Goal: Task Accomplishment & Management: Use online tool/utility

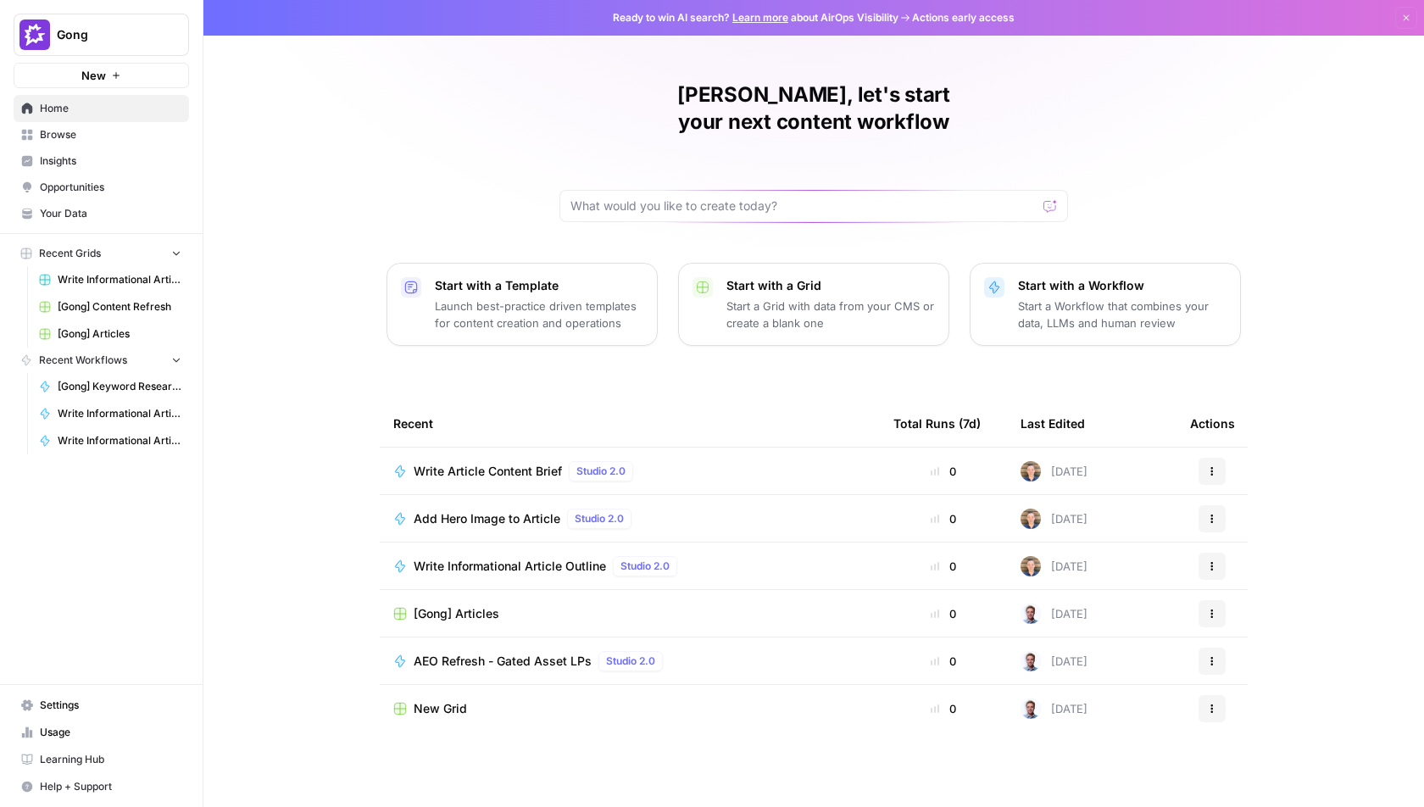
click at [36, 134] on link "Browse" at bounding box center [101, 134] width 175 height 27
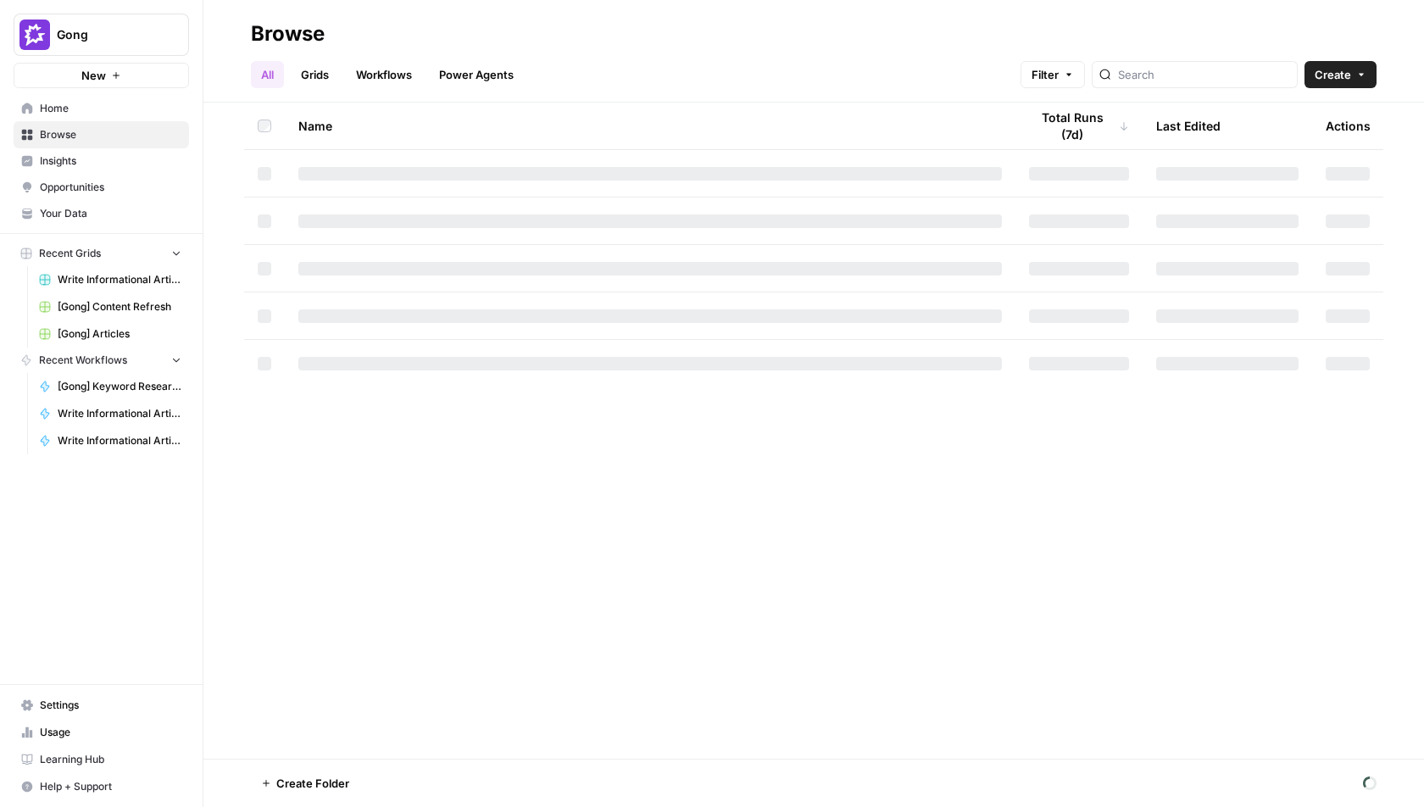
click at [52, 112] on span "Home" at bounding box center [111, 108] width 142 height 15
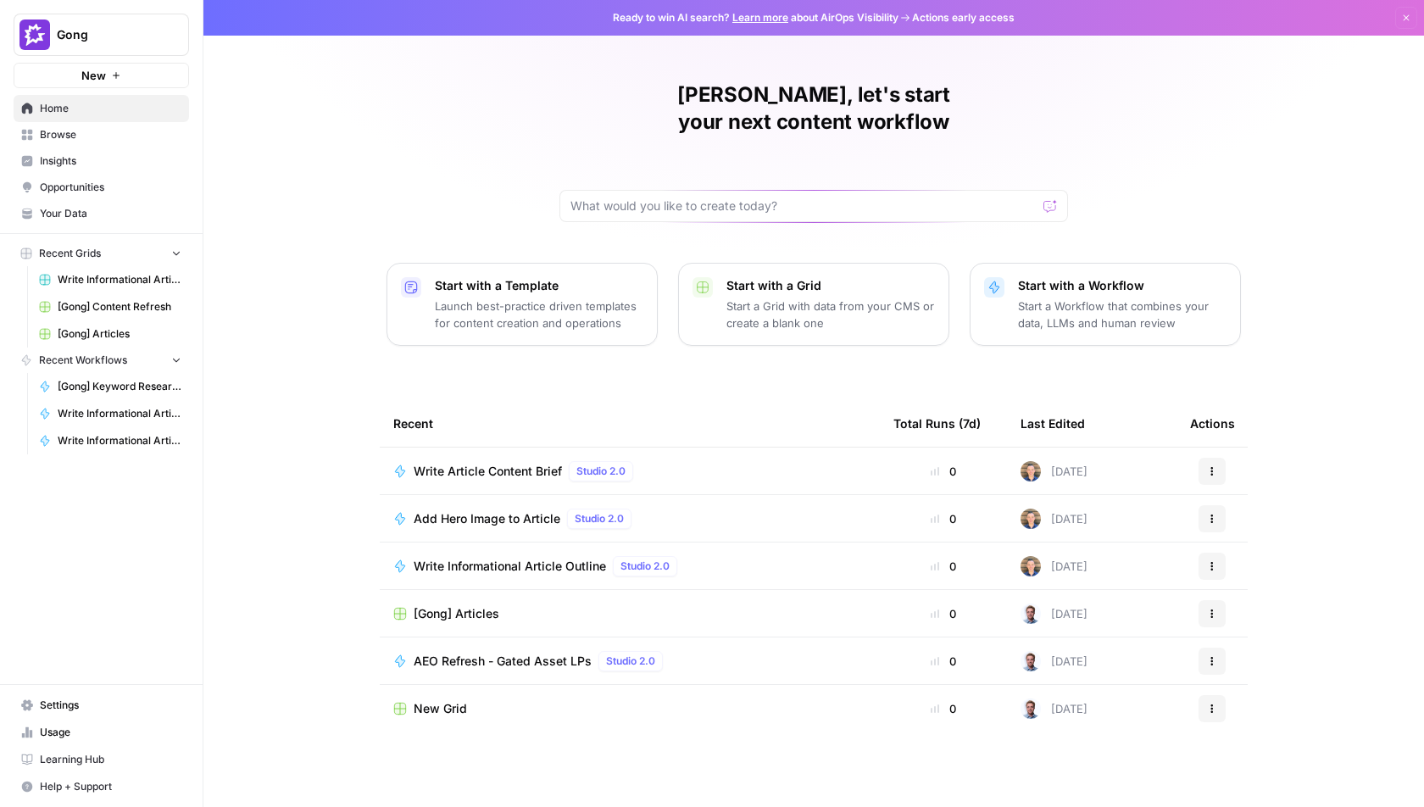
click at [49, 161] on span "Insights" at bounding box center [111, 160] width 142 height 15
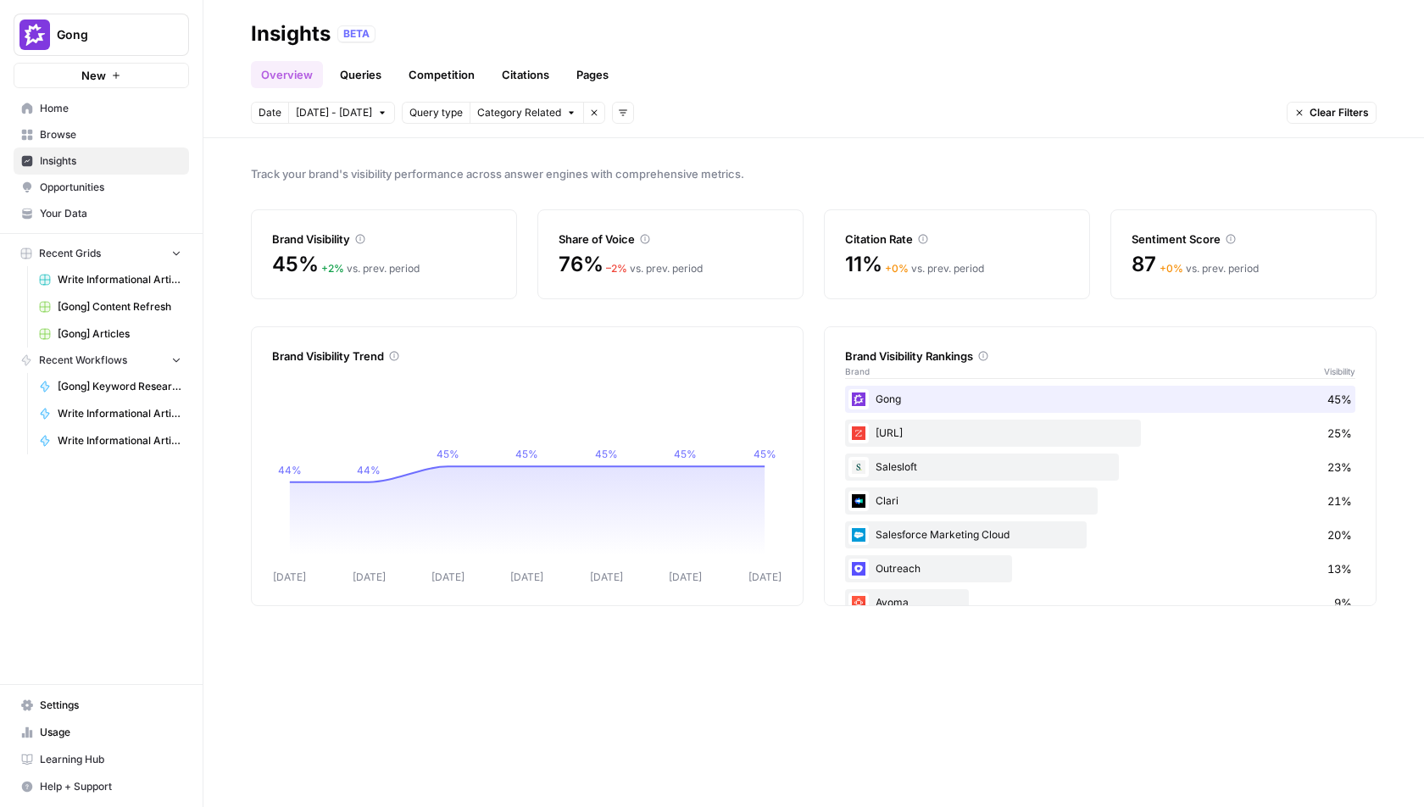
click at [505, 690] on div "Track your brand's visibility performance across answer engines with comprehens…" at bounding box center [813, 472] width 1220 height 669
click at [438, 81] on link "Competition" at bounding box center [441, 74] width 86 height 27
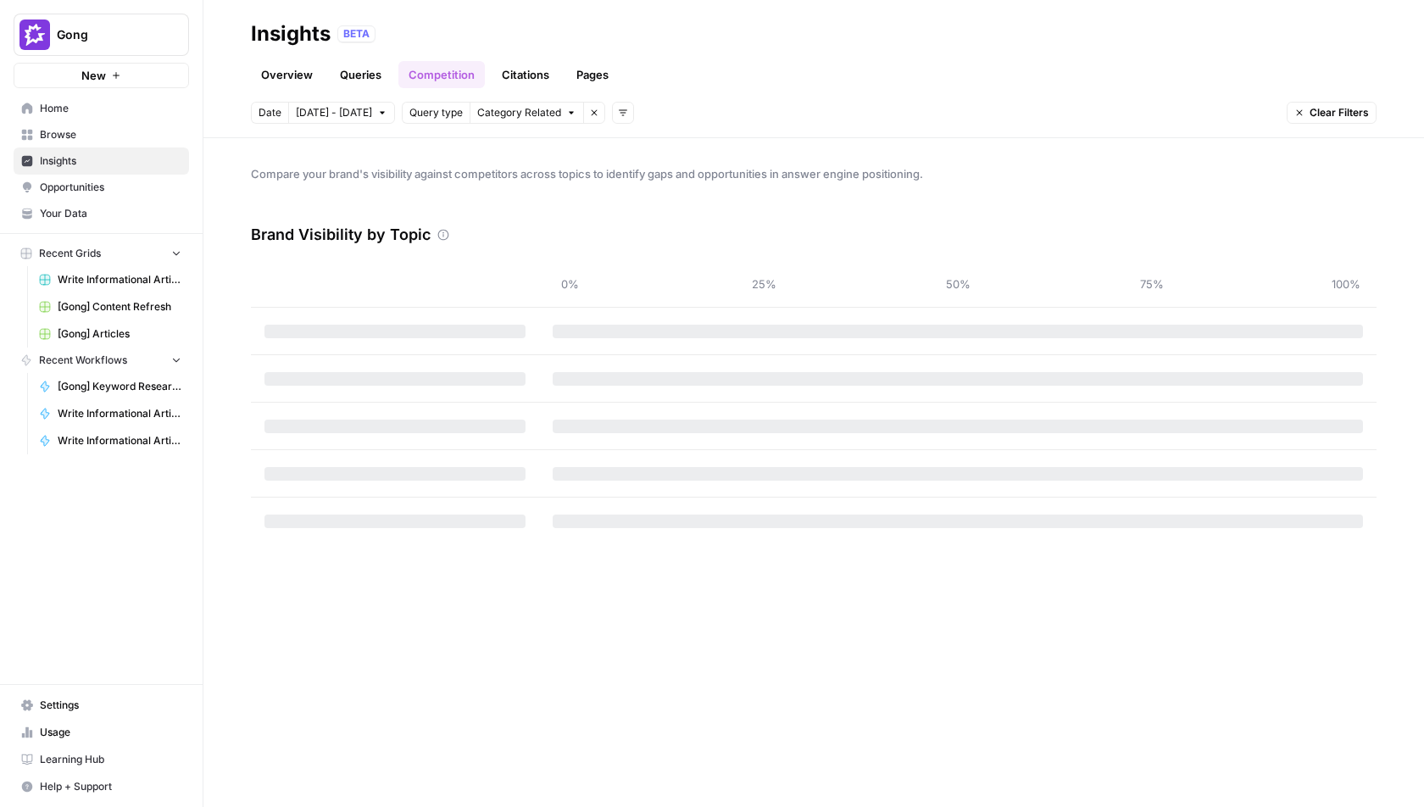
click at [508, 81] on link "Citations" at bounding box center [525, 74] width 68 height 27
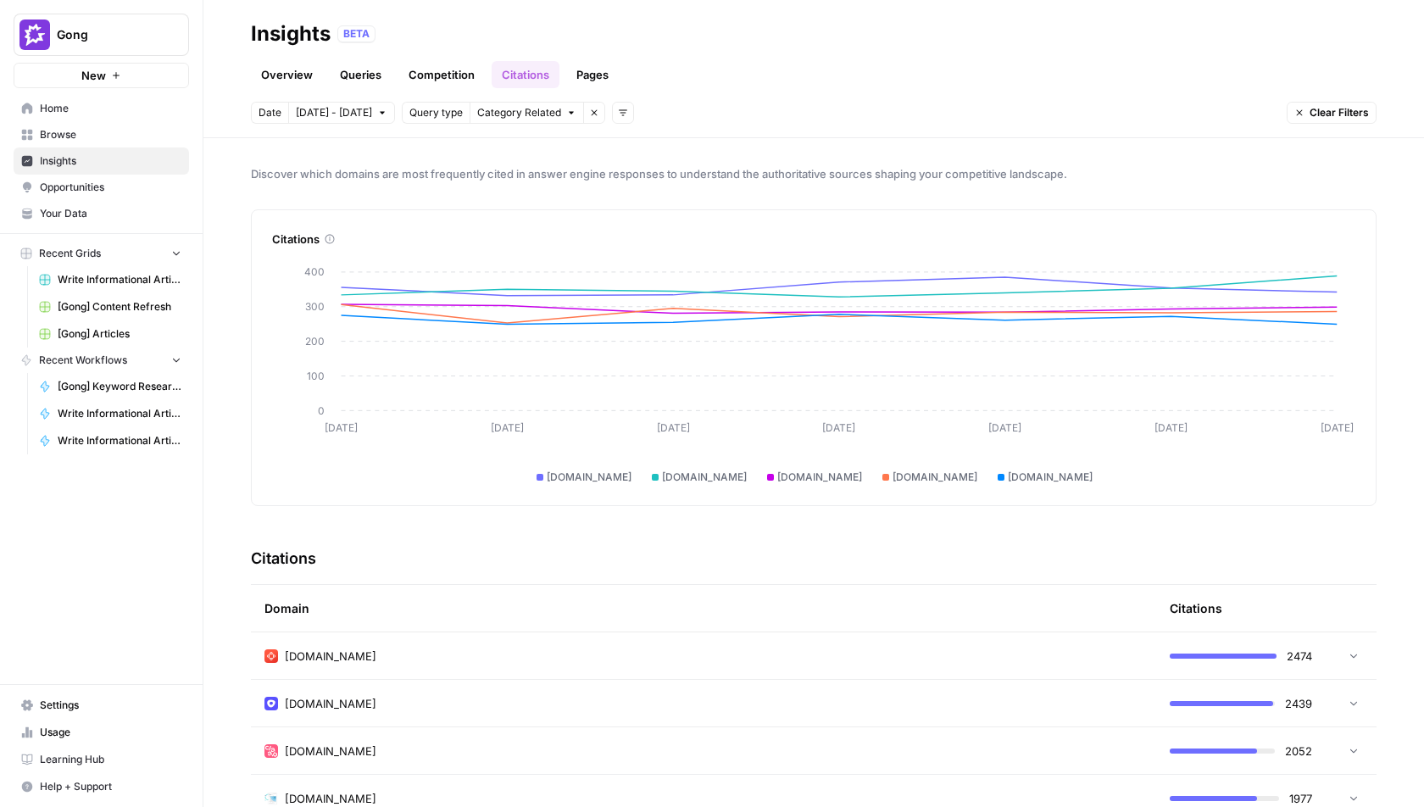
click at [588, 58] on div "Overview Queries Competition Citations Pages" at bounding box center [813, 67] width 1125 height 41
click at [588, 63] on link "Pages" at bounding box center [592, 74] width 53 height 27
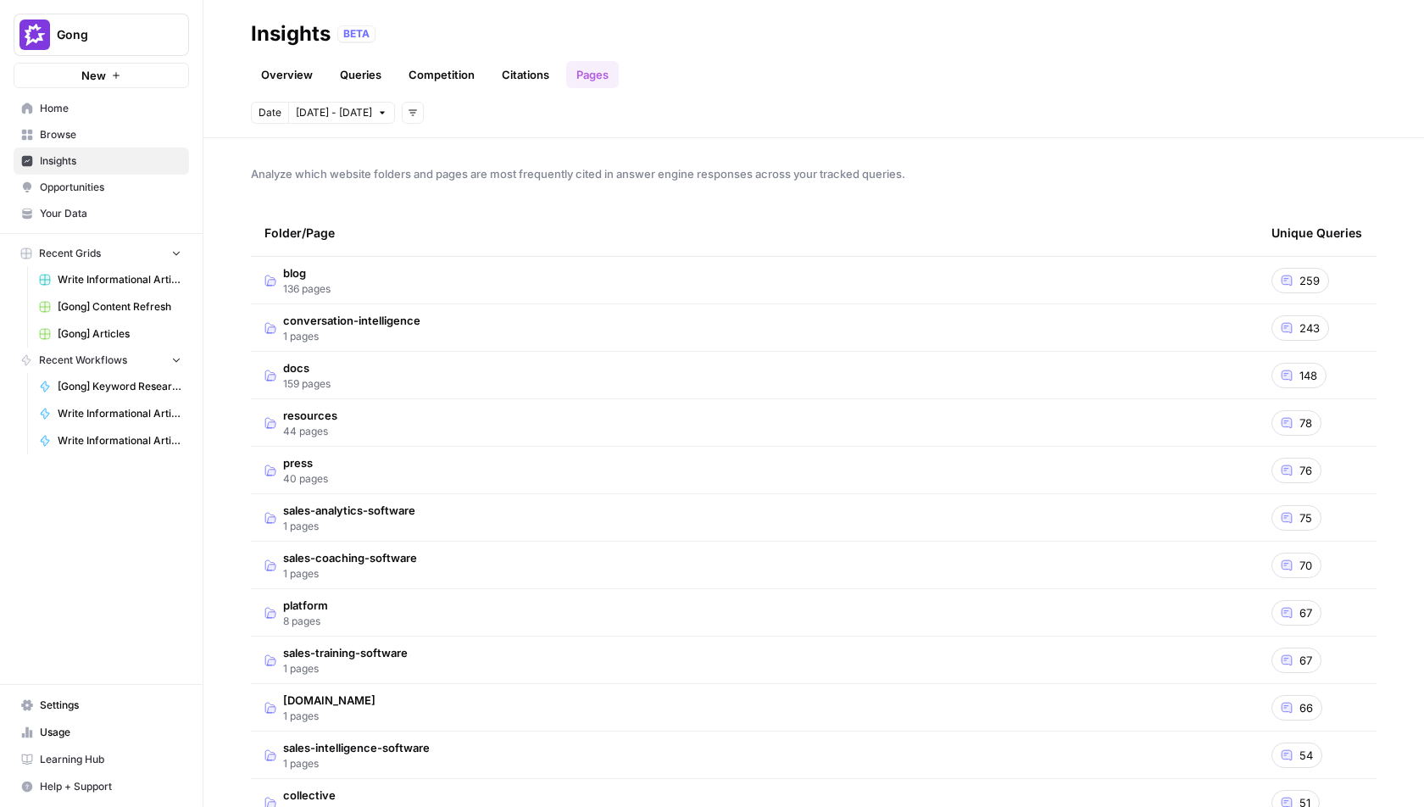
click at [345, 269] on td "blog 136 pages" at bounding box center [754, 280] width 1007 height 47
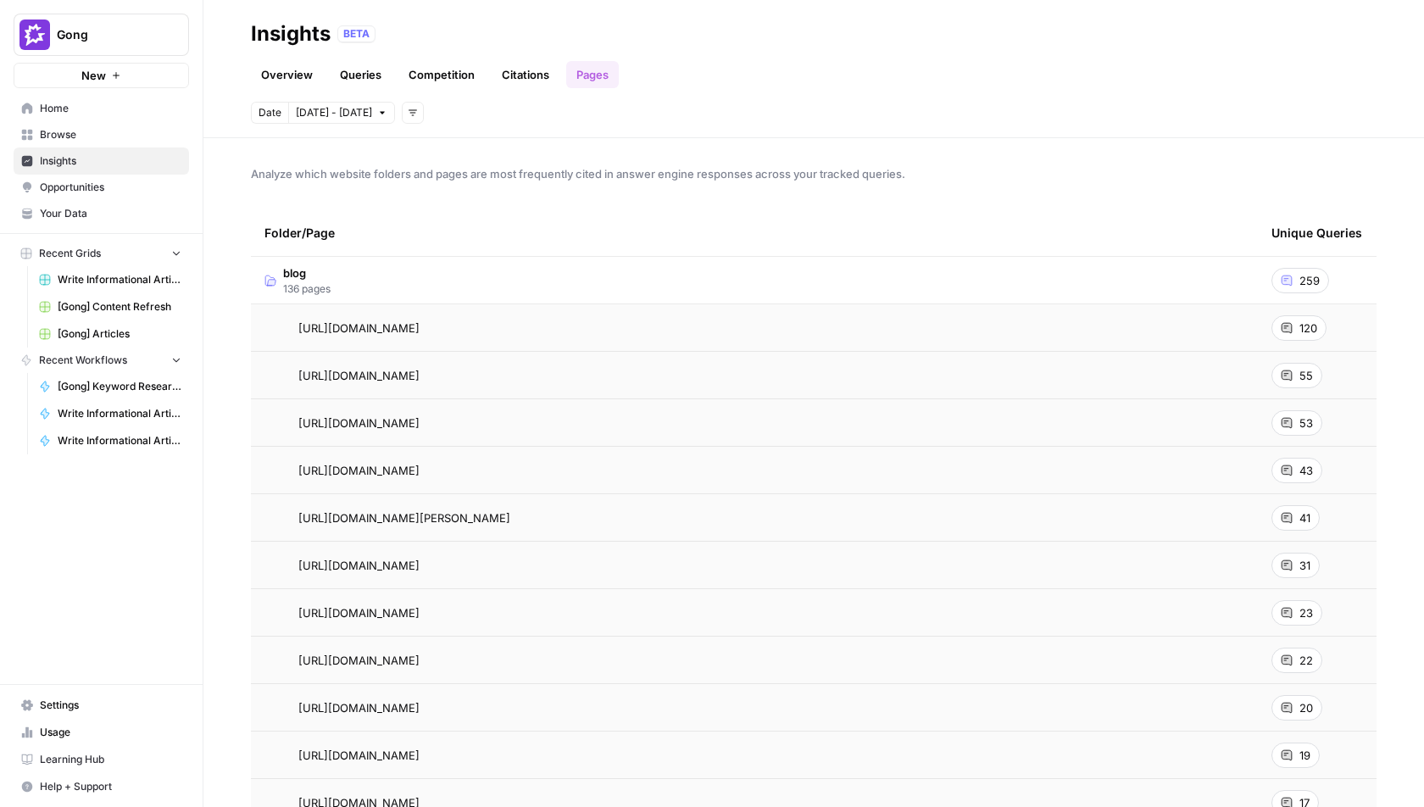
click at [952, 222] on div "Folder/Page" at bounding box center [754, 232] width 980 height 47
click at [879, 283] on td "blog 136 pages" at bounding box center [754, 280] width 1007 height 47
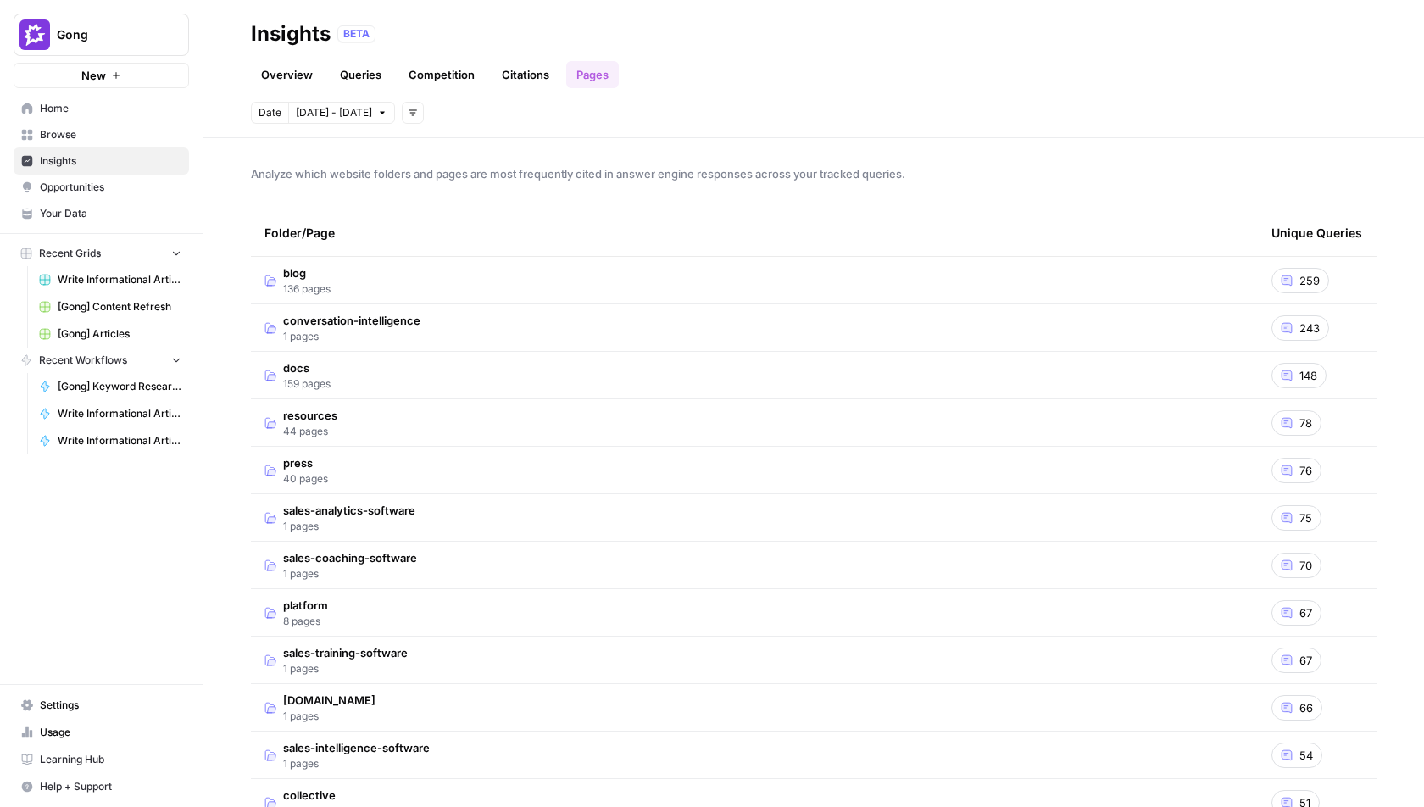
click at [699, 416] on td "resources 44 pages" at bounding box center [754, 422] width 1007 height 47
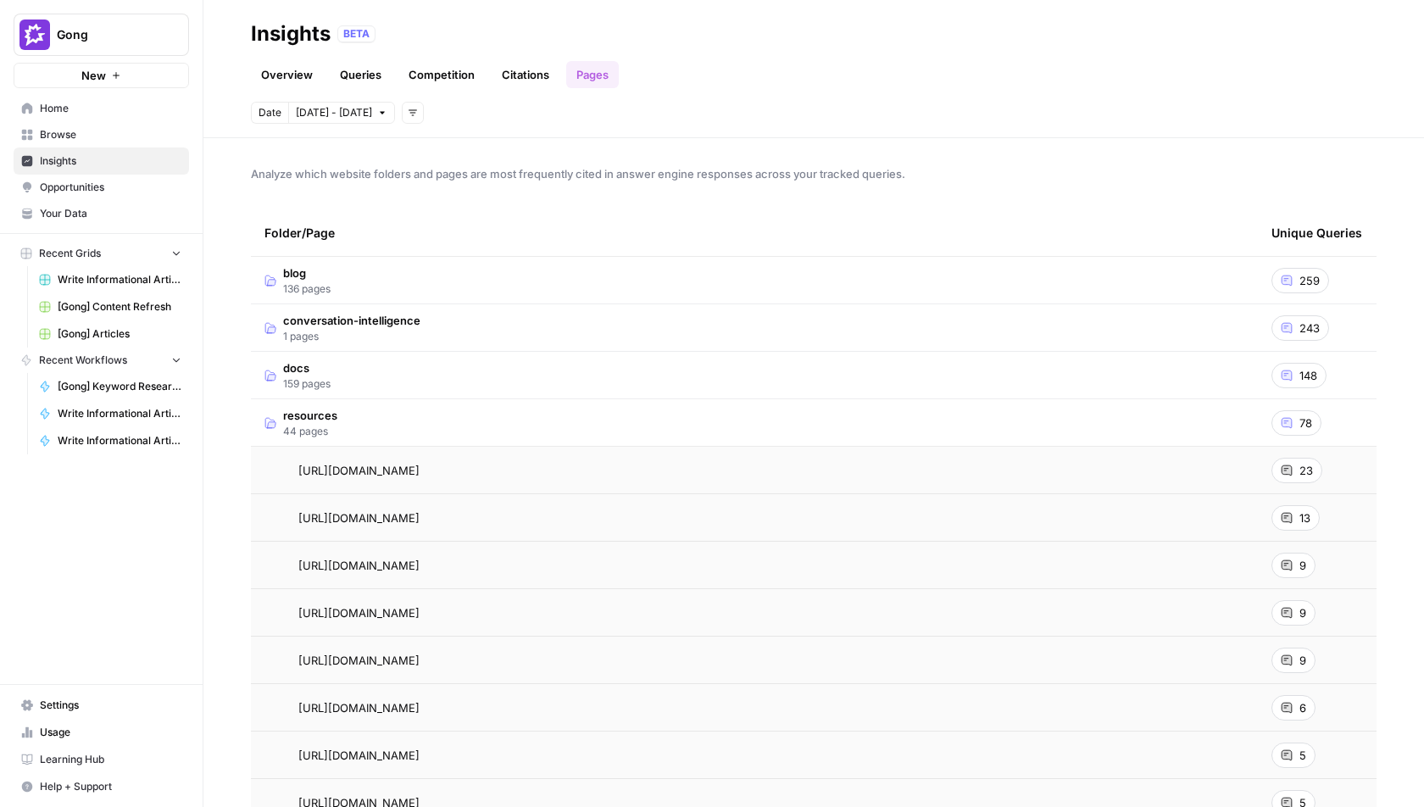
click at [690, 418] on td "resources 44 pages" at bounding box center [754, 422] width 1007 height 47
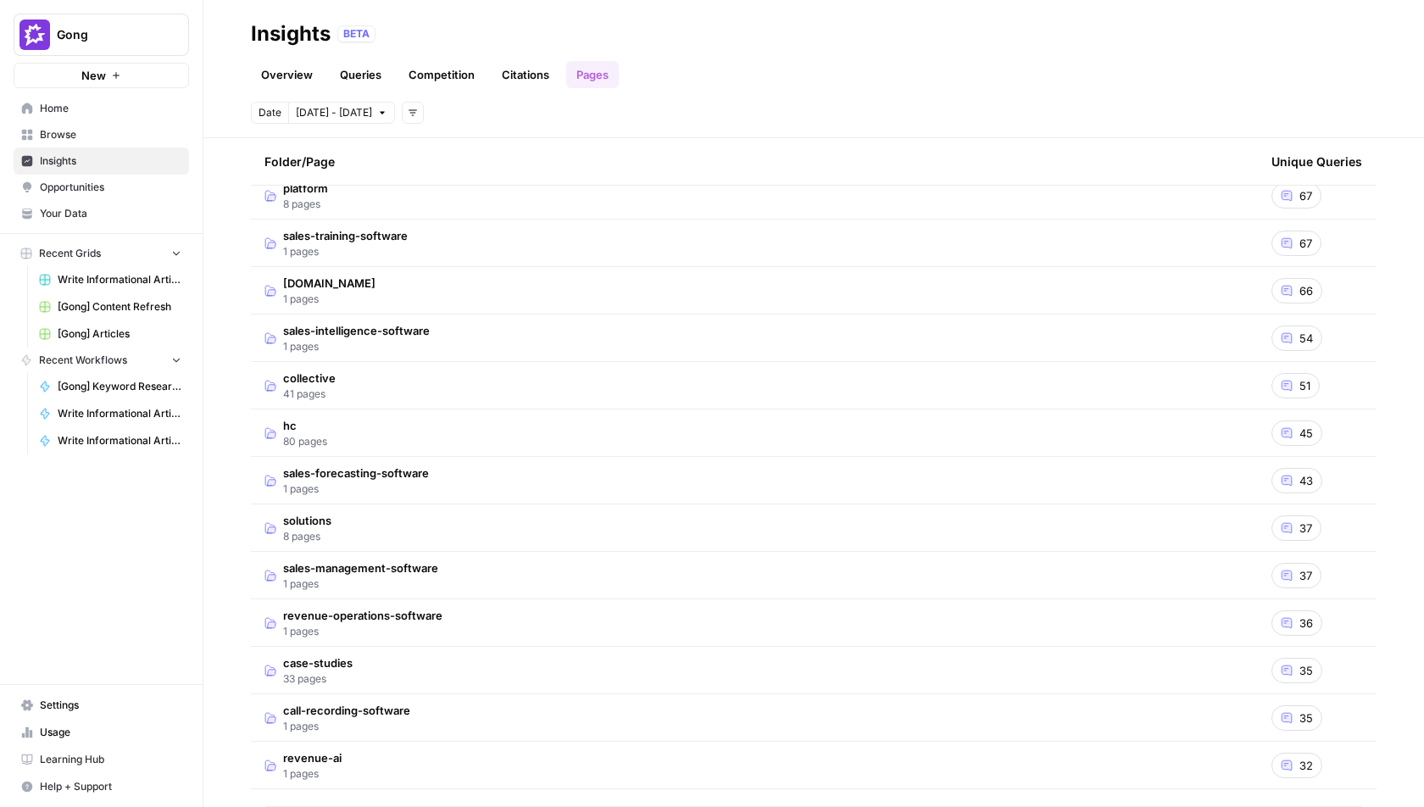
scroll to position [472, 0]
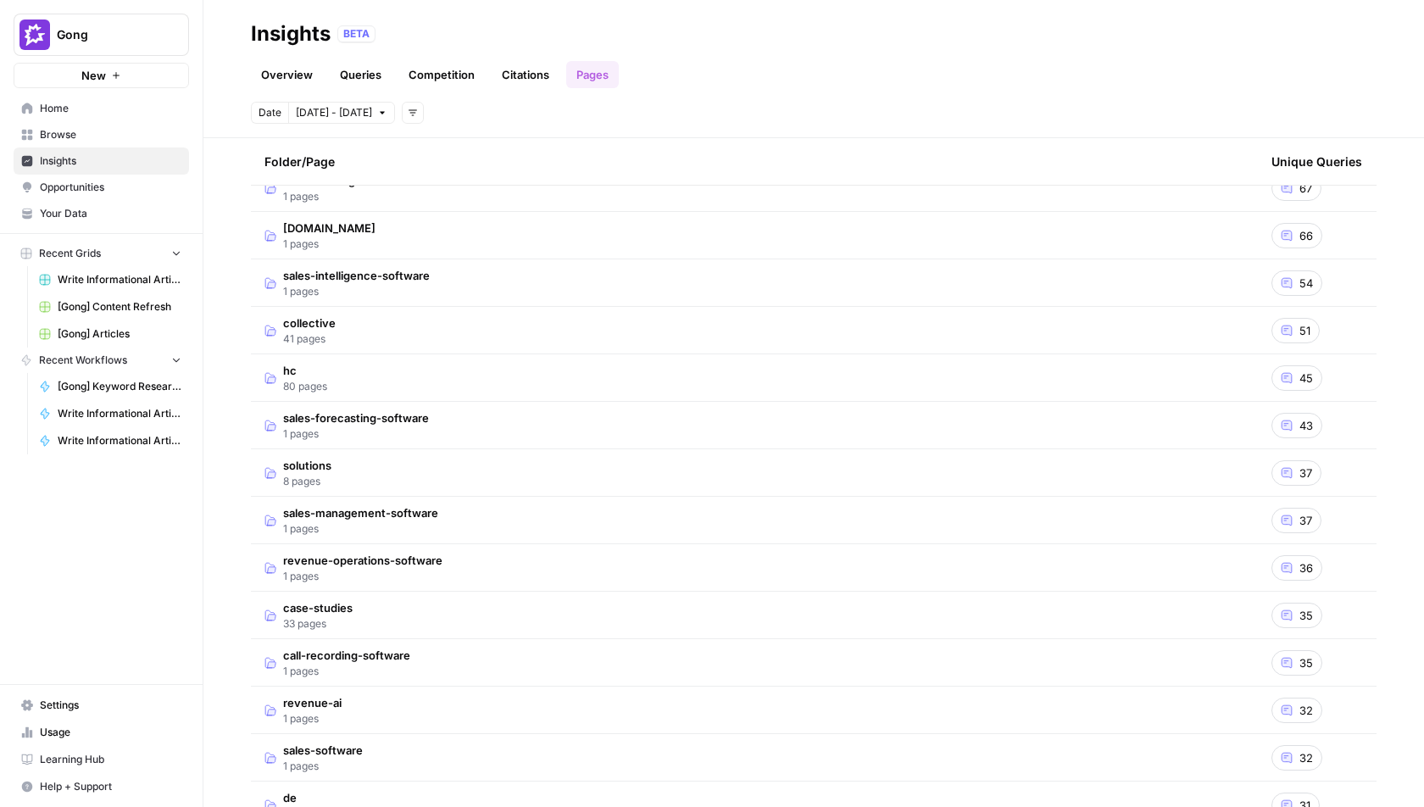
click at [498, 379] on td "hc 80 pages" at bounding box center [754, 377] width 1007 height 47
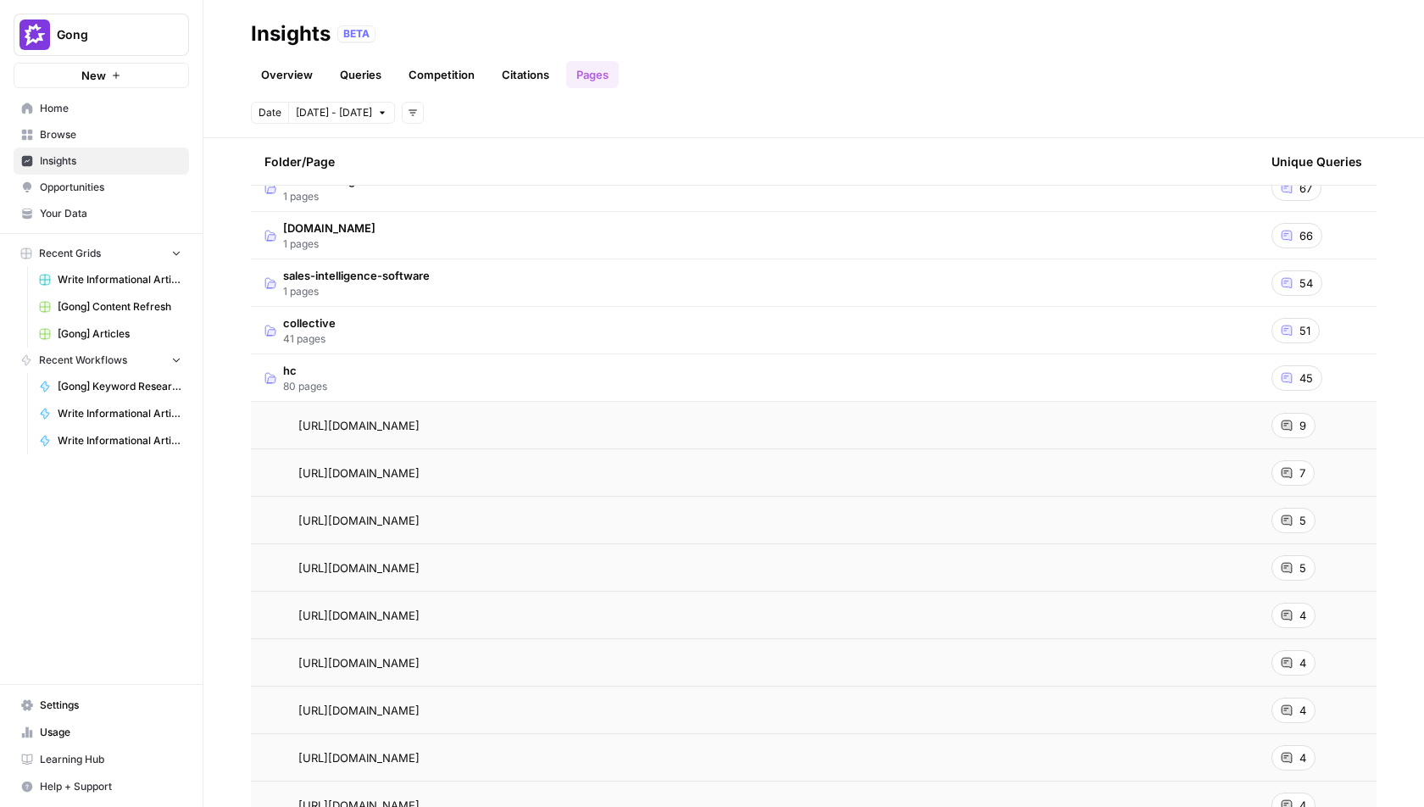
click at [498, 379] on td "hc 80 pages" at bounding box center [754, 377] width 1007 height 47
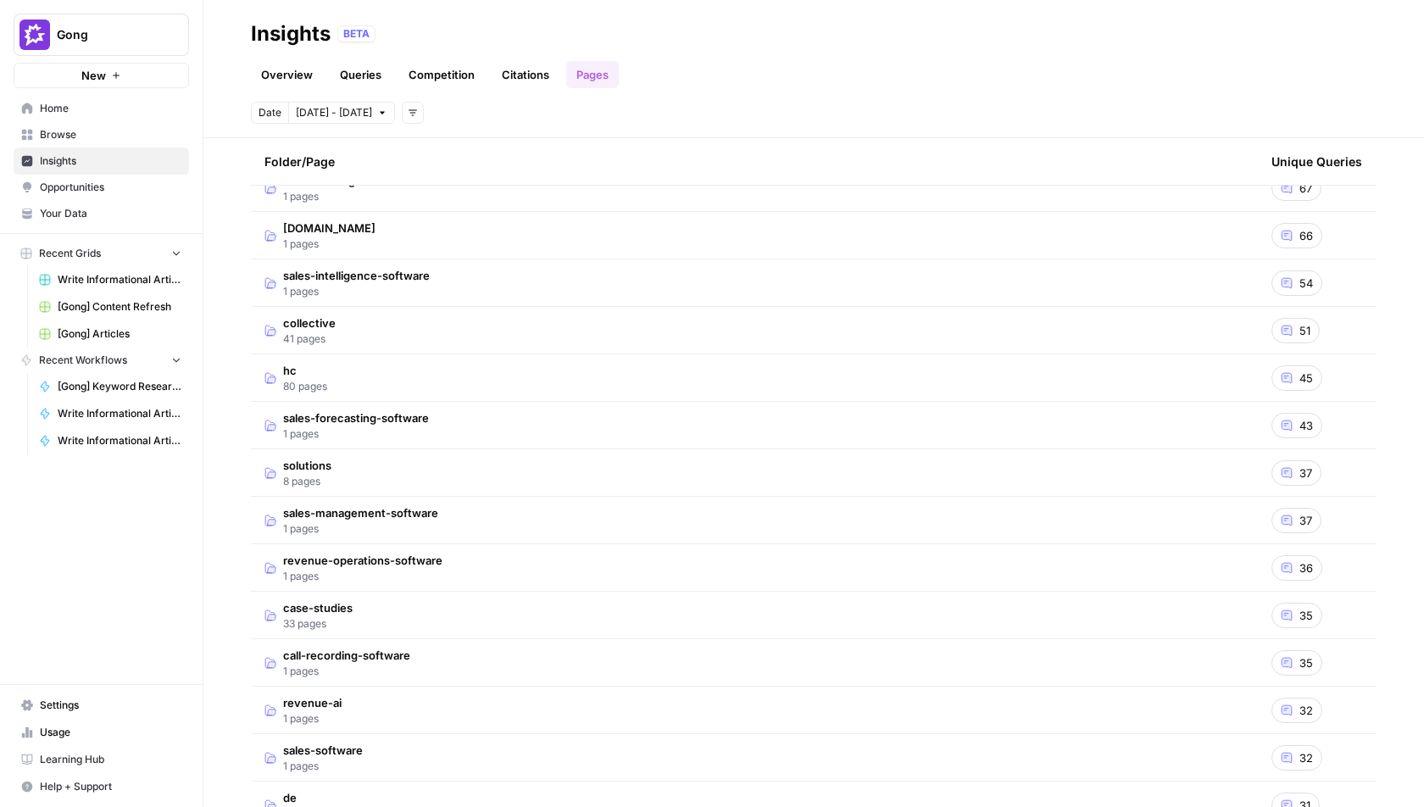
scroll to position [0, 0]
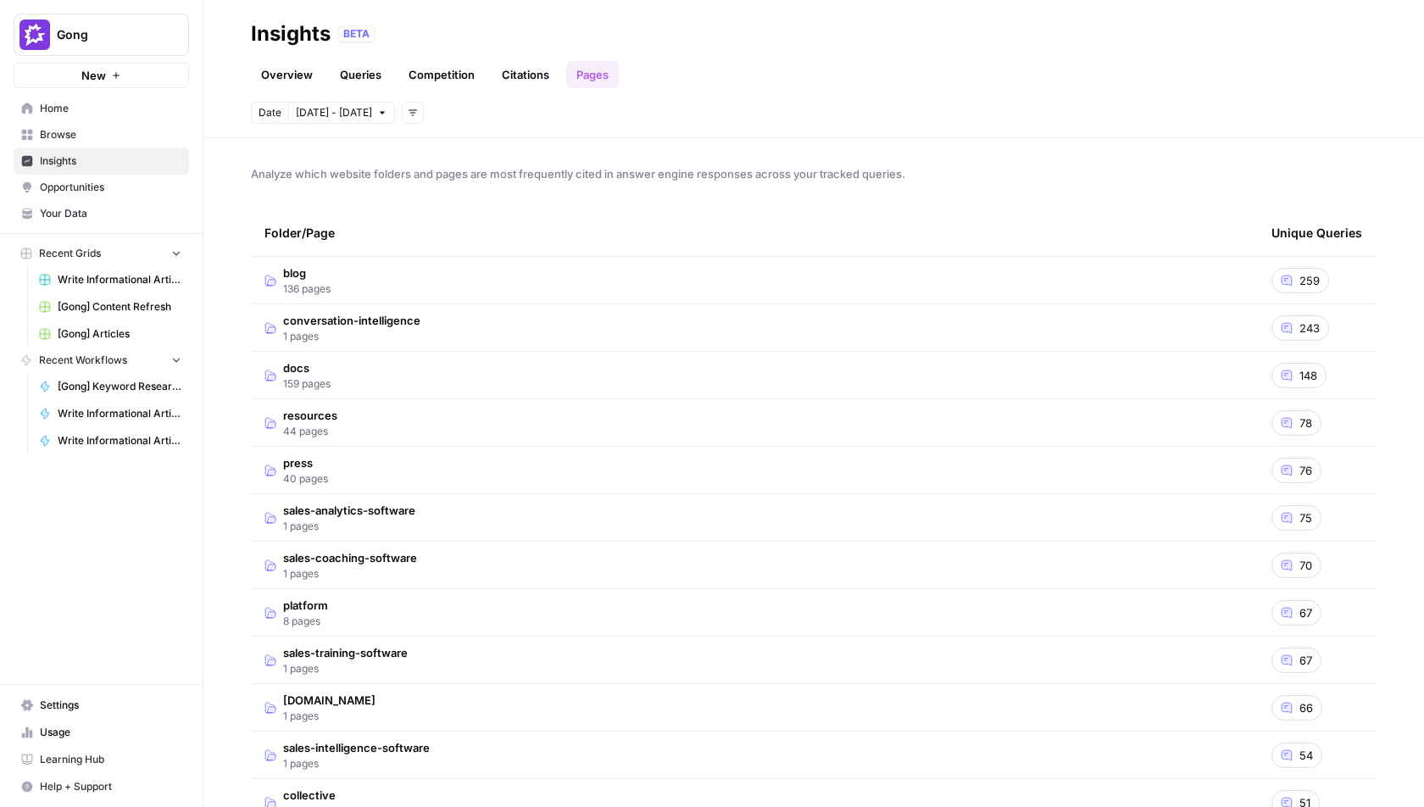
click at [494, 73] on link "Citations" at bounding box center [525, 74] width 68 height 27
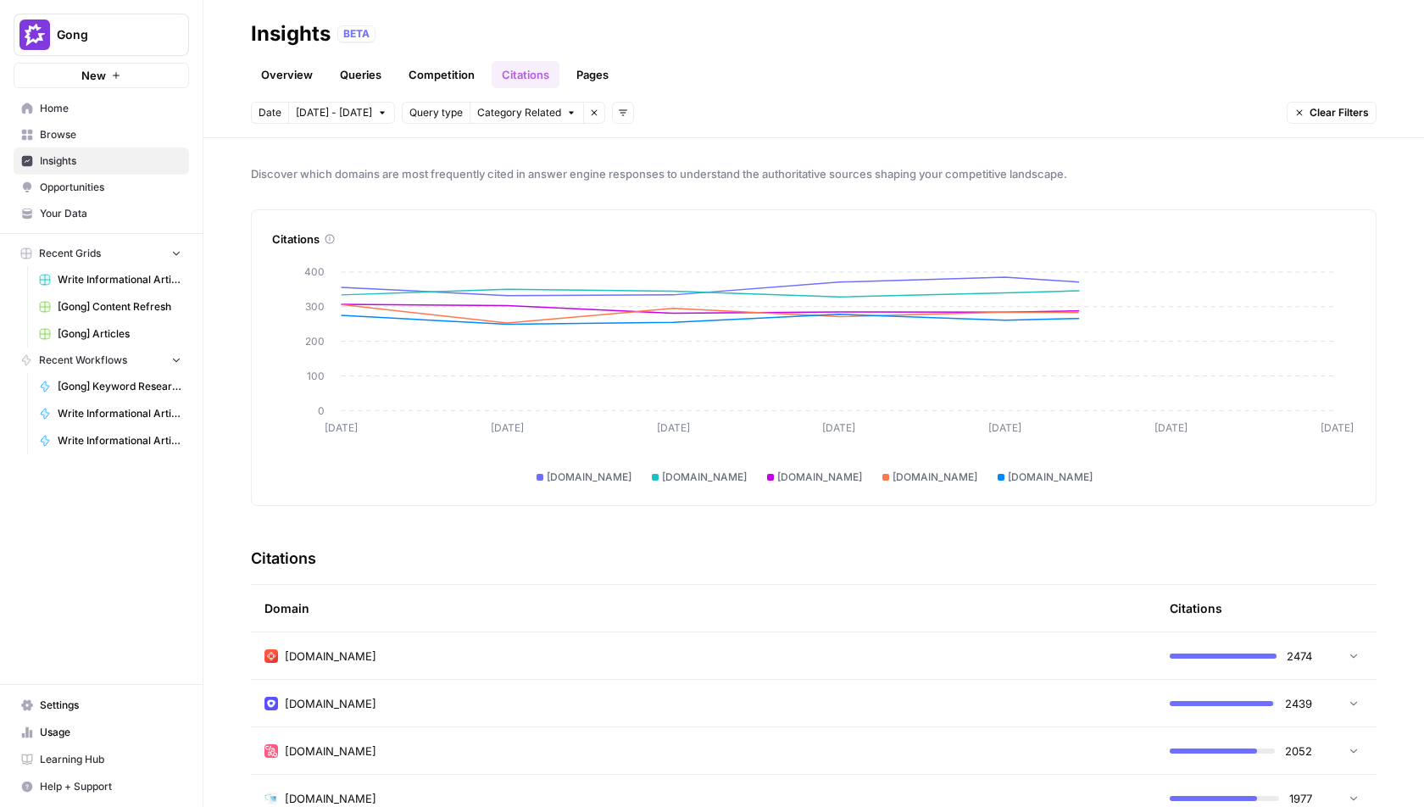
click at [447, 73] on link "Competition" at bounding box center [441, 74] width 86 height 27
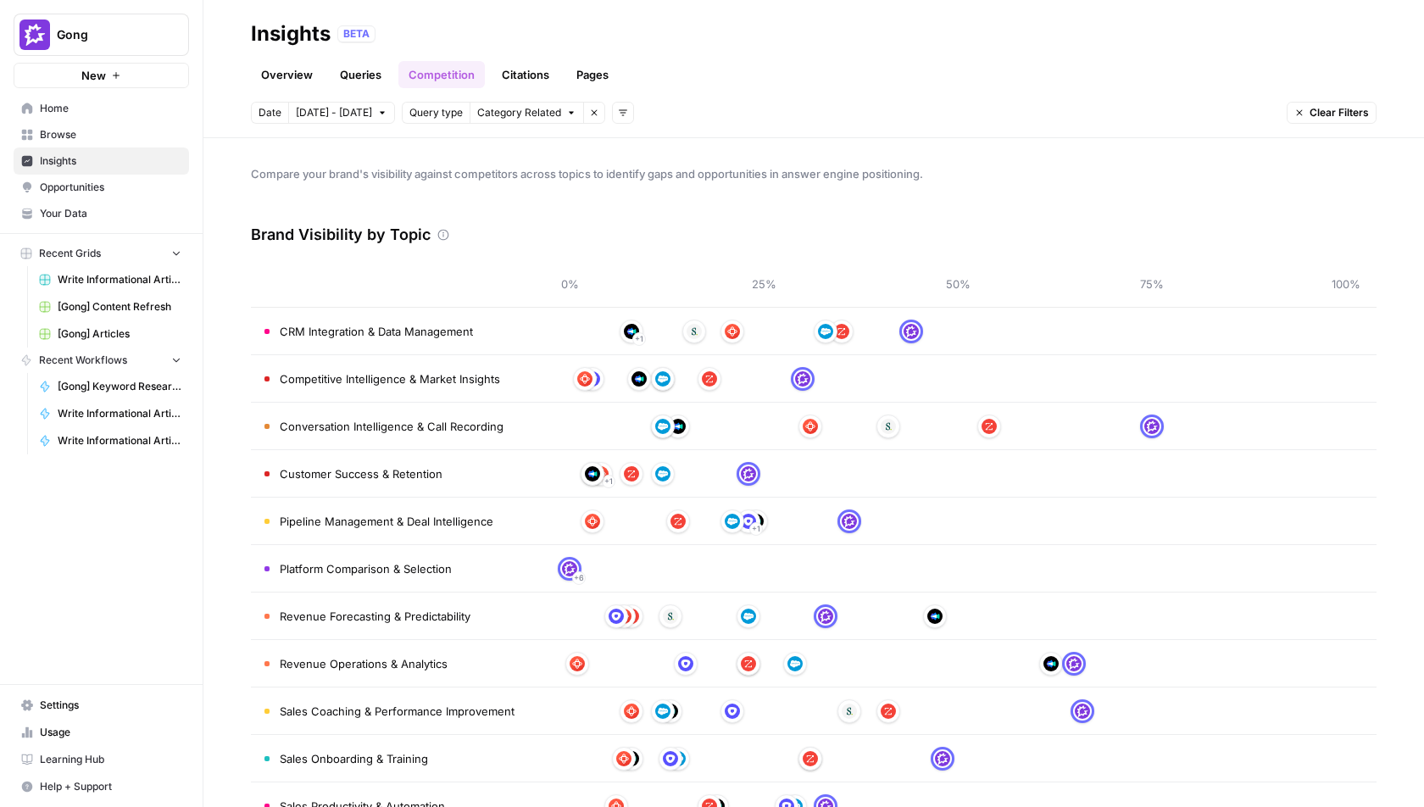
click at [349, 73] on link "Queries" at bounding box center [361, 74] width 62 height 27
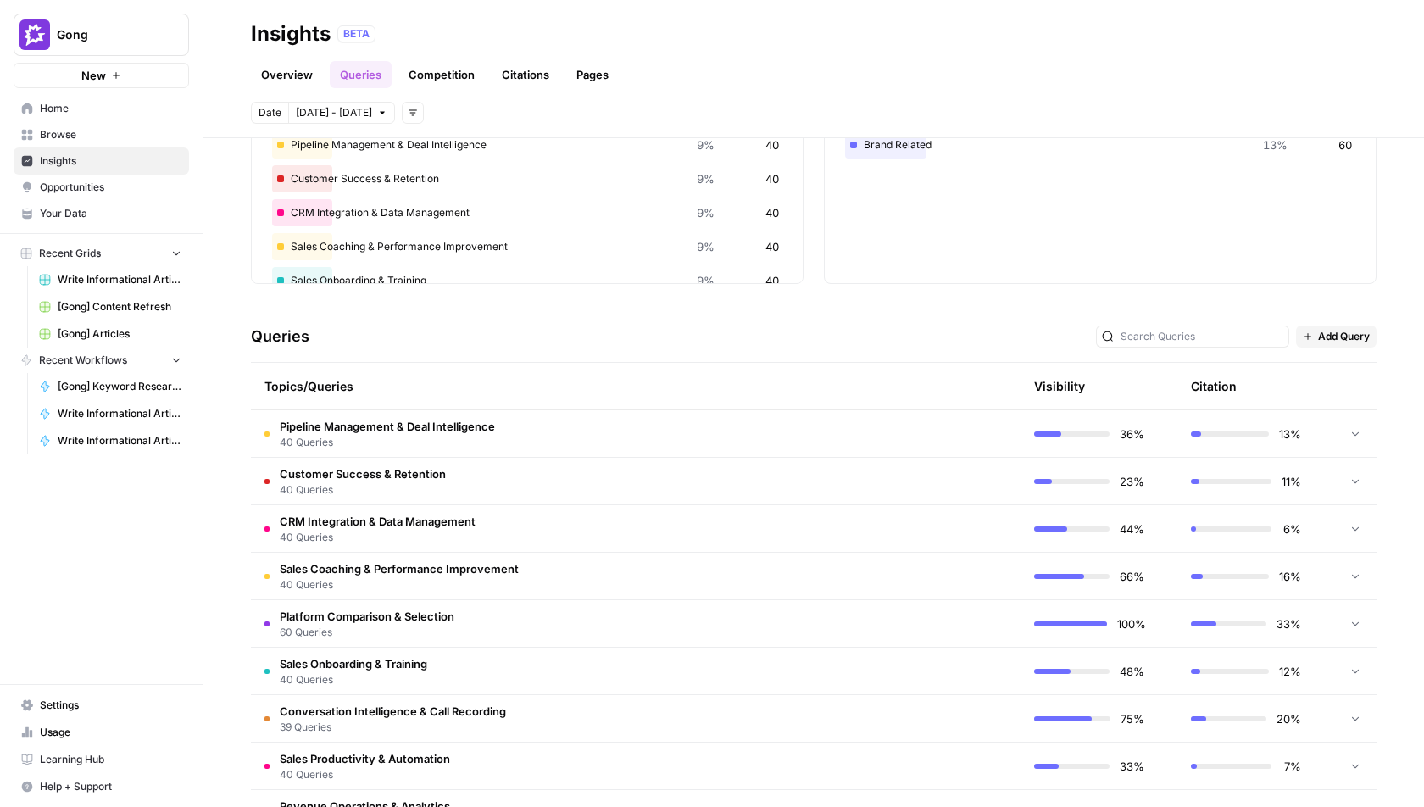
scroll to position [322, 0]
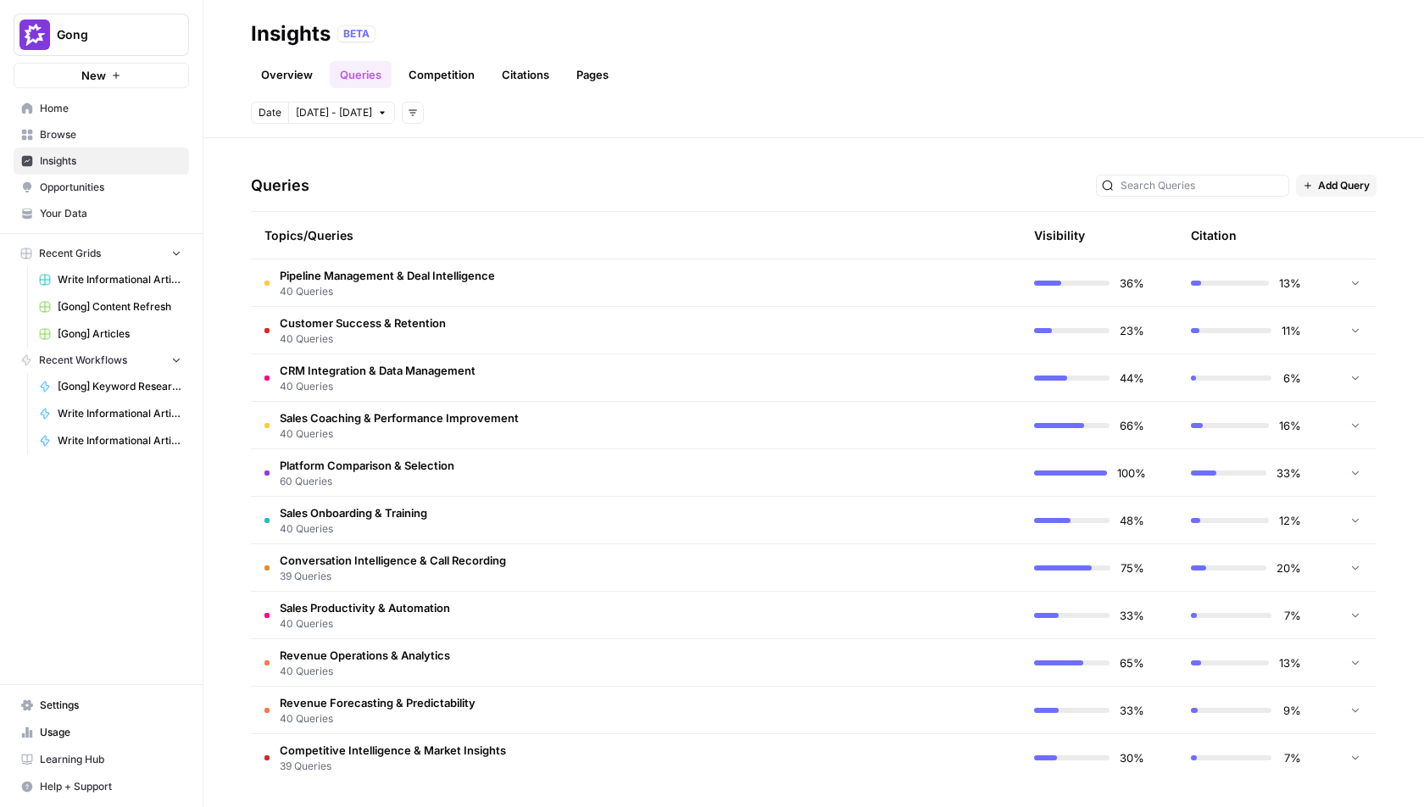
click at [577, 503] on td "Sales Onboarding & Training 40 Queries" at bounding box center [555, 520] width 608 height 47
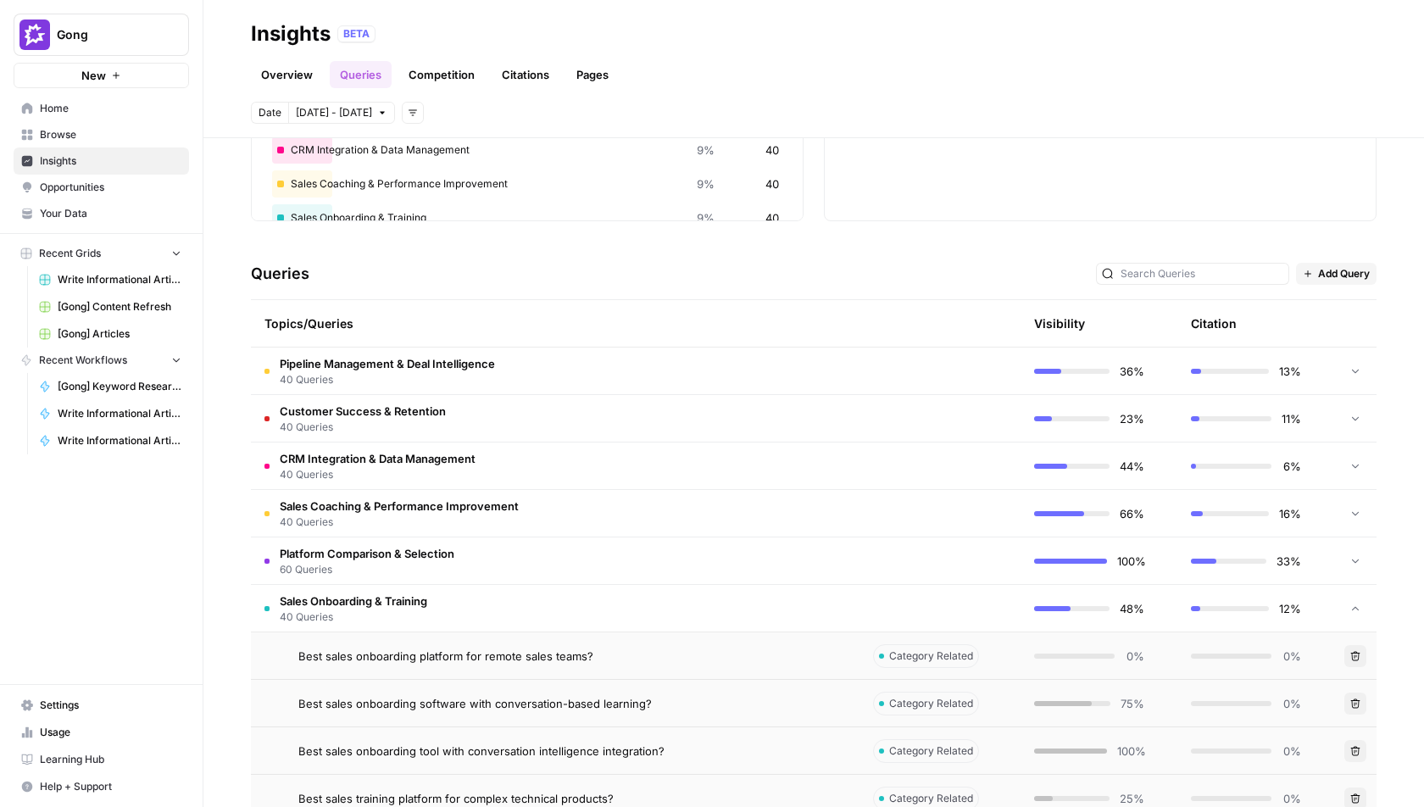
scroll to position [0, 0]
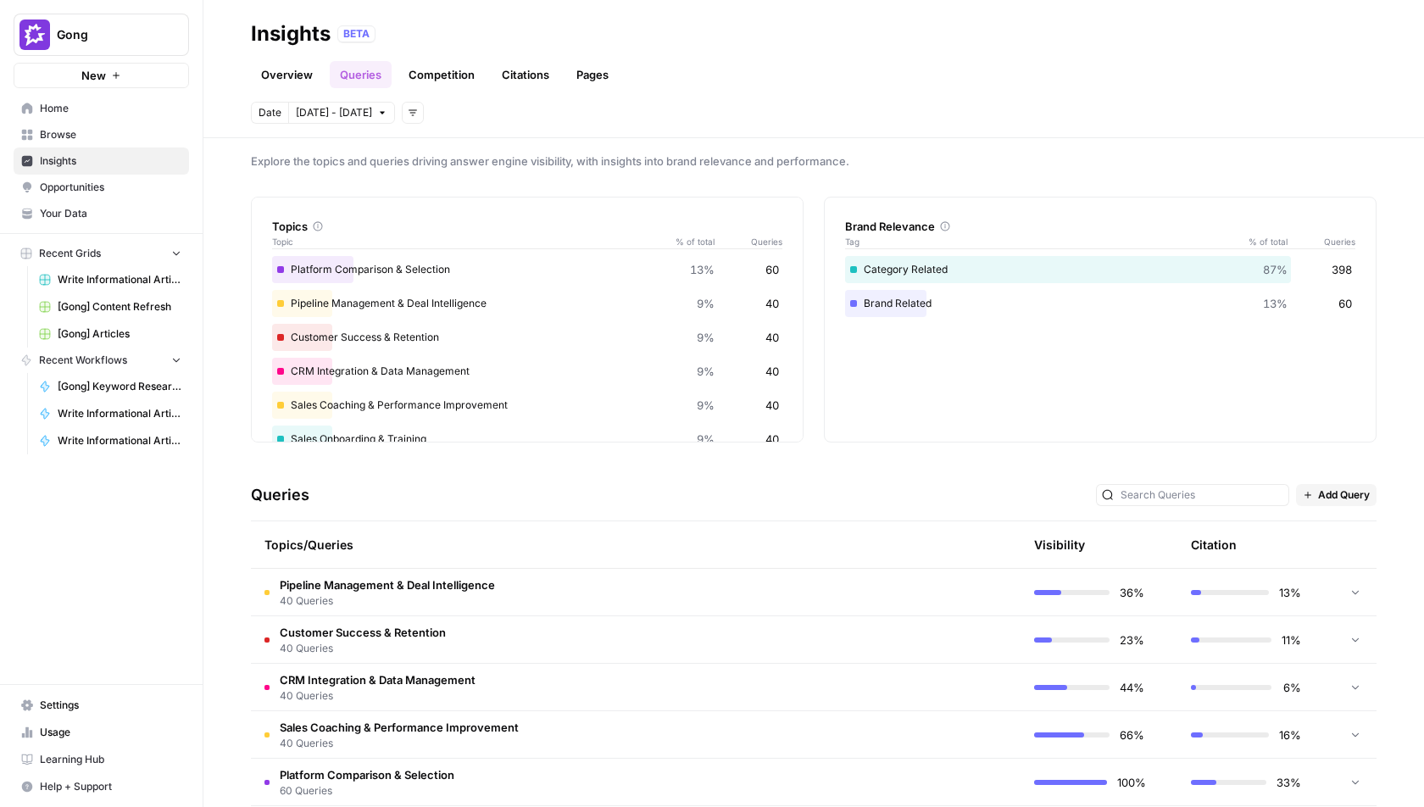
click at [497, 581] on td "Pipeline Management & Deal Intelligence 40 Queries" at bounding box center [555, 592] width 608 height 47
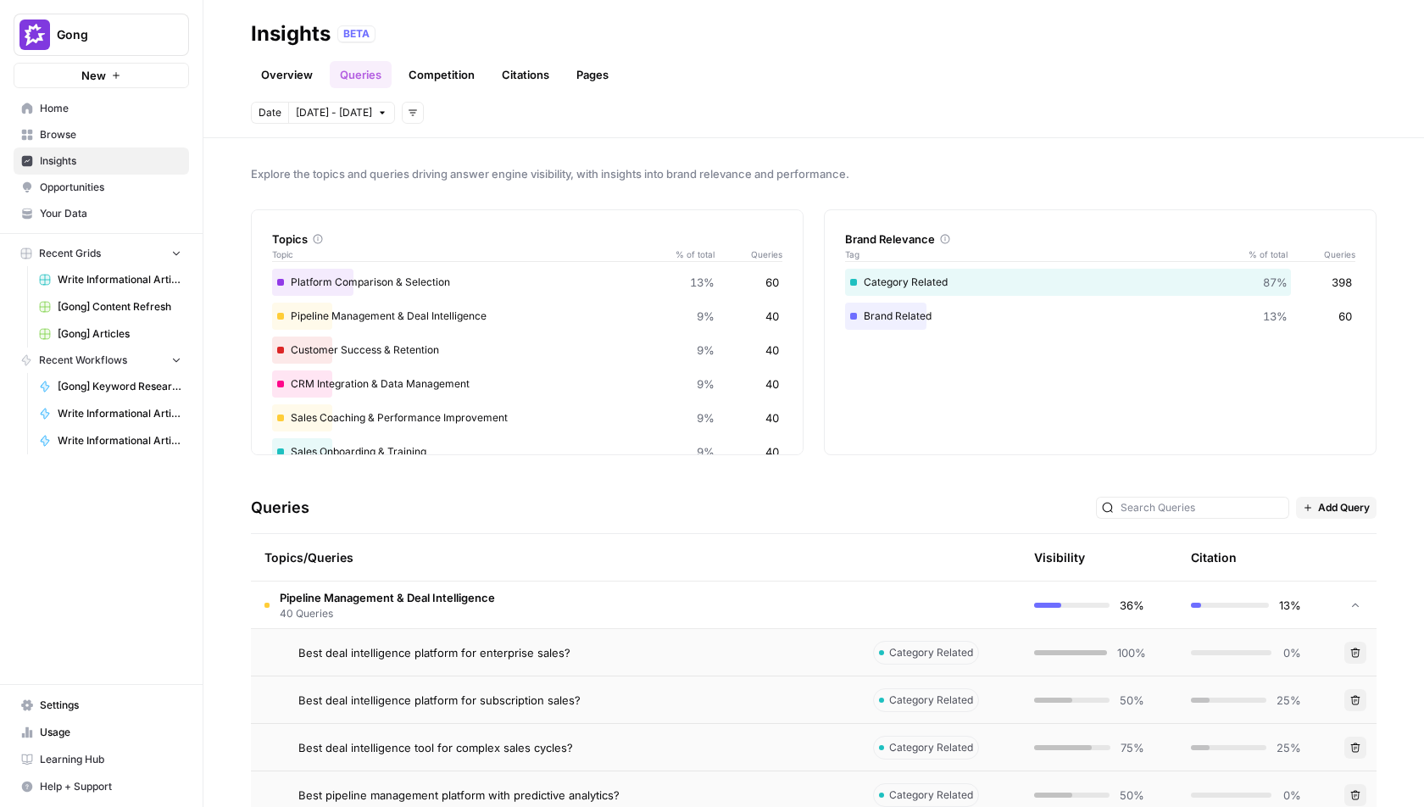
click at [283, 78] on link "Overview" at bounding box center [287, 74] width 72 height 27
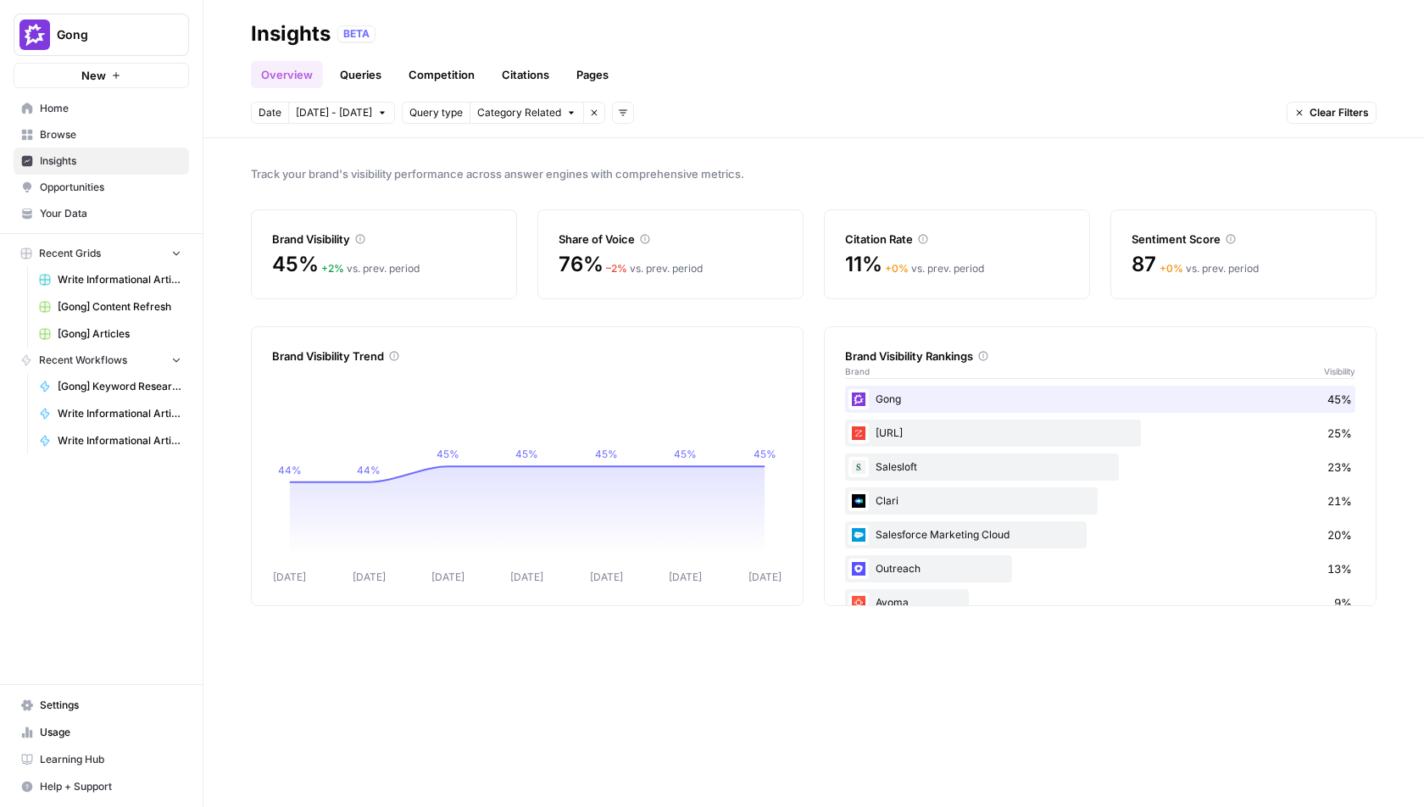
click at [93, 192] on span "Opportunities" at bounding box center [111, 187] width 142 height 15
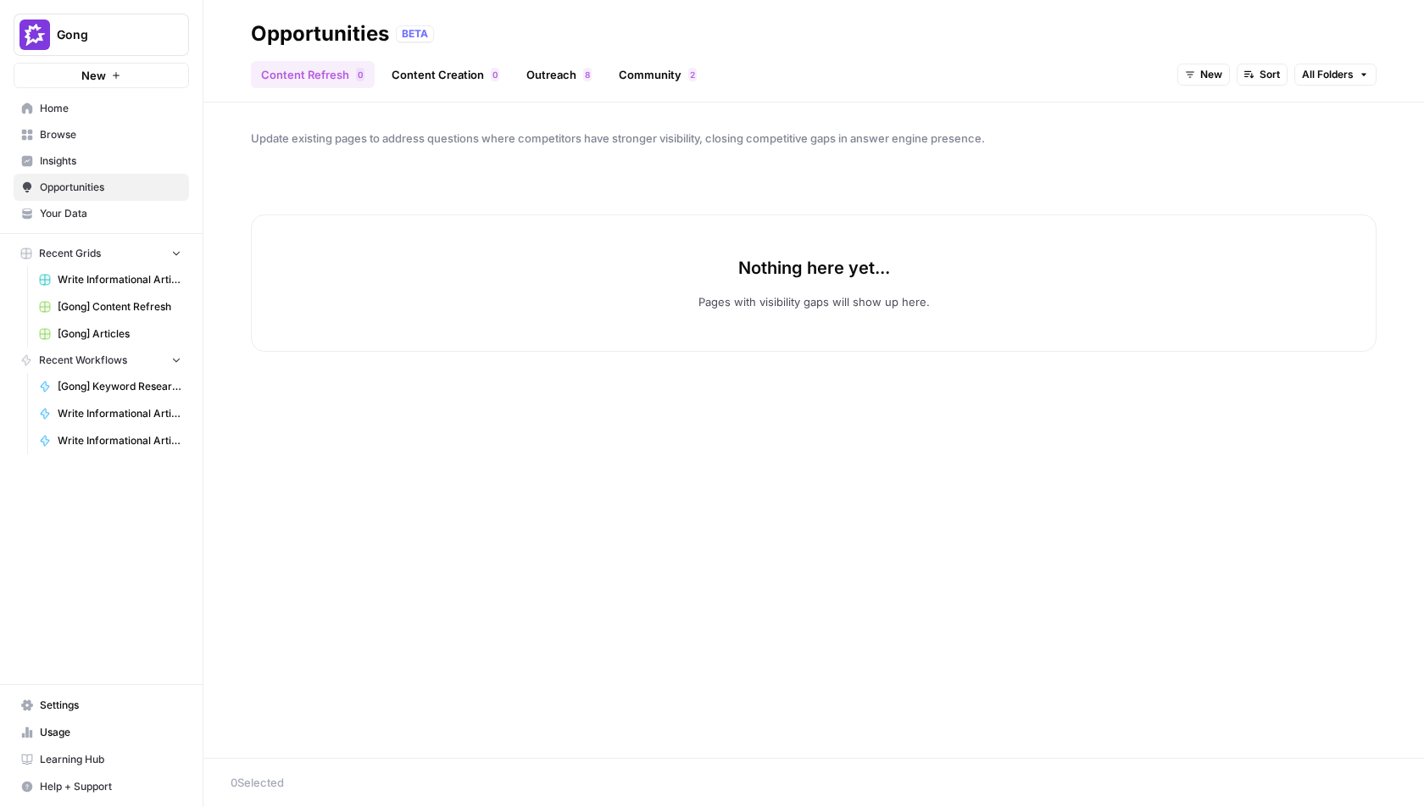
click at [551, 78] on link "Outreach 8" at bounding box center [559, 74] width 86 height 27
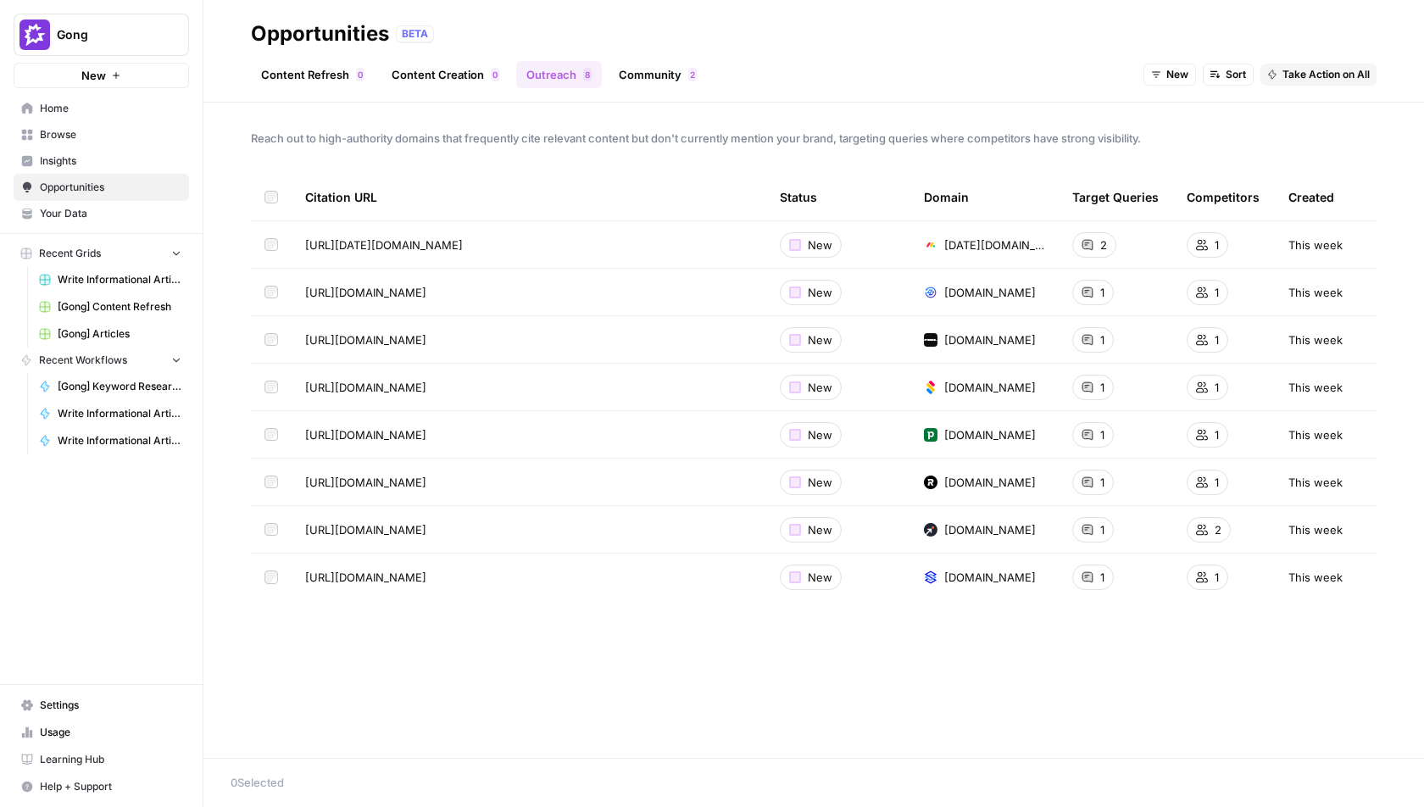
click at [458, 79] on link "Content Creation 0" at bounding box center [445, 74] width 128 height 27
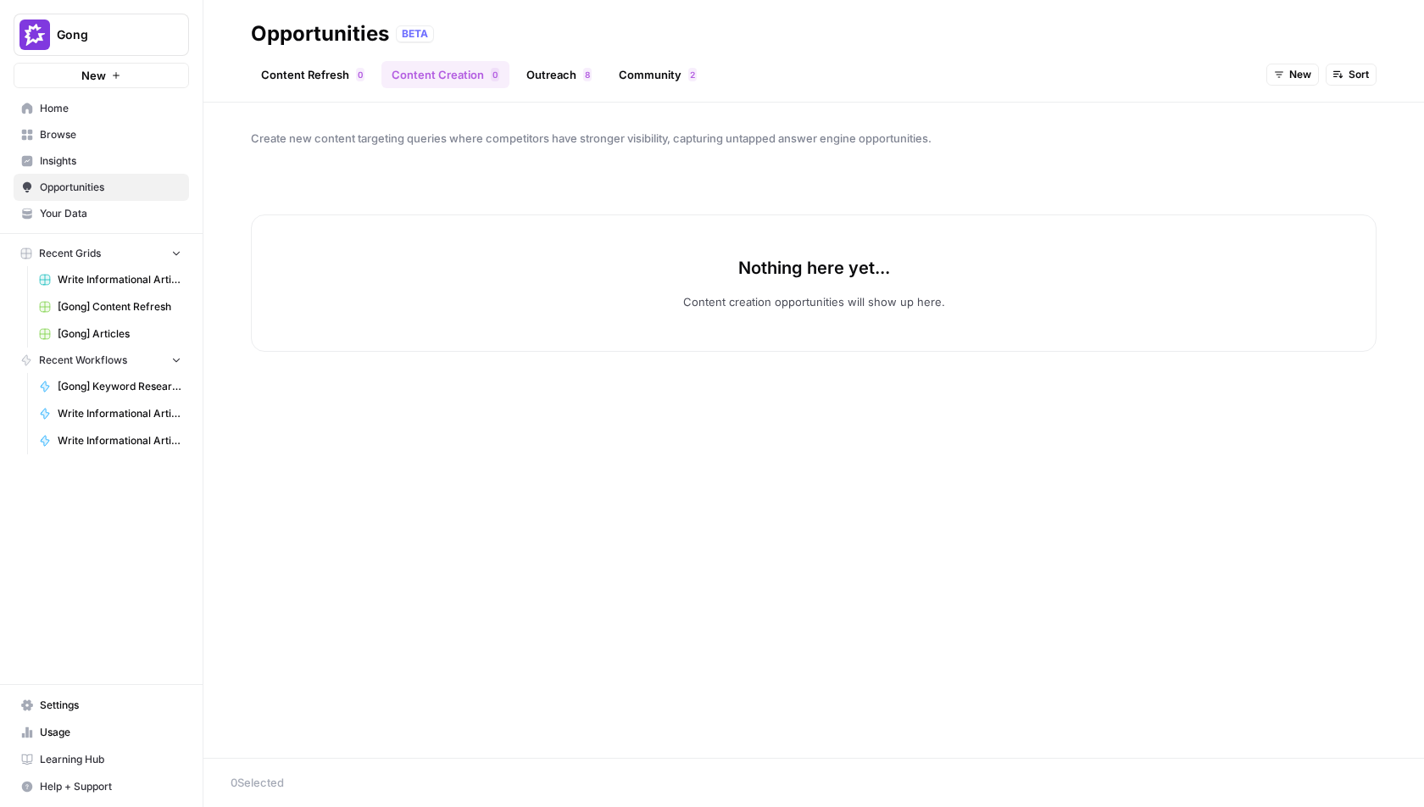
click at [44, 153] on span "Insights" at bounding box center [111, 160] width 142 height 15
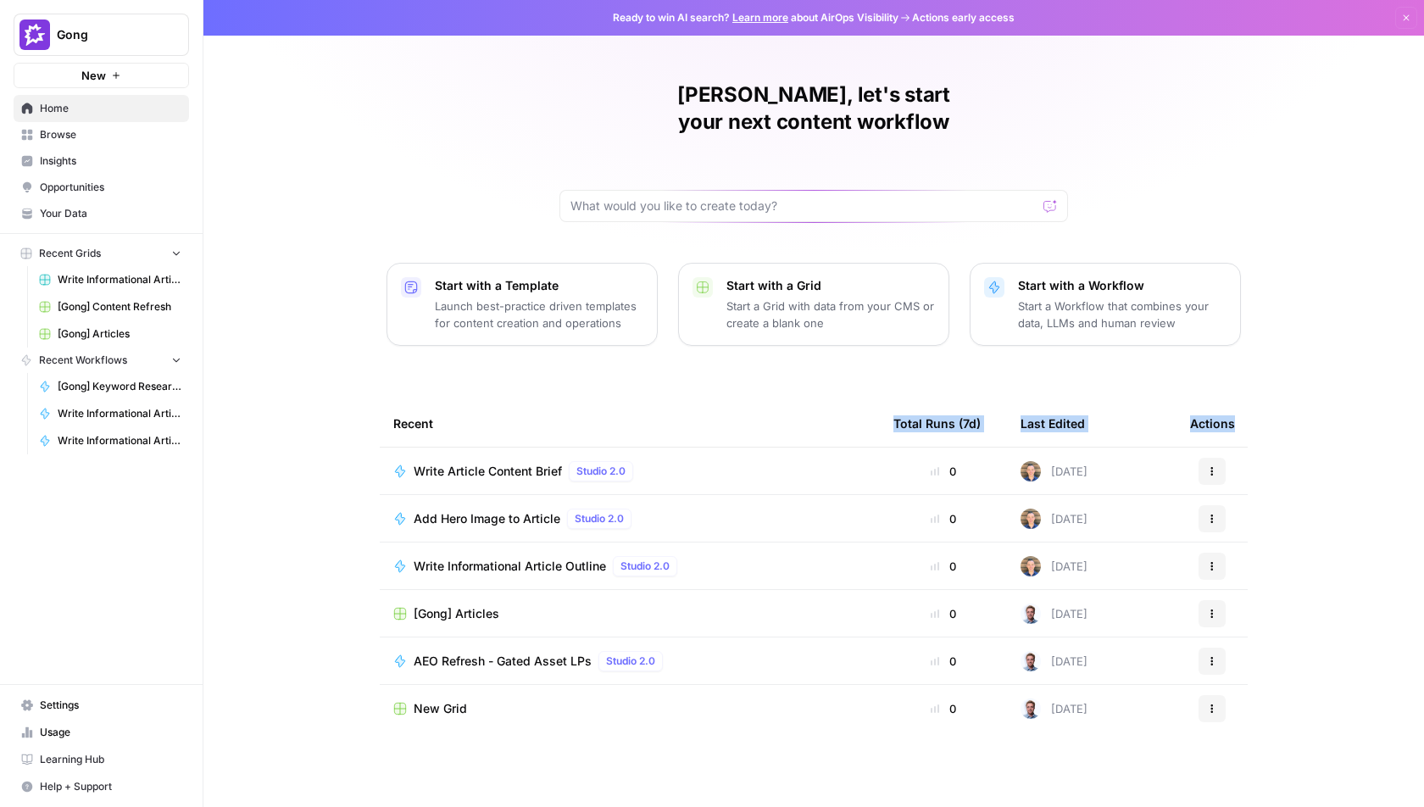
drag, startPoint x: 1236, startPoint y: 389, endPoint x: 868, endPoint y: 389, distance: 367.8
click at [868, 400] on tr "Recent Total Runs (7d) Last Edited Actions" at bounding box center [814, 423] width 868 height 47
click at [868, 400] on th "Recent" at bounding box center [630, 423] width 500 height 47
click at [585, 358] on div "Alex, let's start your next content workflow Start with a Template Launch best-…" at bounding box center [813, 403] width 1220 height 807
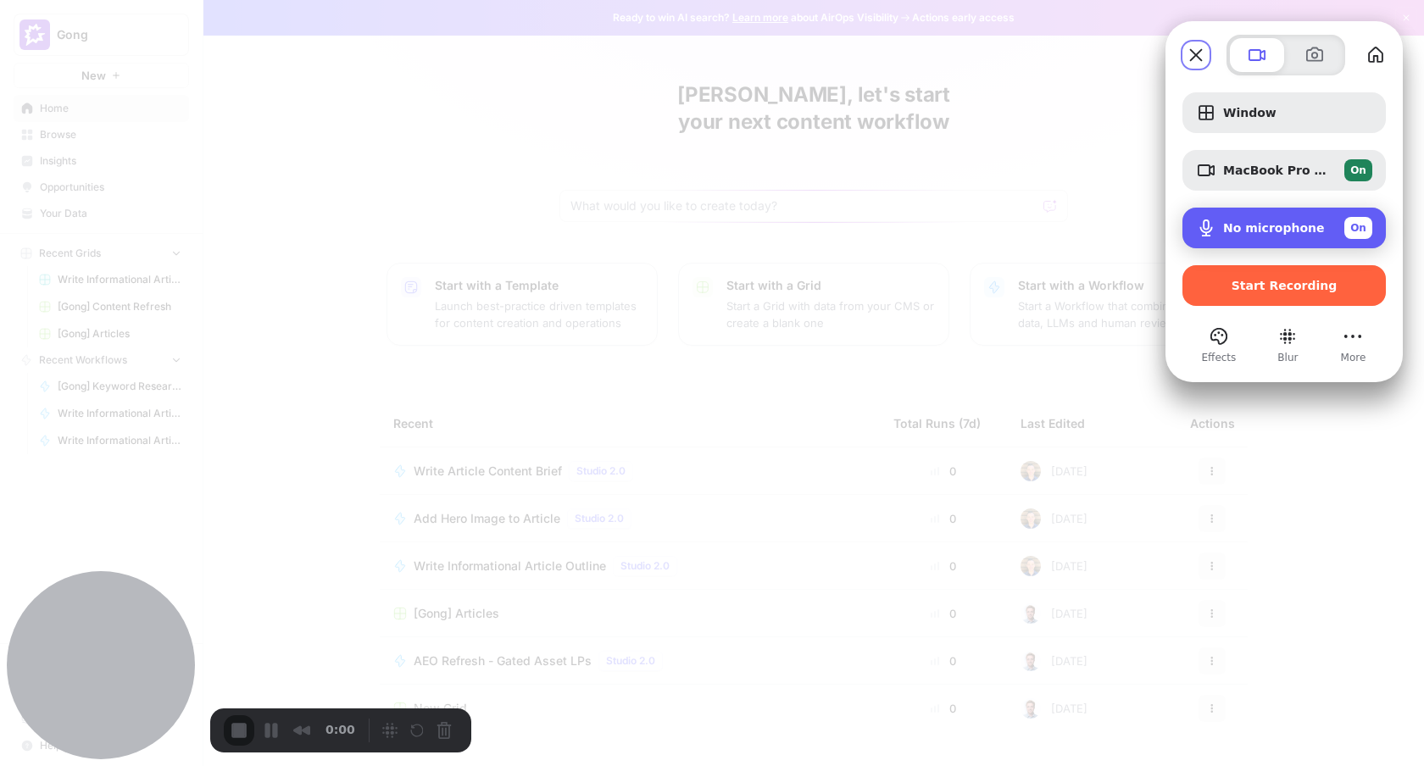
click at [1288, 230] on span "No microphone" at bounding box center [1274, 228] width 102 height 14
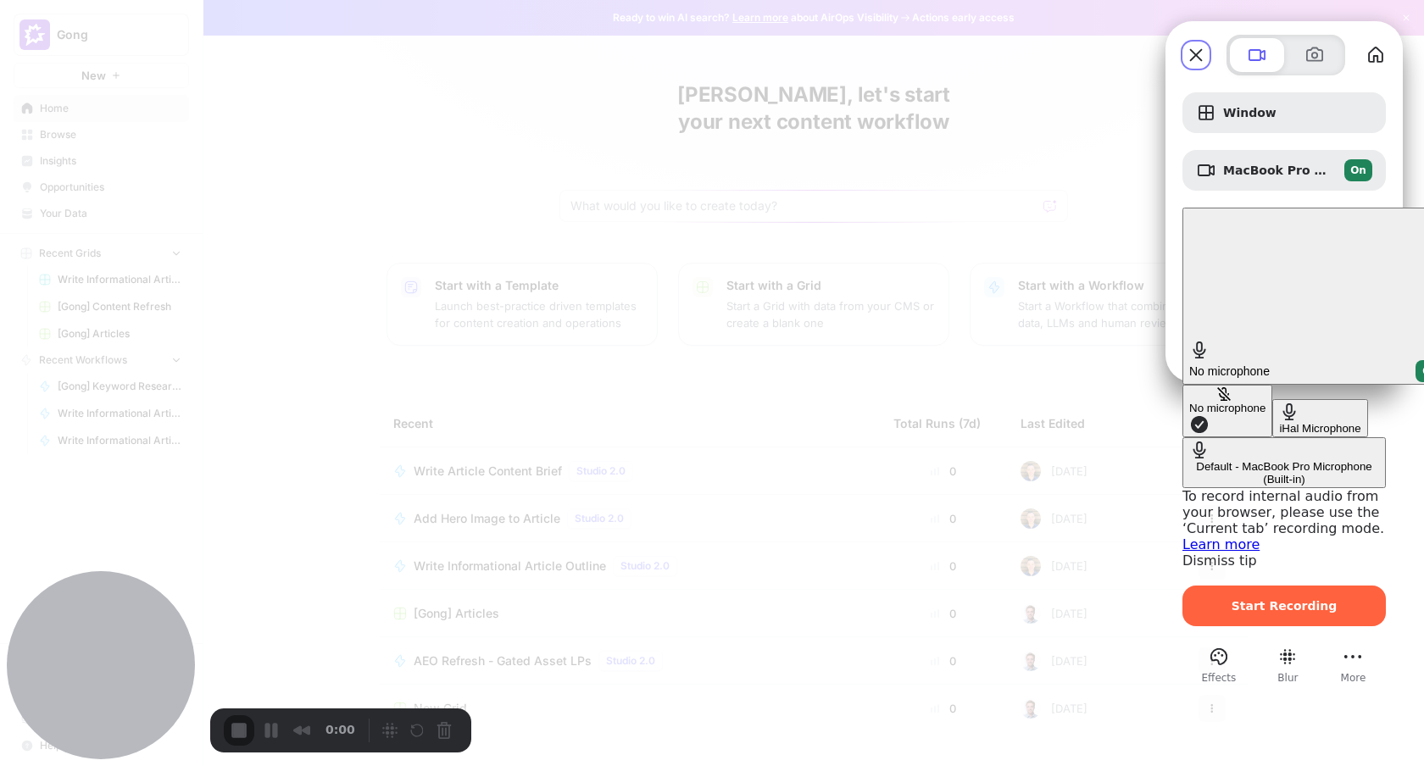
click at [1189, 460] on div "Default - MacBook Pro Microphone (Built-in)" at bounding box center [1284, 472] width 190 height 25
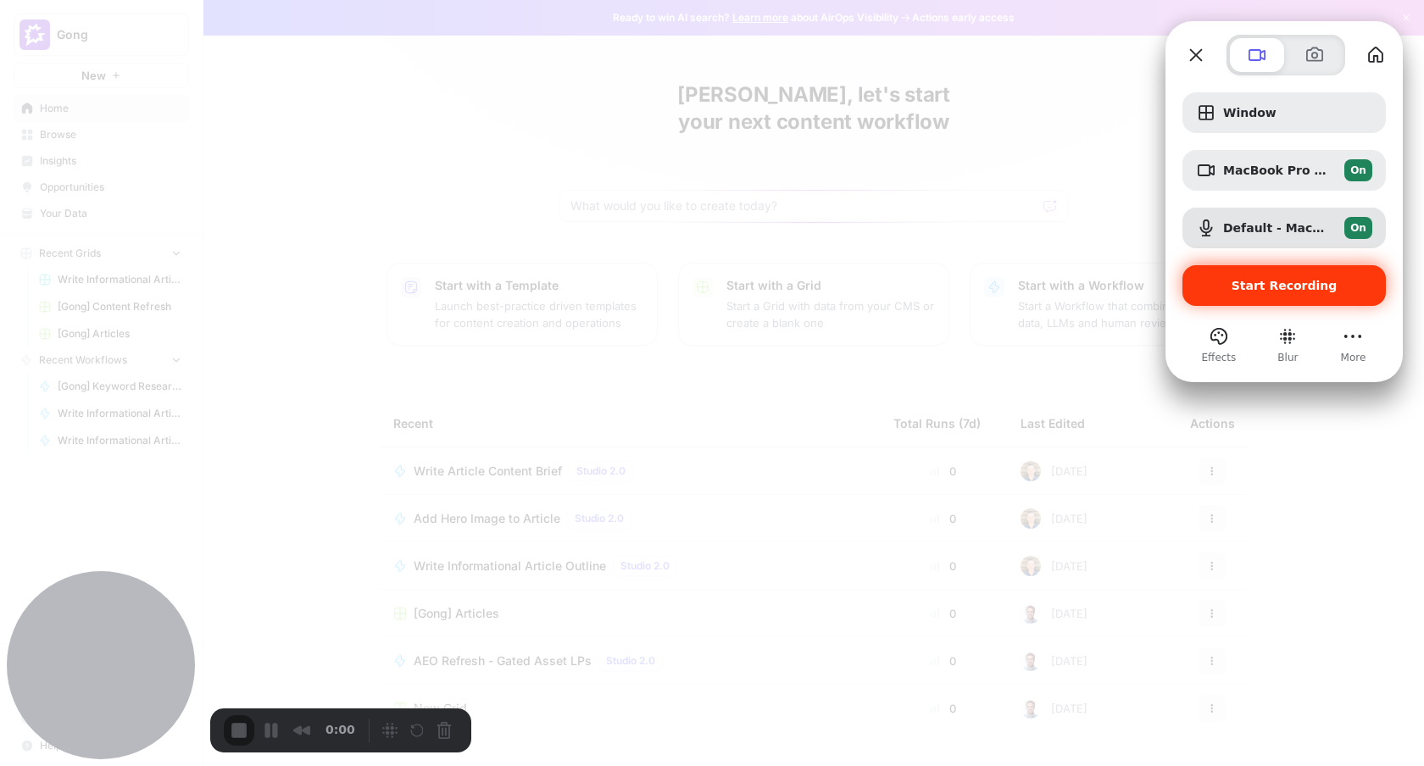
click at [1251, 278] on div "Start Recording" at bounding box center [1283, 285] width 203 height 41
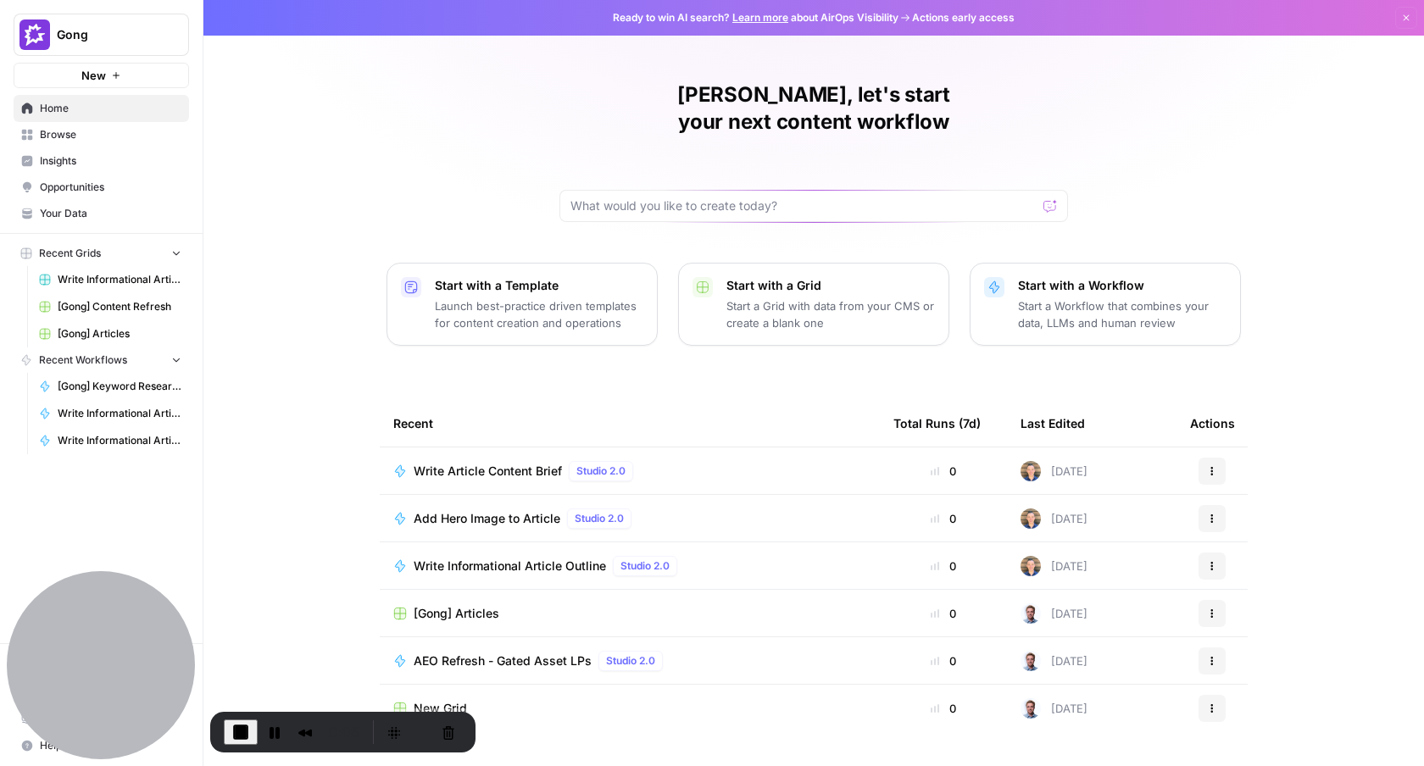
click at [255, 272] on div "Alex, let's start your next content workflow Start with a Template Launch best-…" at bounding box center [813, 403] width 1220 height 807
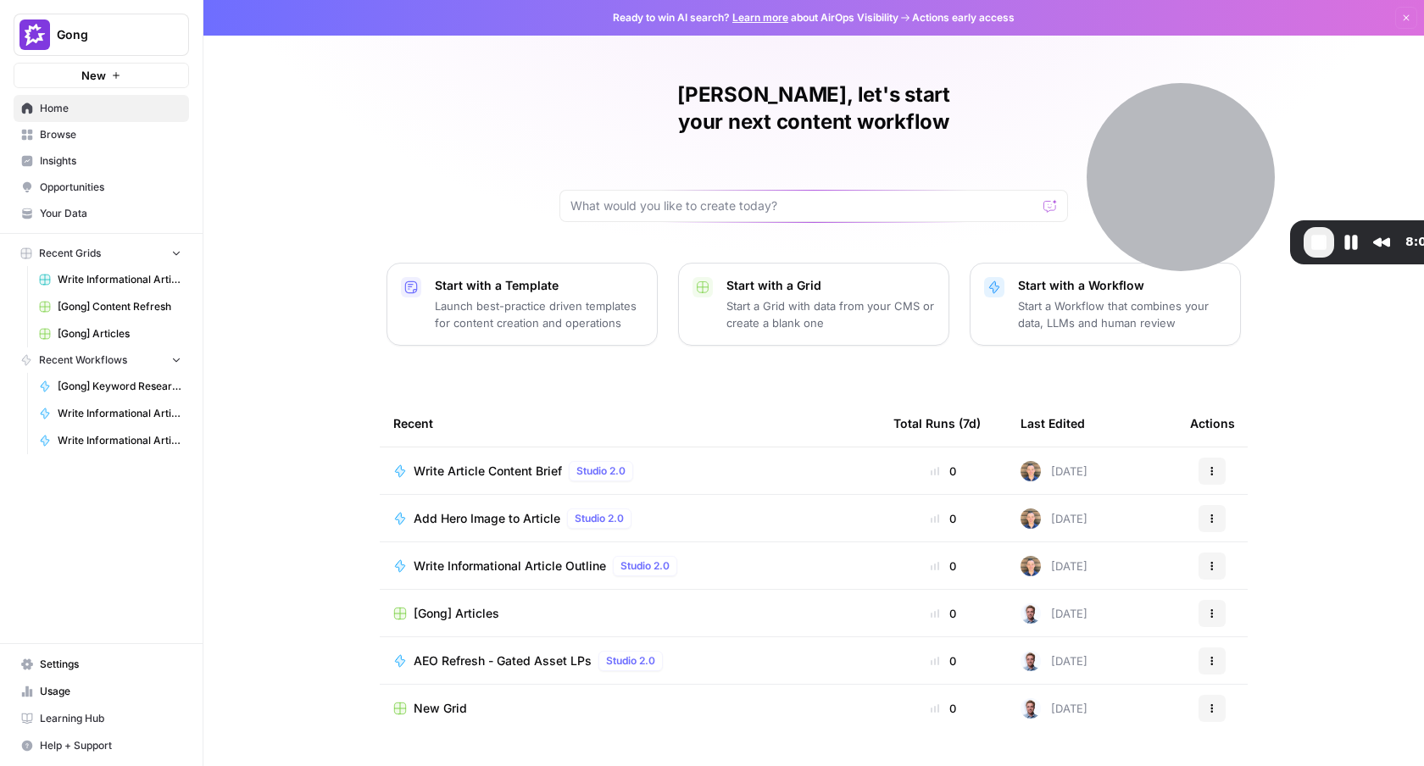
click at [271, 388] on div "Alex, let's start your next content workflow Start with a Template Launch best-…" at bounding box center [813, 403] width 1220 height 807
click at [67, 166] on span "Insights" at bounding box center [111, 160] width 142 height 15
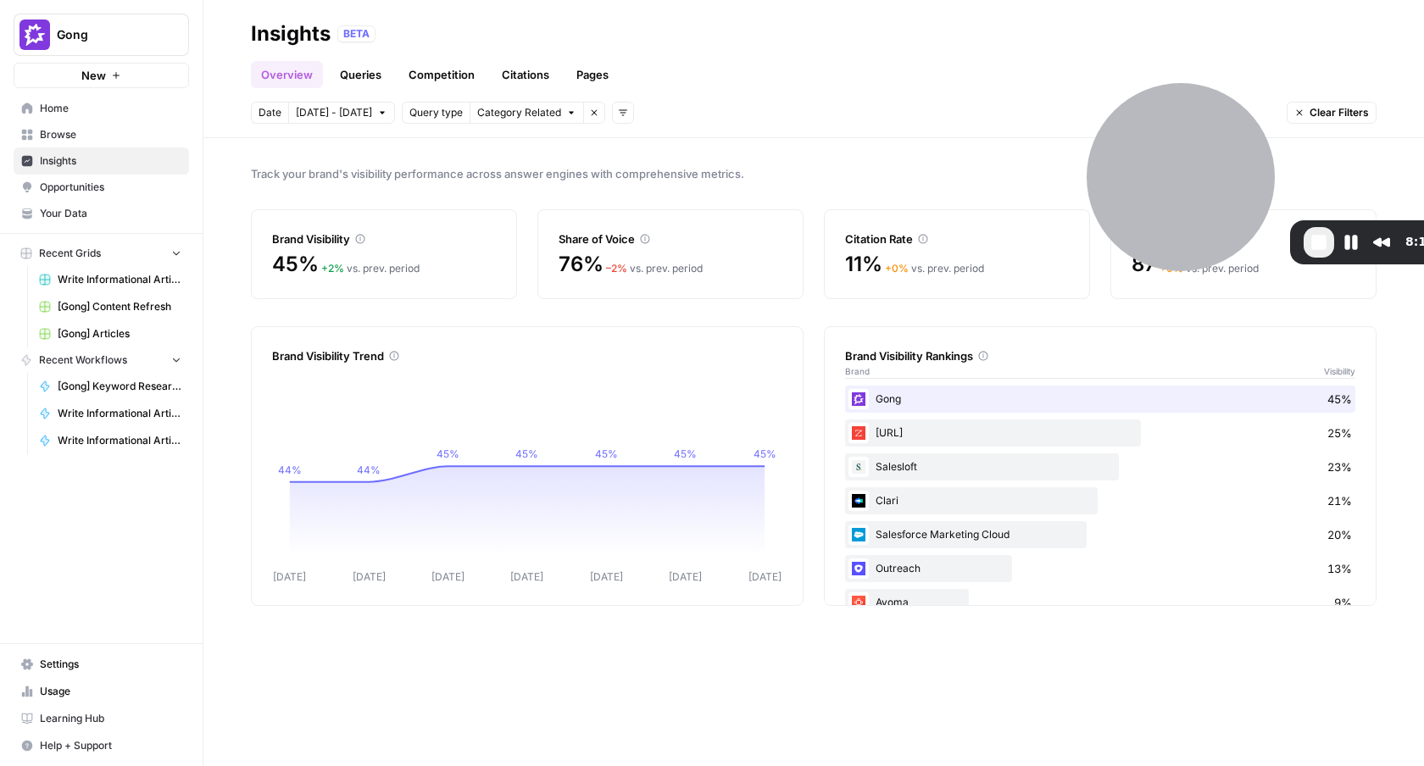
click at [368, 64] on link "Queries" at bounding box center [361, 74] width 62 height 27
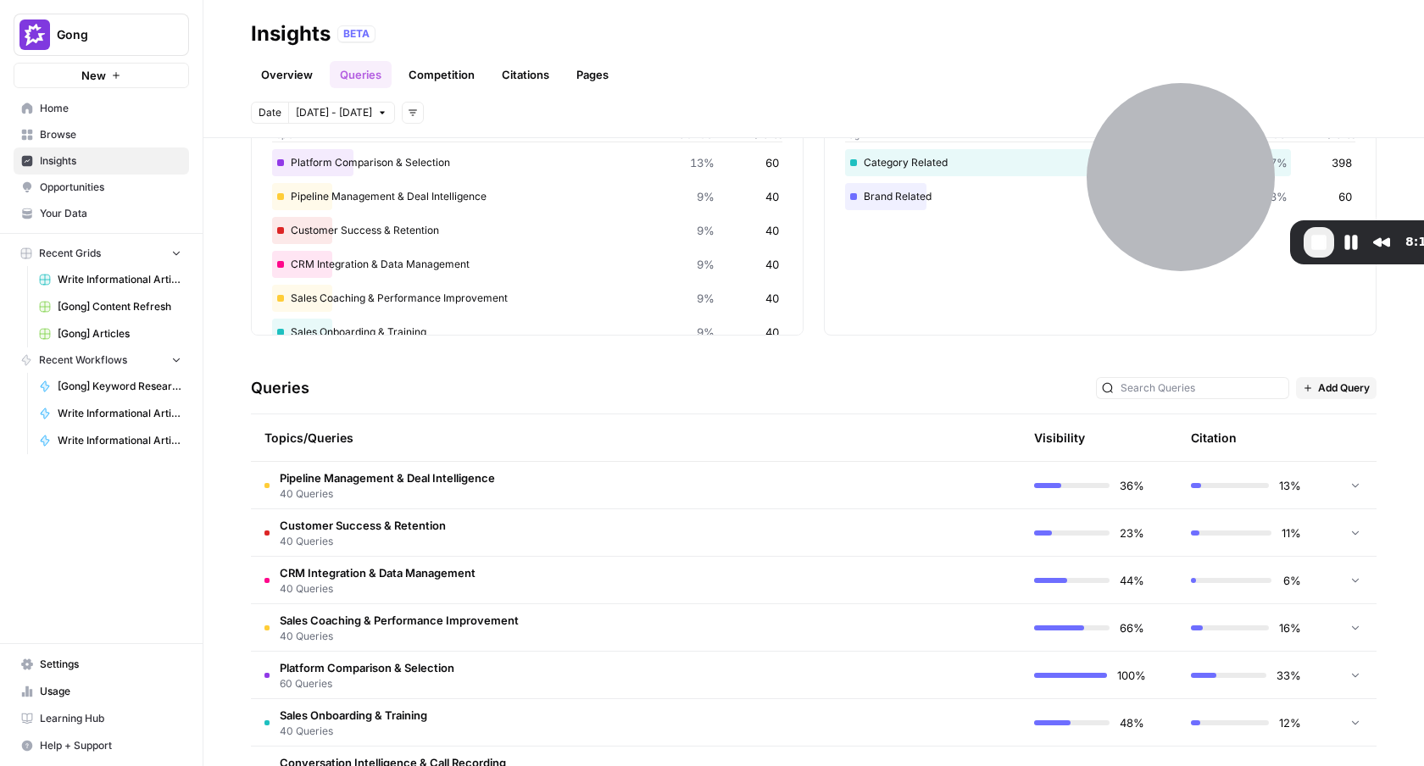
scroll to position [162, 0]
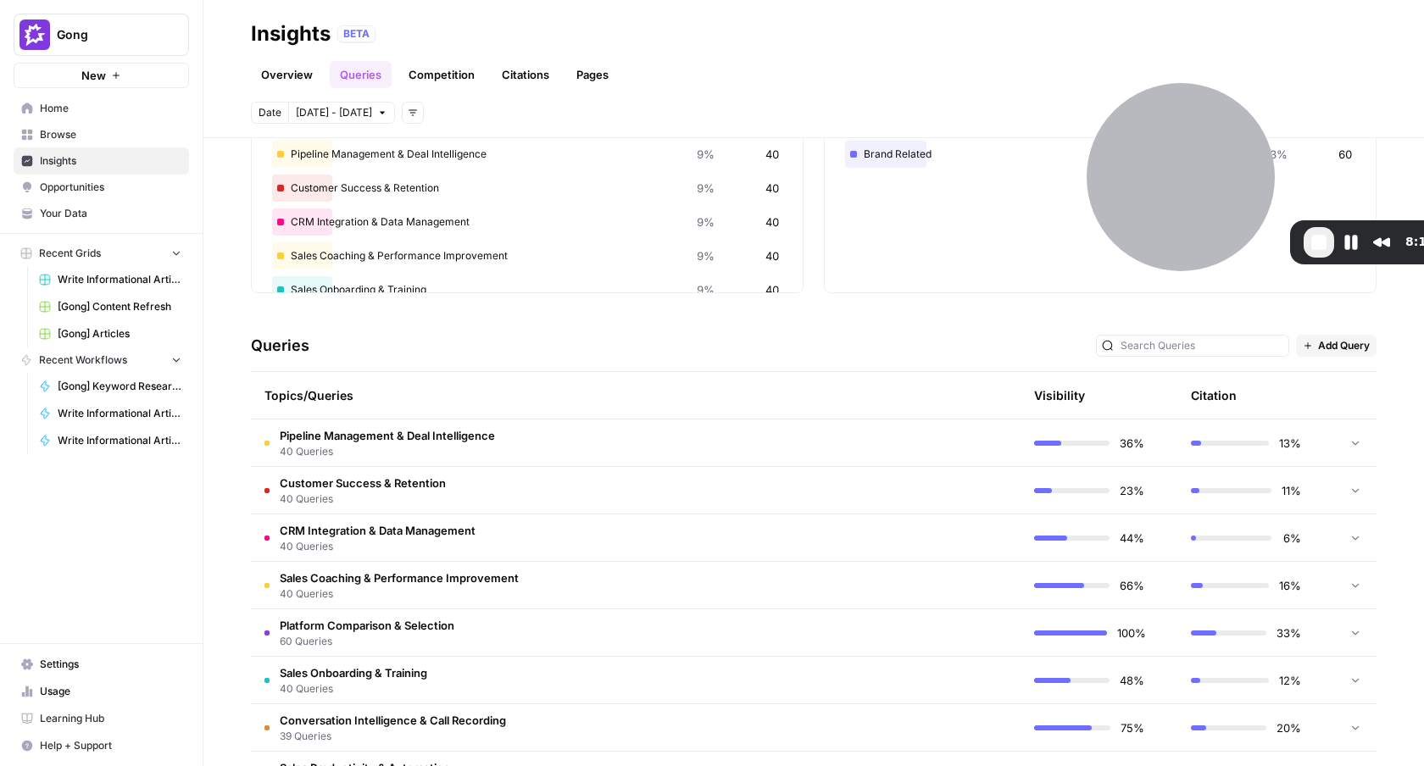
click at [715, 464] on td "Pipeline Management & Deal Intelligence 40 Queries" at bounding box center [555, 442] width 608 height 47
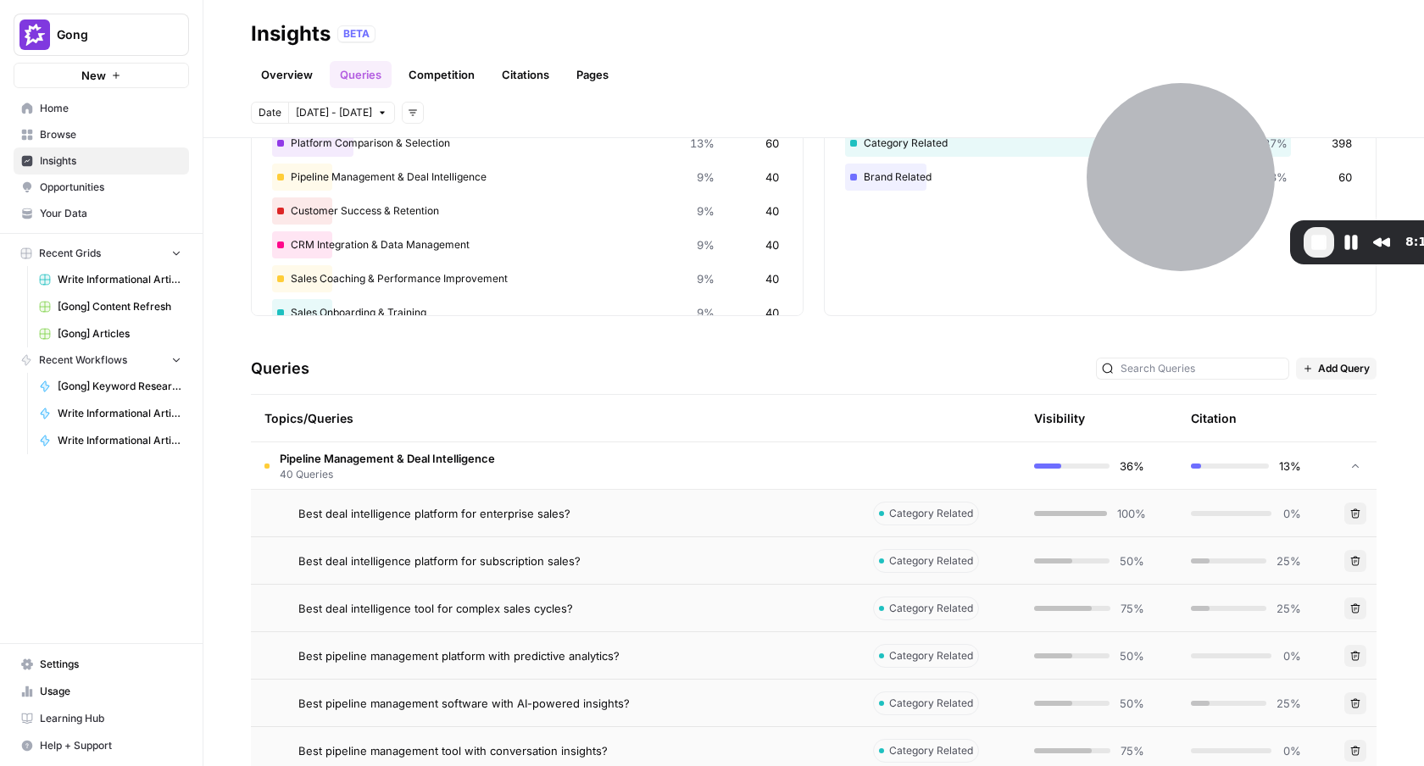
scroll to position [0, 0]
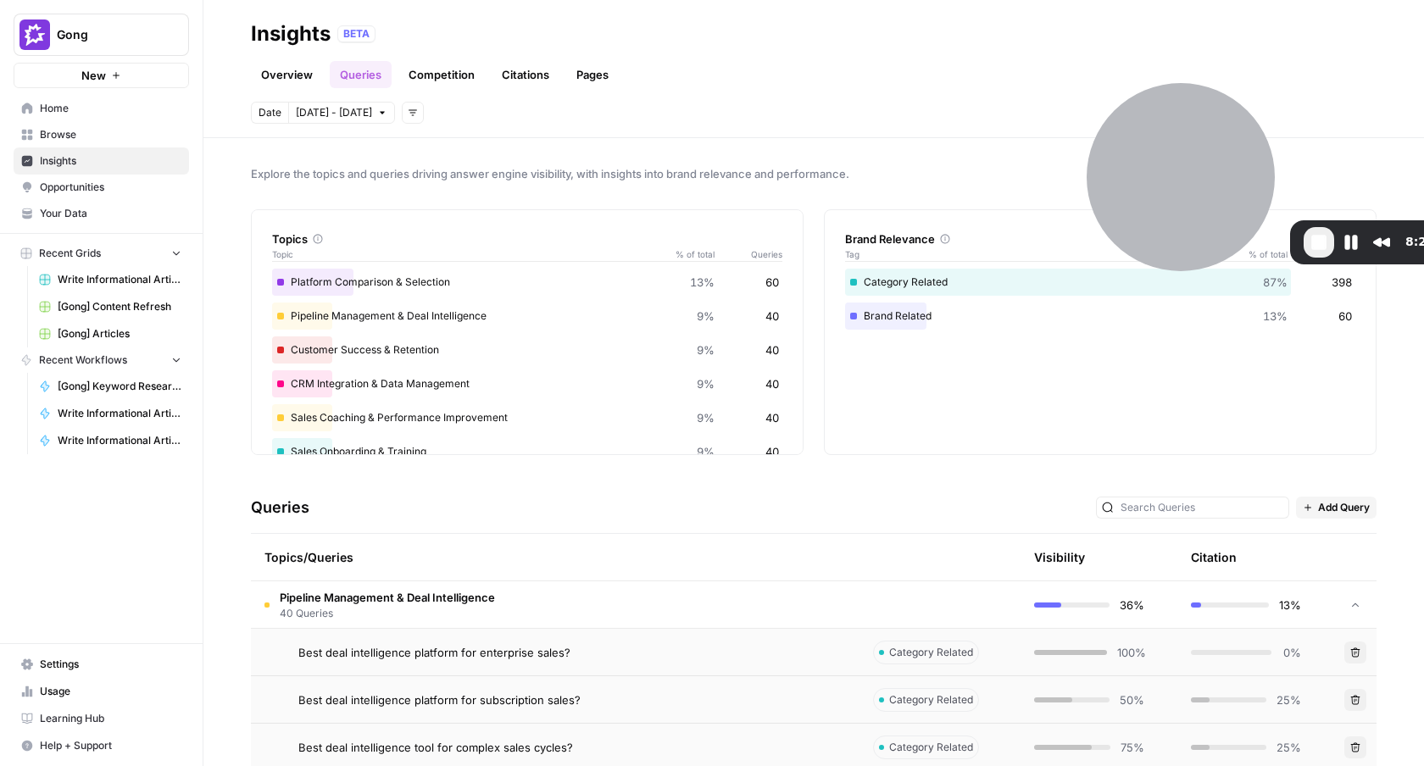
click at [436, 75] on link "Competition" at bounding box center [441, 74] width 86 height 27
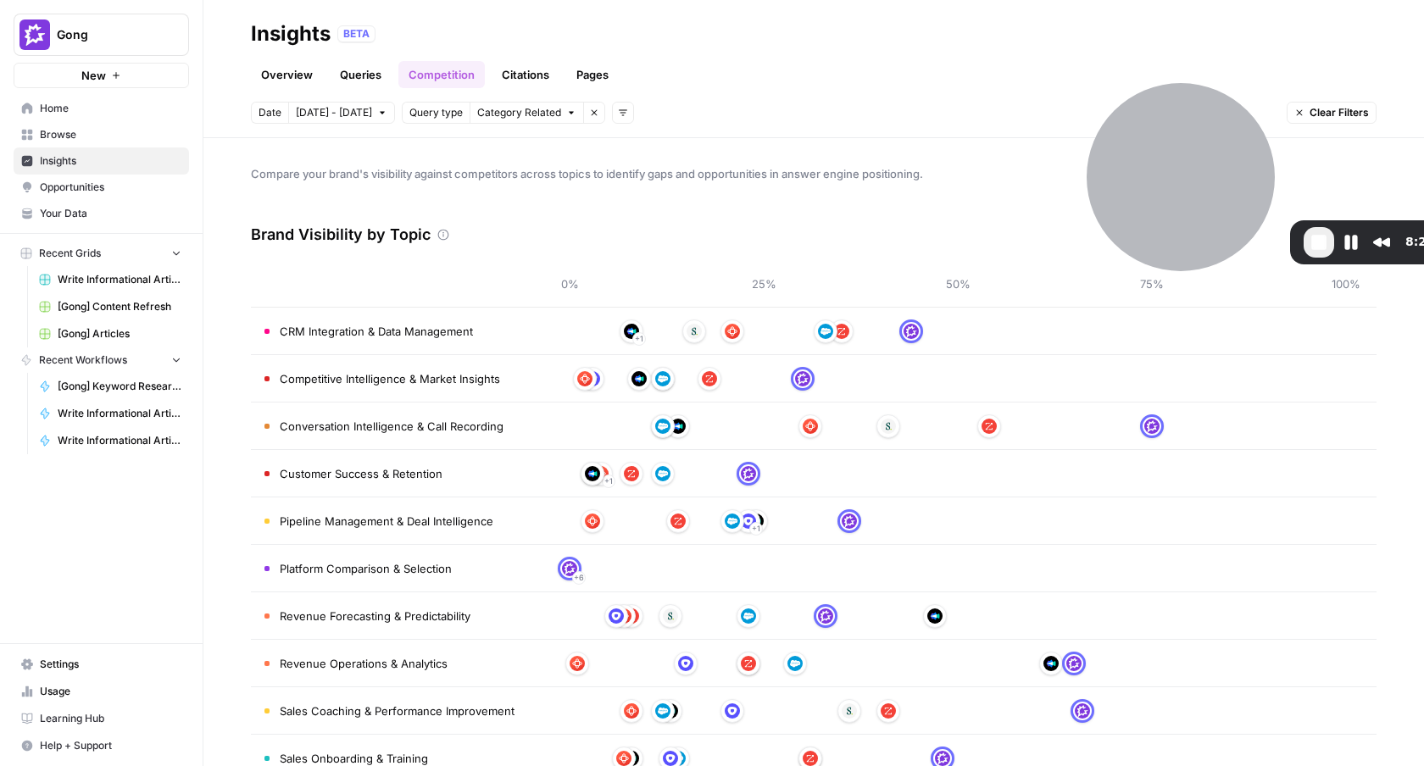
click at [521, 75] on link "Citations" at bounding box center [525, 74] width 68 height 27
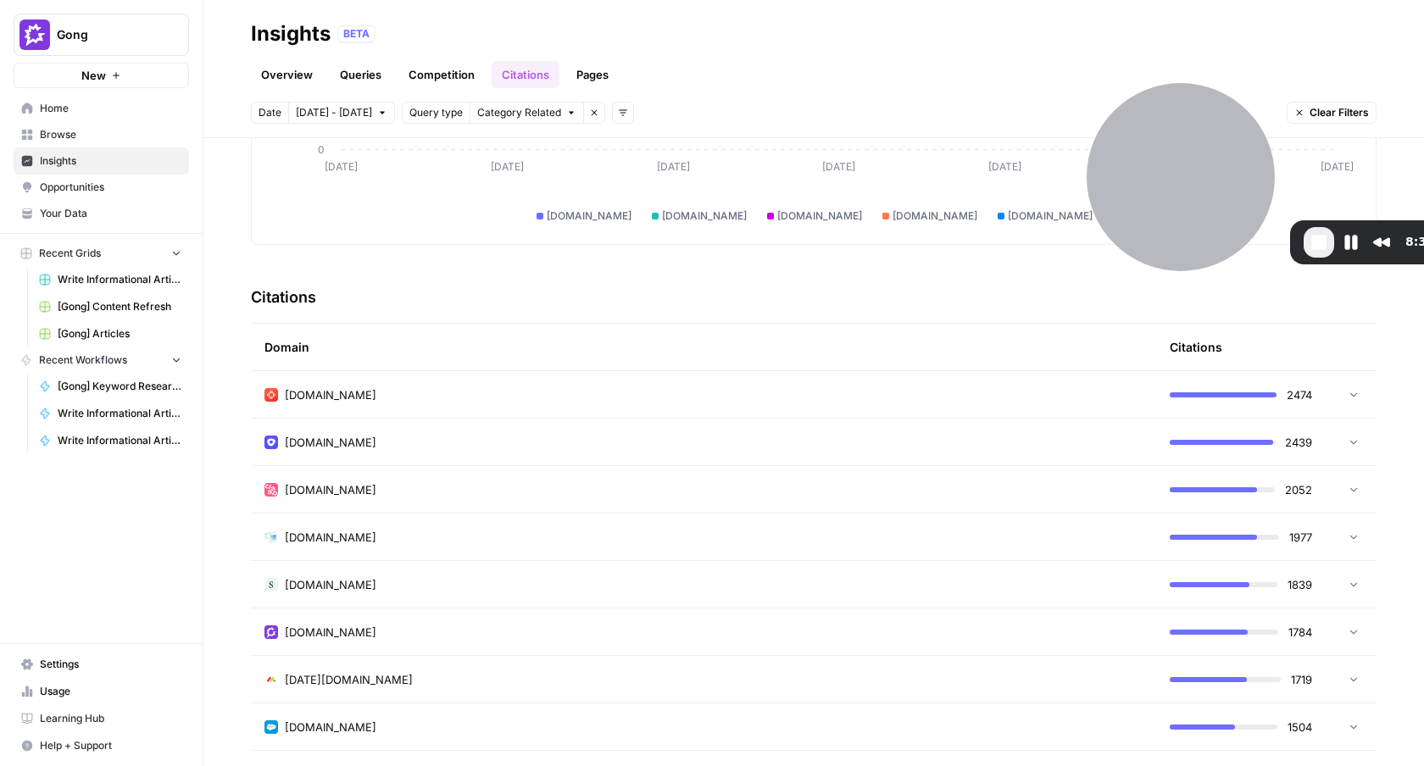
scroll to position [259, 0]
click at [563, 501] on td "claap.io" at bounding box center [703, 491] width 905 height 47
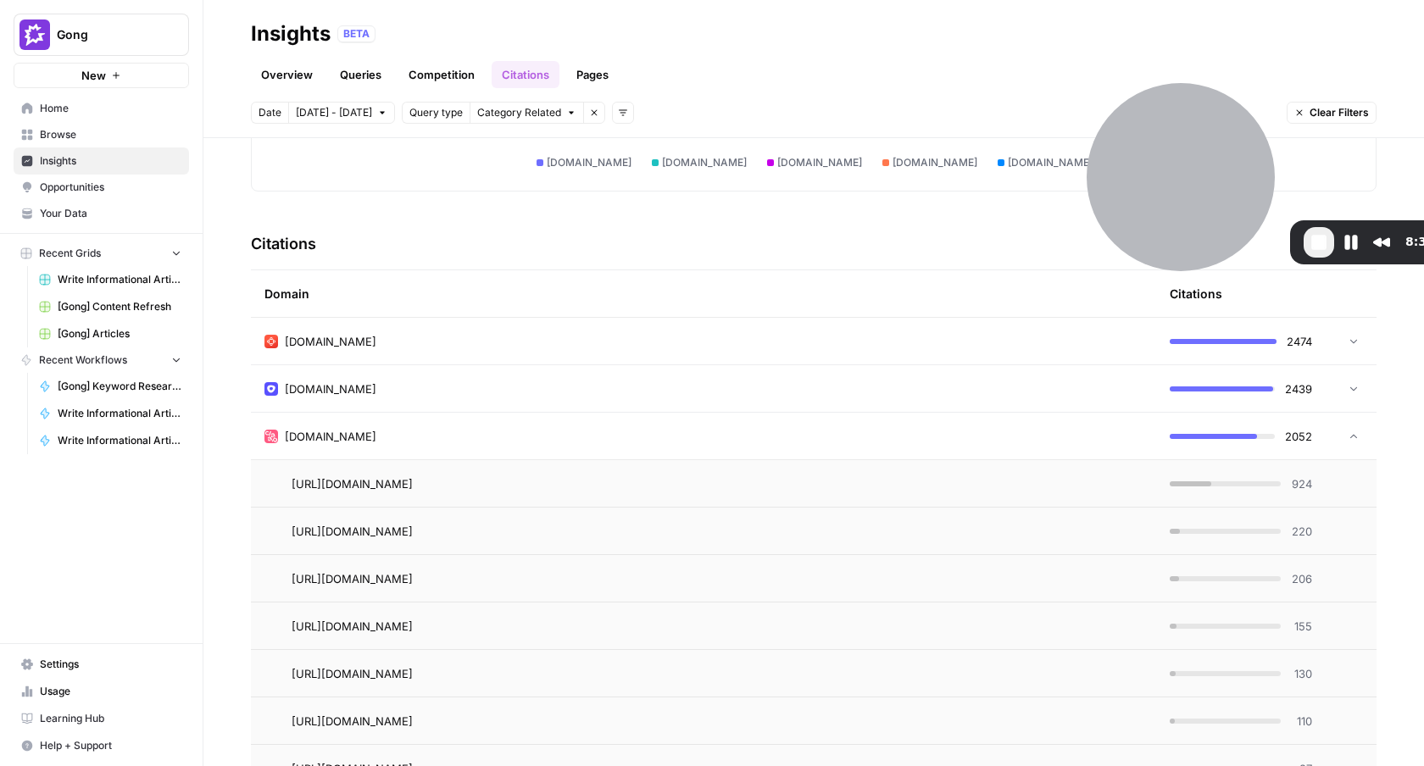
scroll to position [325, 0]
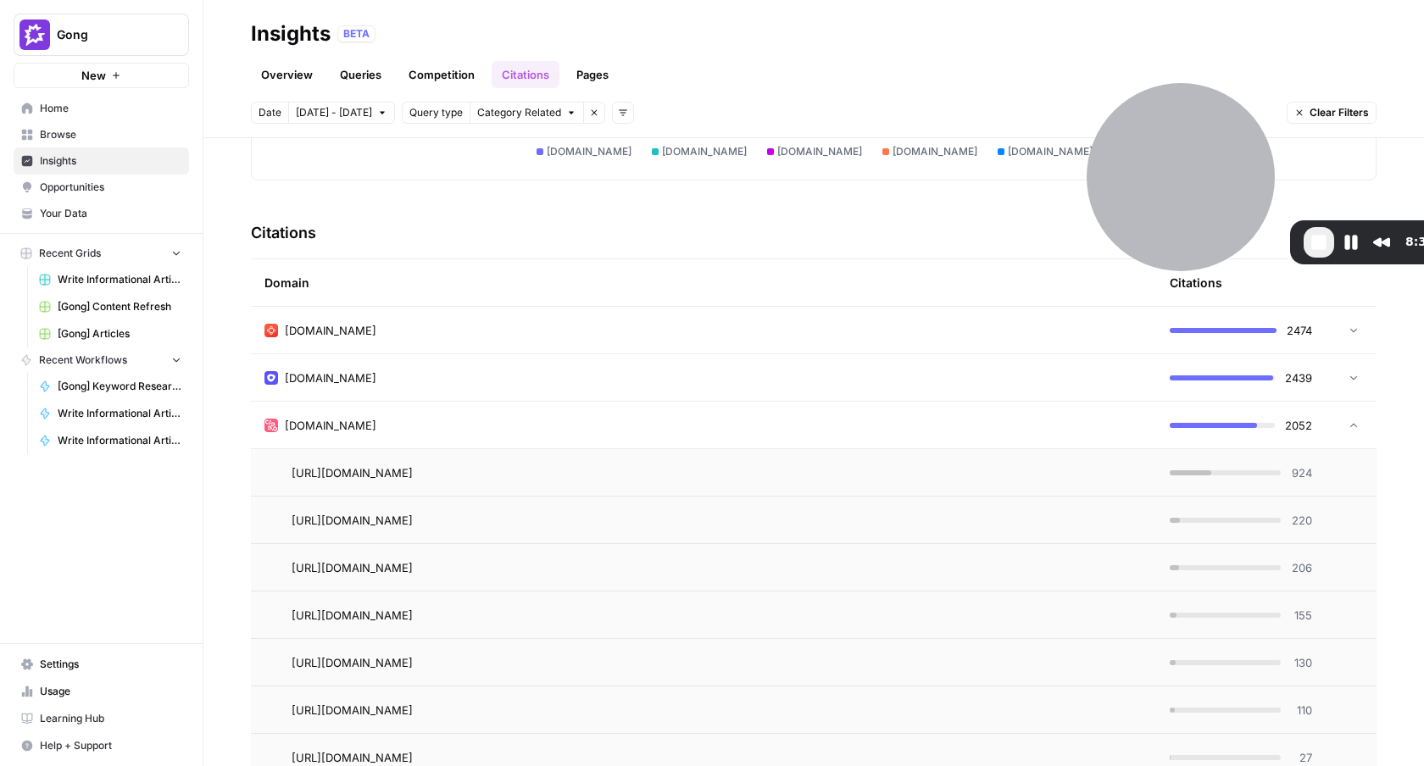
click at [558, 375] on div "outreach.io" at bounding box center [703, 377] width 878 height 17
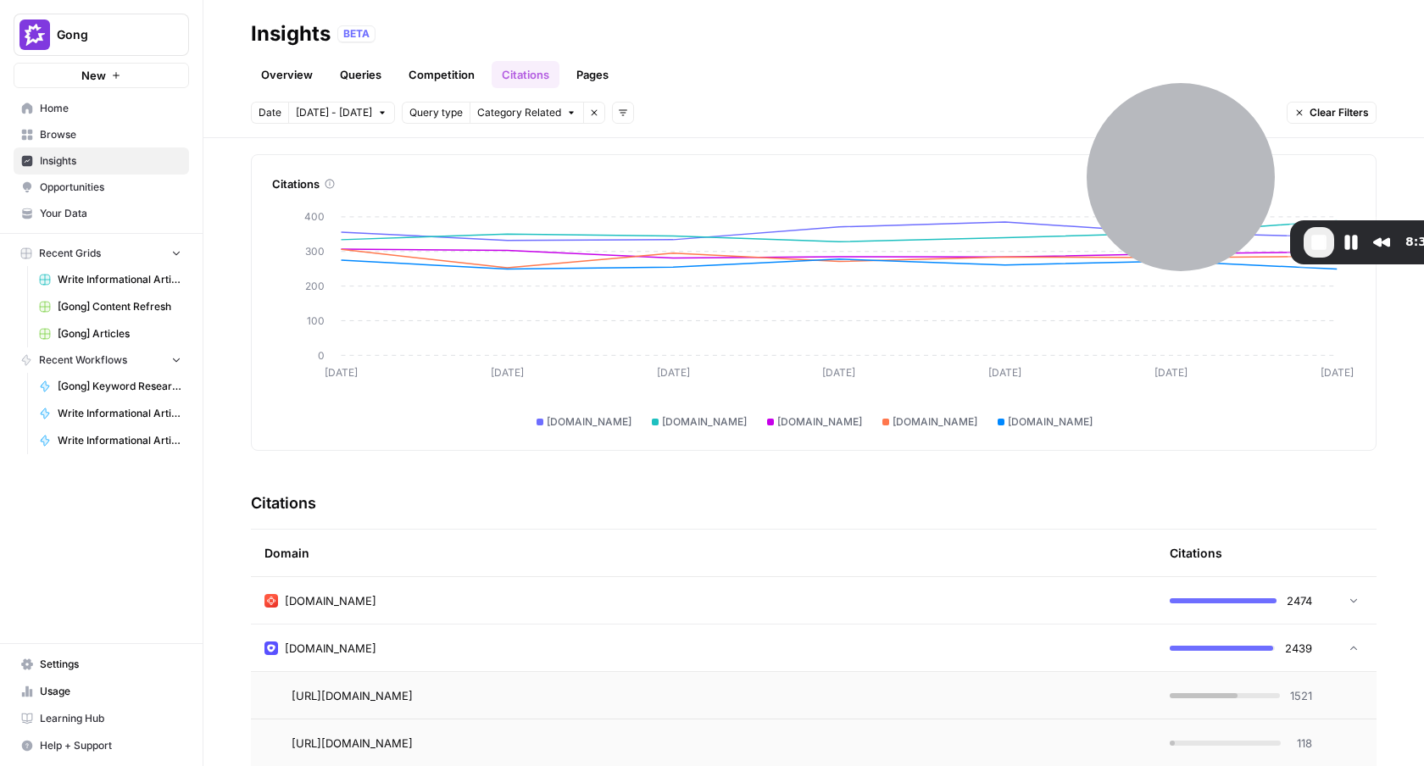
scroll to position [0, 0]
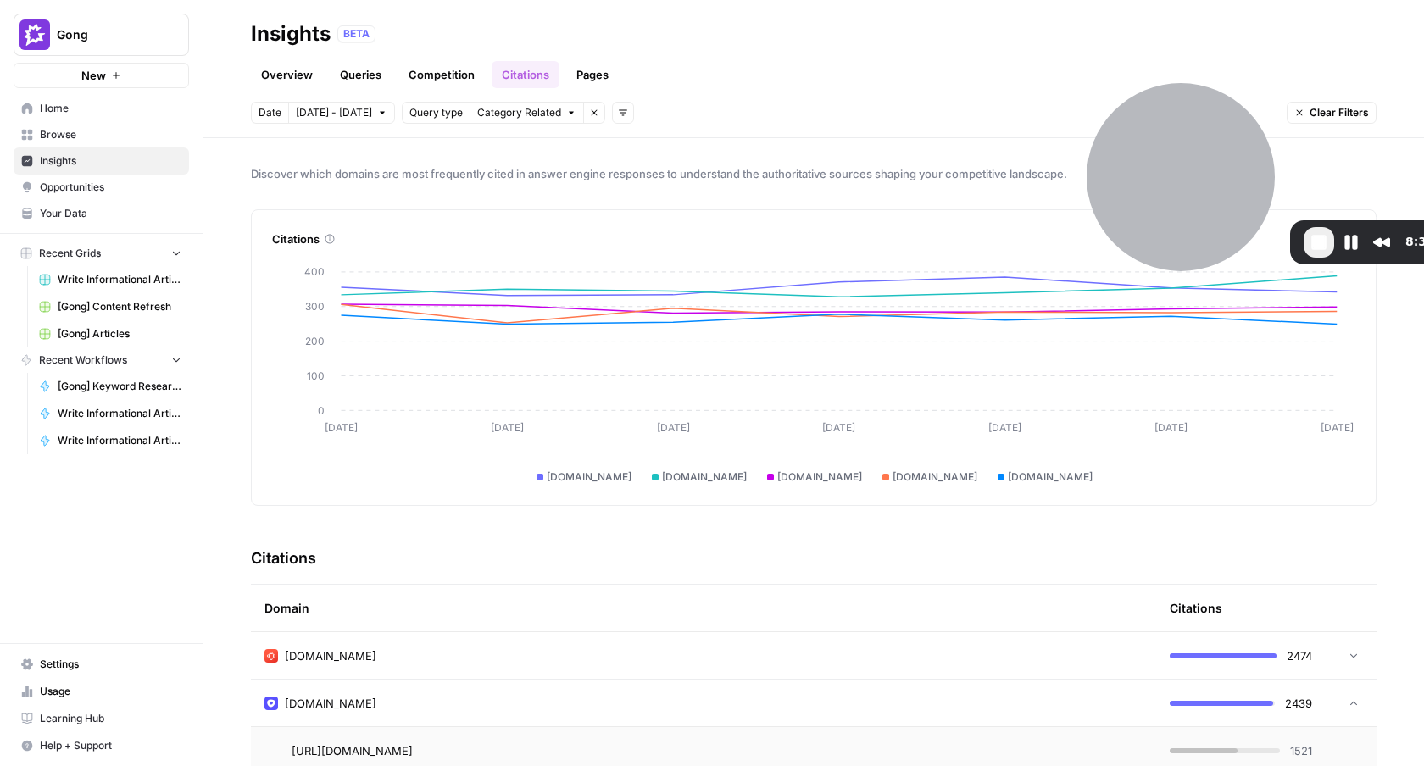
click at [592, 69] on link "Pages" at bounding box center [592, 74] width 53 height 27
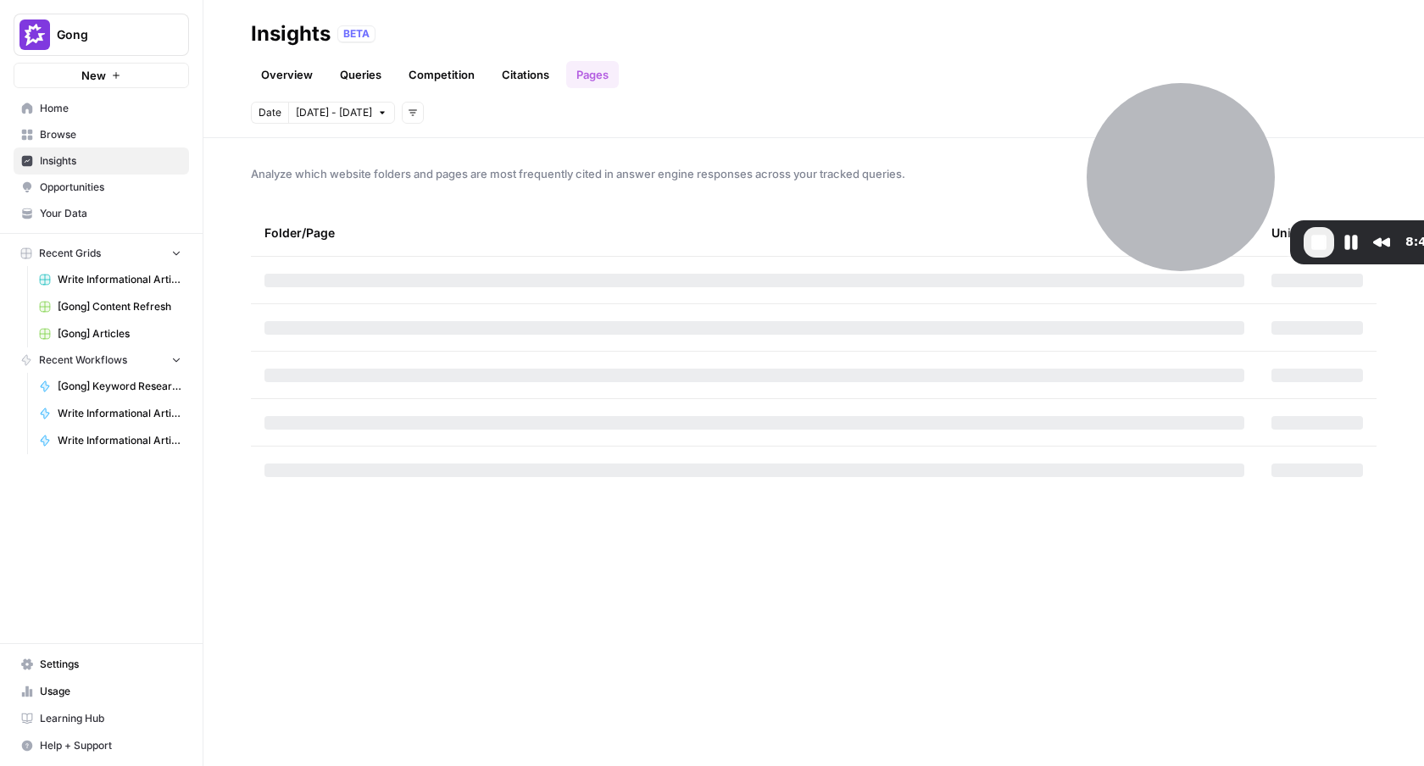
click at [593, 72] on link "Pages" at bounding box center [592, 74] width 53 height 27
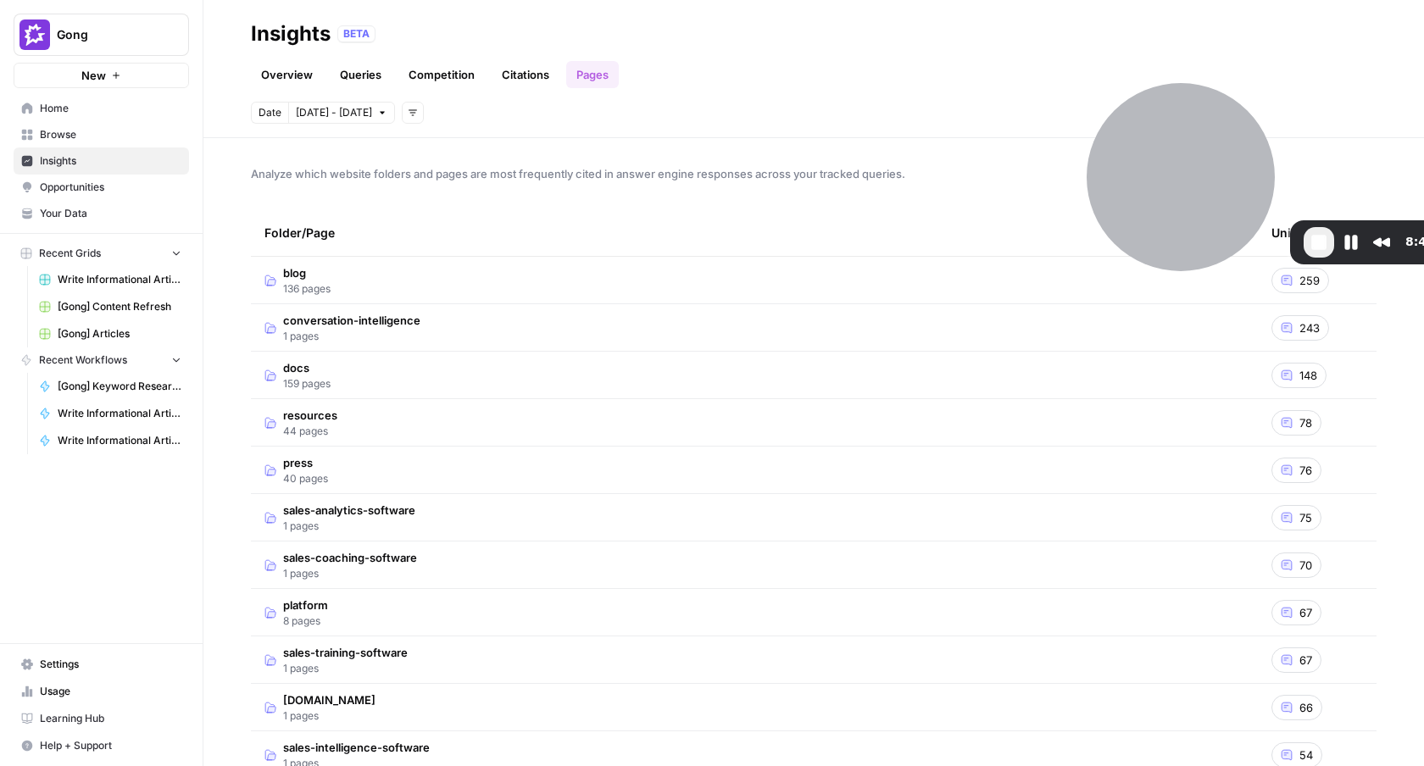
click at [487, 314] on td "conversation-intelligence 1 pages" at bounding box center [754, 327] width 1007 height 47
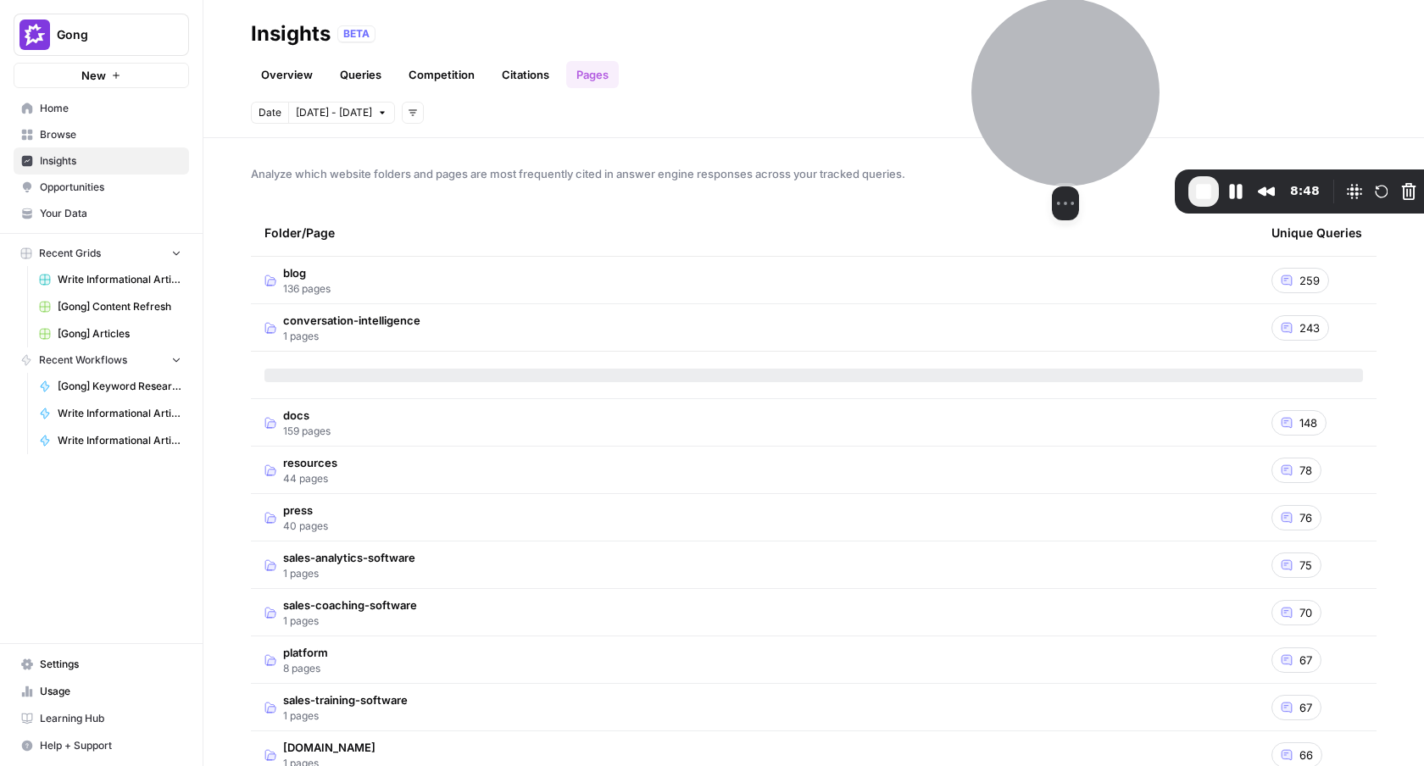
drag, startPoint x: 1249, startPoint y: 214, endPoint x: 1101, endPoint y: 145, distance: 163.4
click at [1101, 145] on div at bounding box center [1065, 92] width 188 height 188
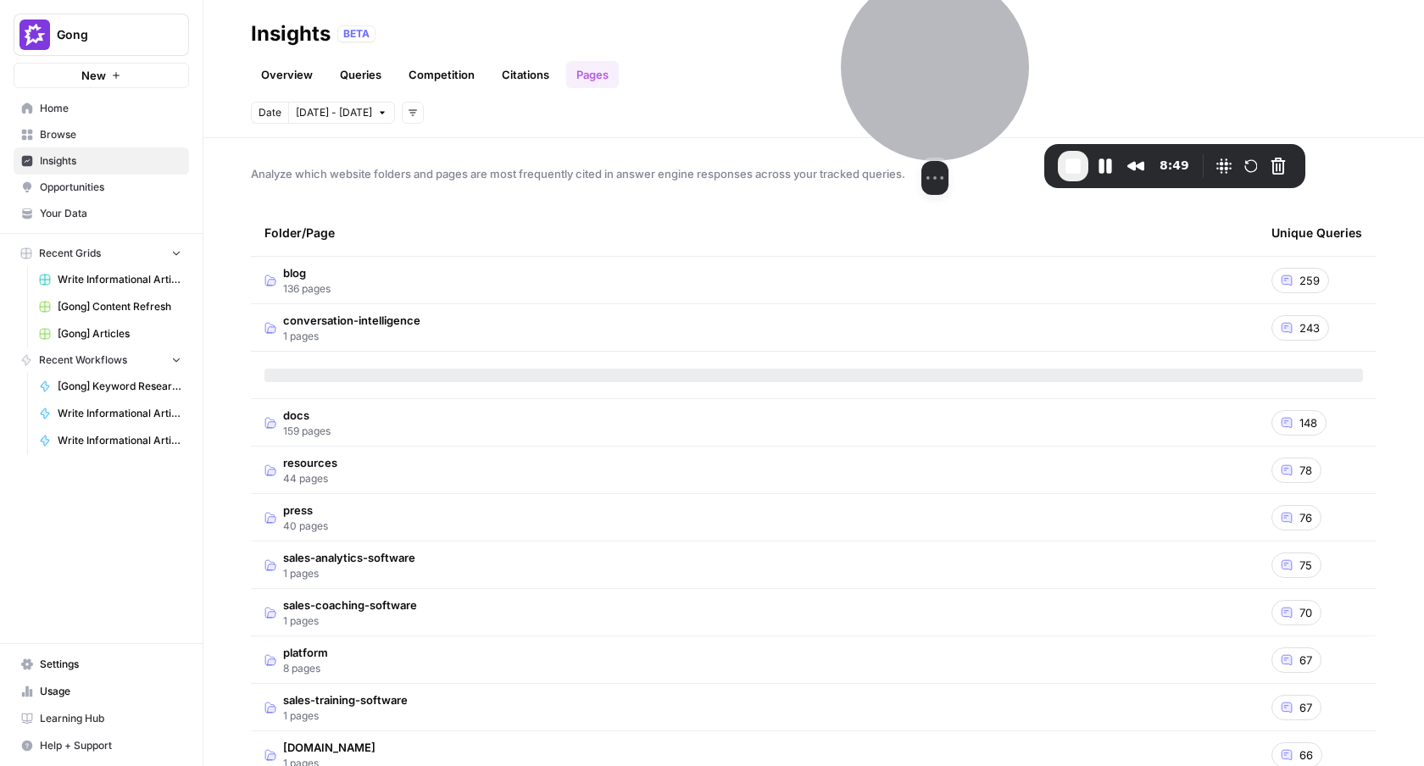
drag, startPoint x: 1101, startPoint y: 145, endPoint x: 1003, endPoint y: 85, distance: 114.5
click at [1003, 85] on div at bounding box center [935, 67] width 188 height 188
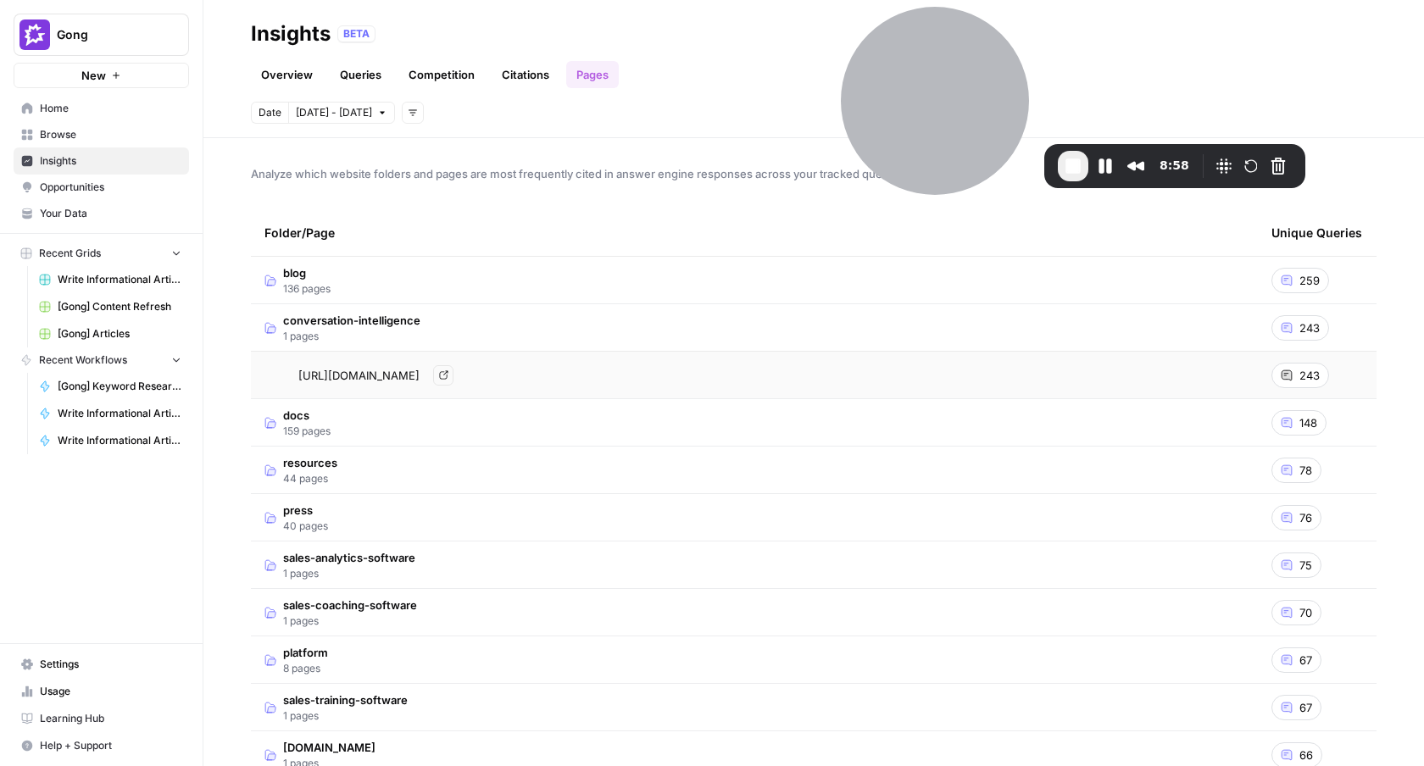
click at [607, 372] on div "https://www.gong.io/conversation-intelligence/ Go to page" at bounding box center [754, 375] width 980 height 20
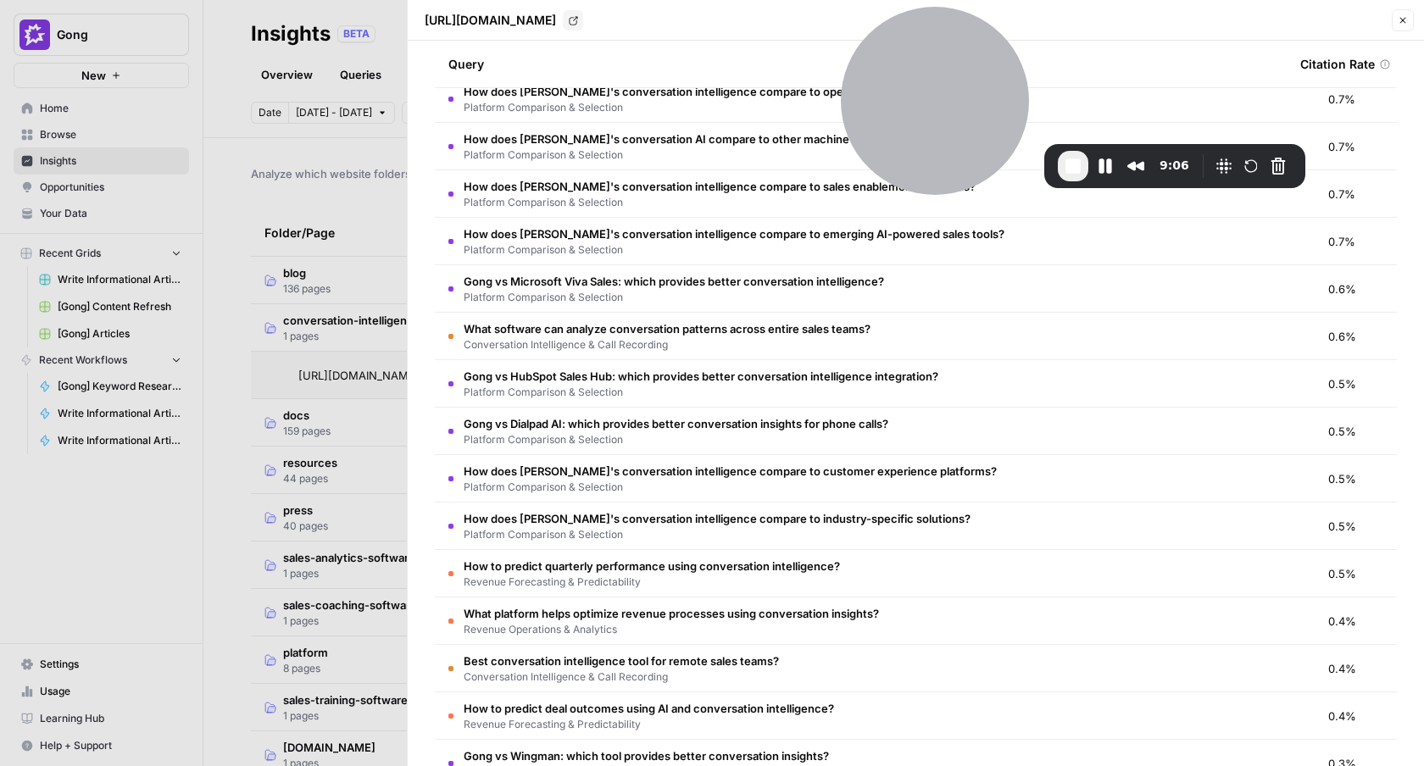
scroll to position [251, 0]
click at [884, 523] on span "How does Gong's conversation intelligence compare to industry-specific solution…" at bounding box center [717, 517] width 507 height 17
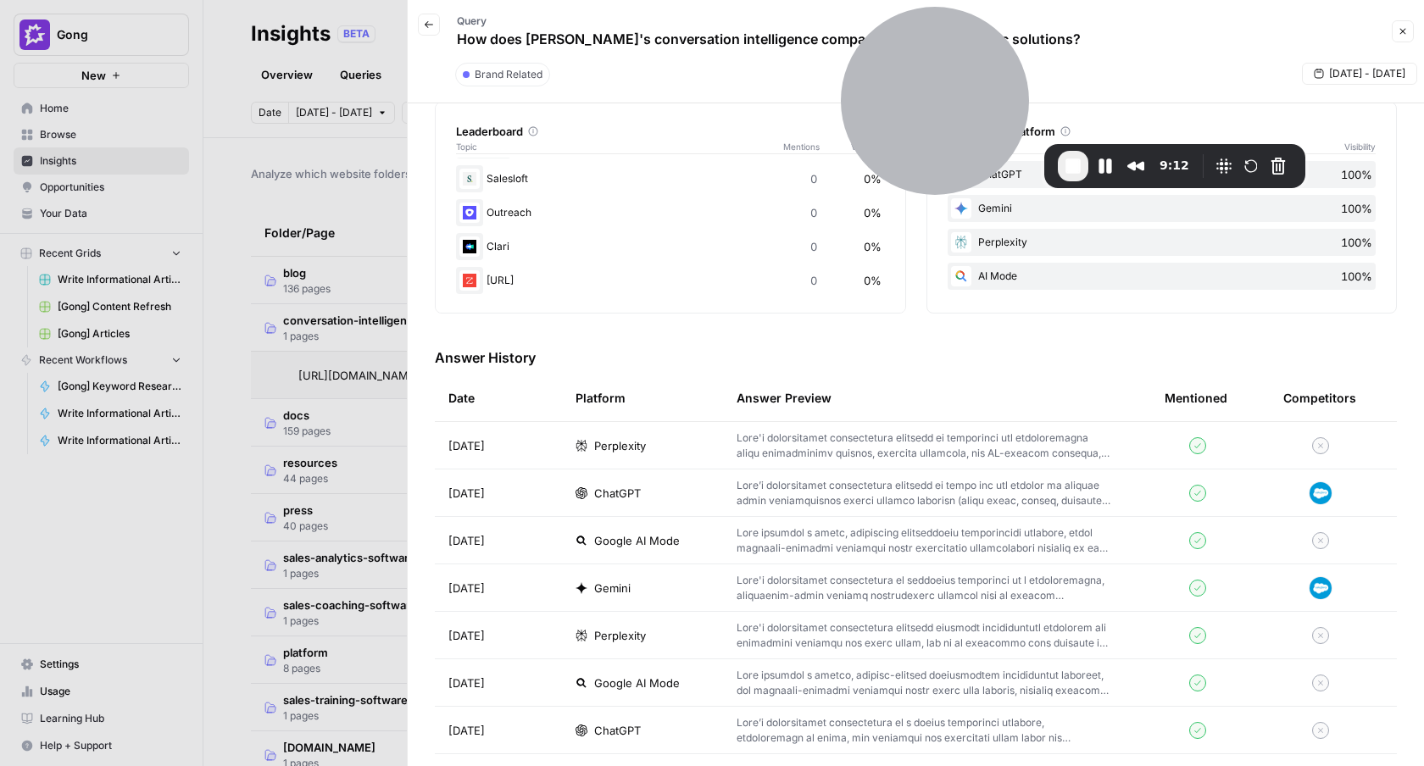
scroll to position [235, 0]
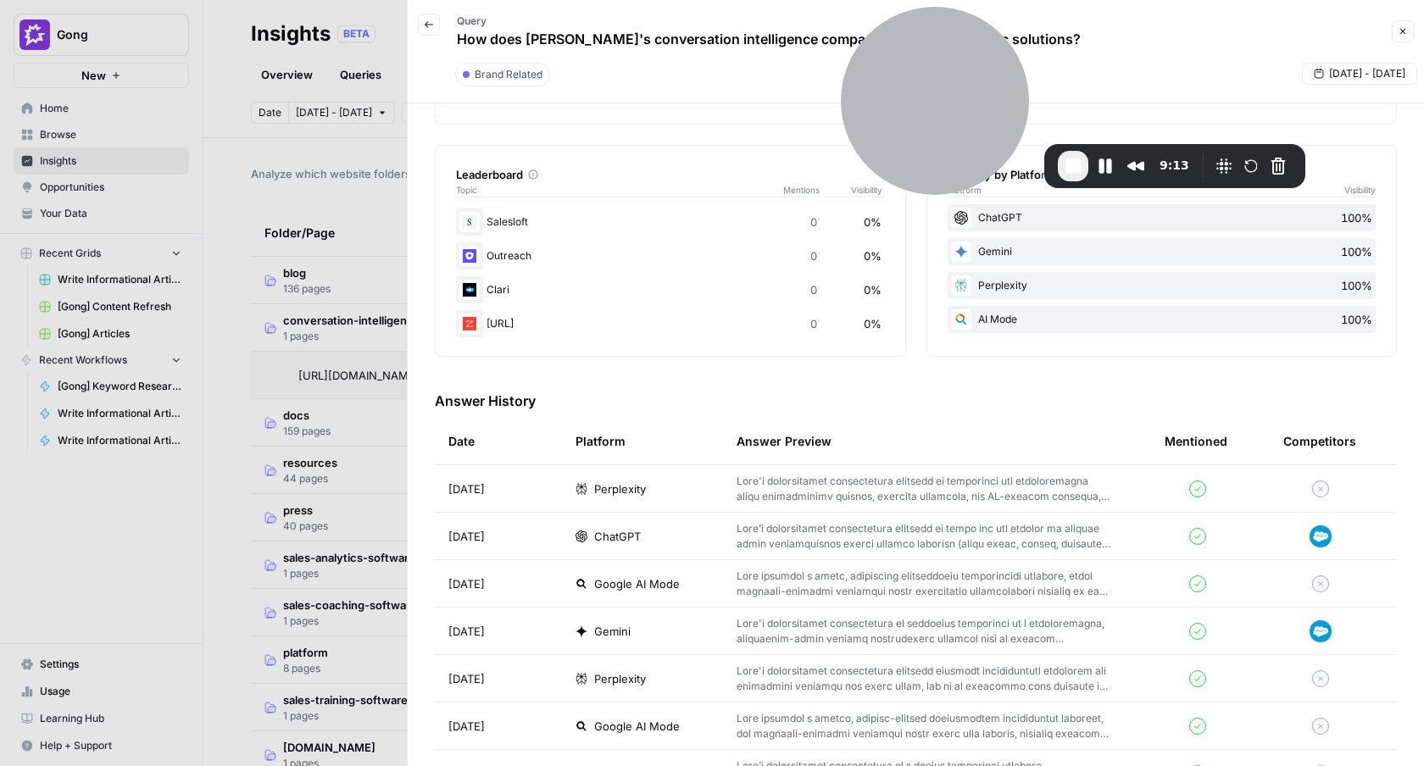
click at [1058, 482] on p at bounding box center [923, 489] width 374 height 31
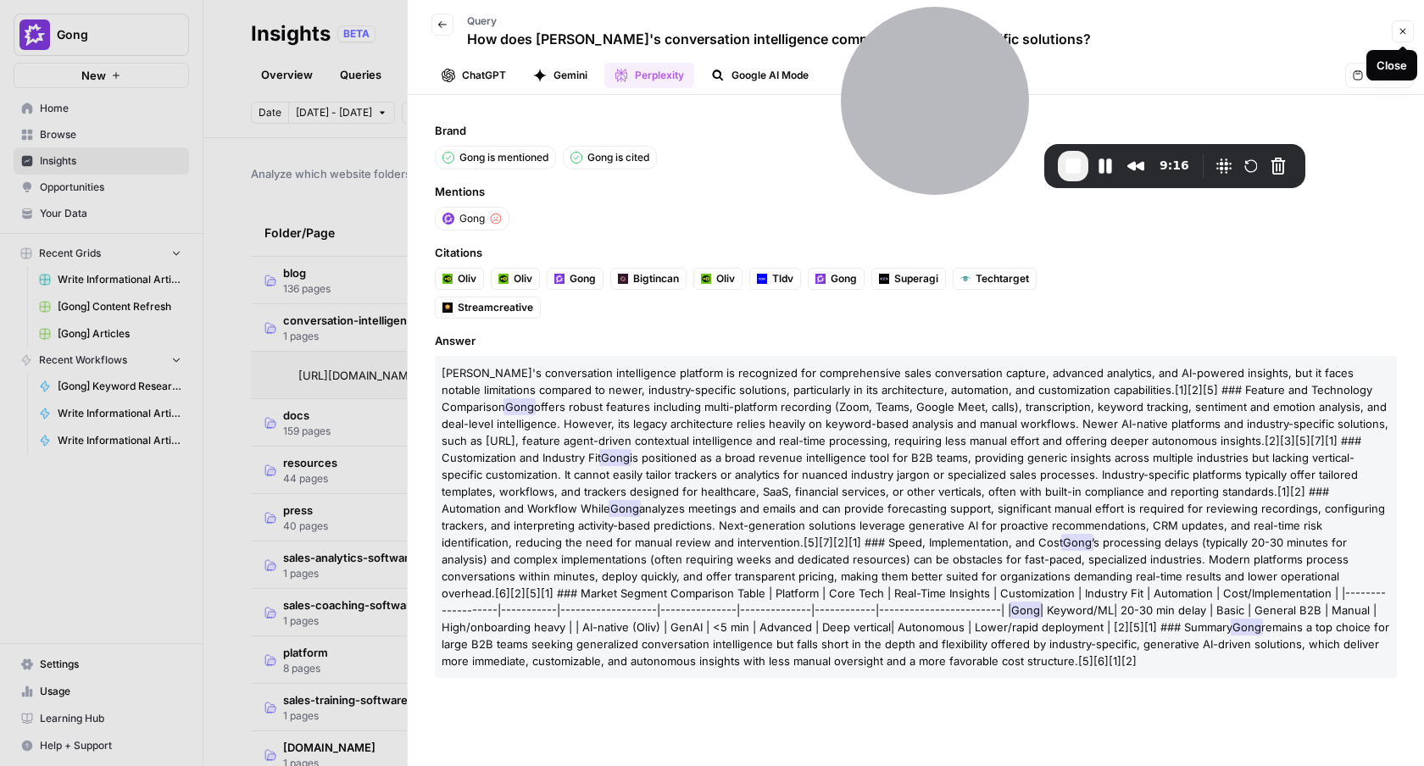
click at [1403, 31] on icon "button" at bounding box center [1402, 31] width 10 height 10
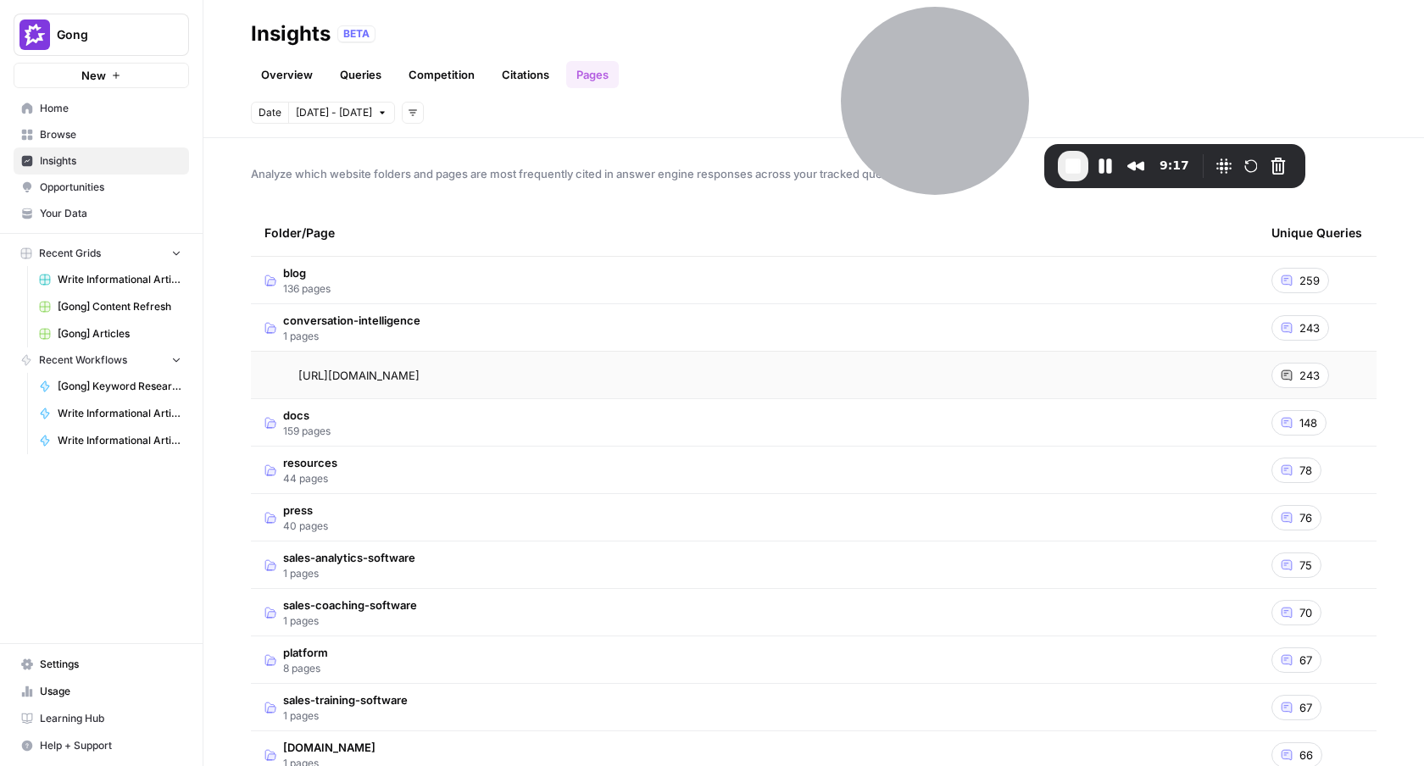
click at [69, 183] on span "Opportunities" at bounding box center [111, 187] width 142 height 15
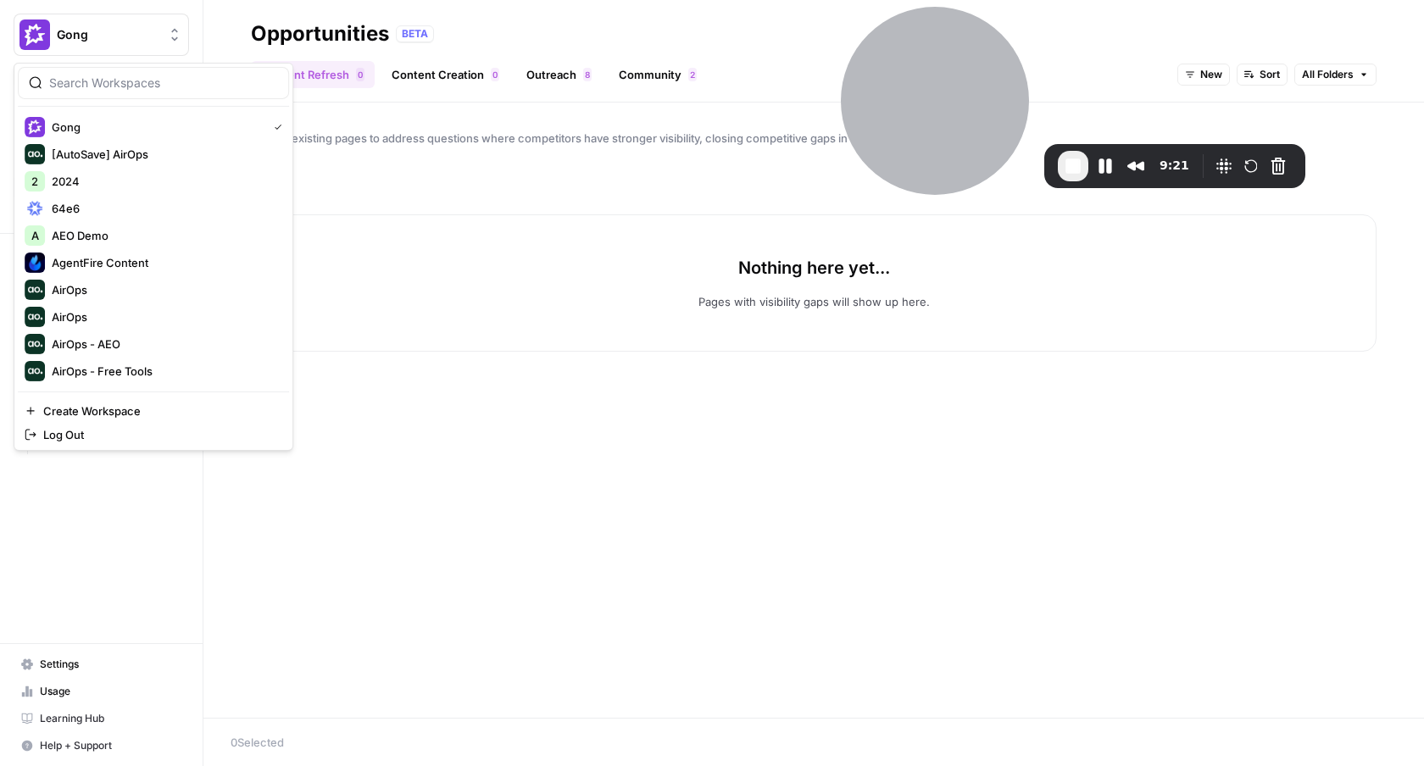
click at [120, 40] on span "Gong" at bounding box center [108, 34] width 103 height 17
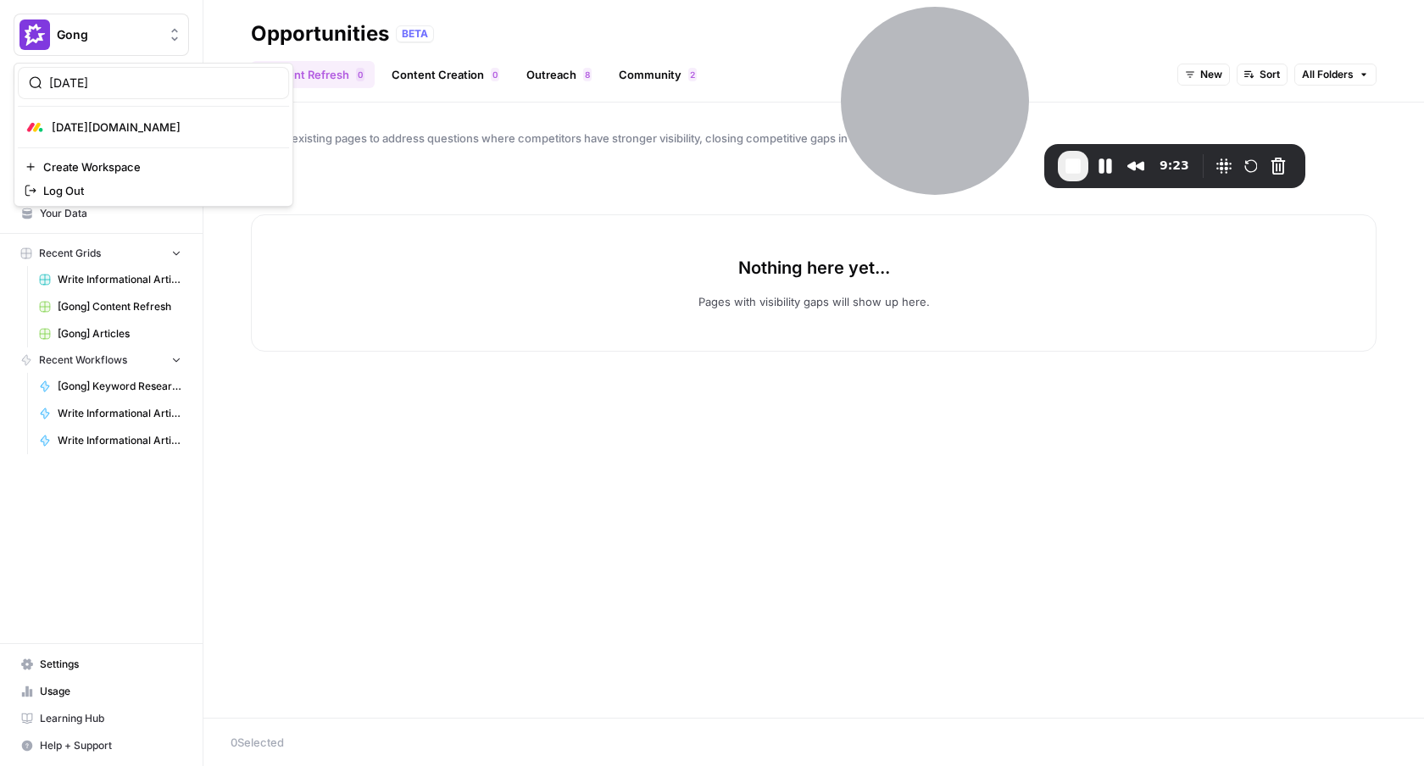
type input "monday"
click button "Monday.com" at bounding box center [153, 127] width 271 height 27
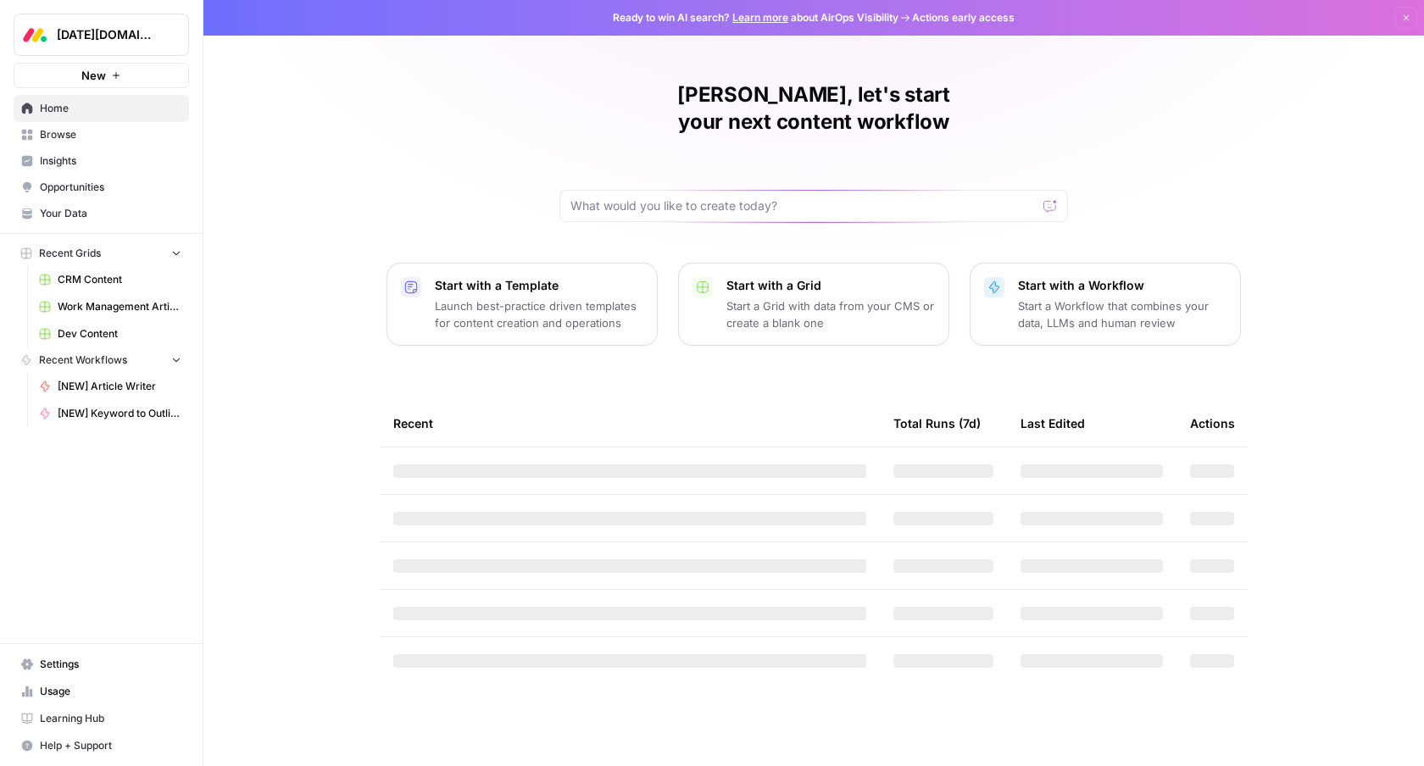
click at [85, 190] on span "Opportunities" at bounding box center [111, 187] width 142 height 15
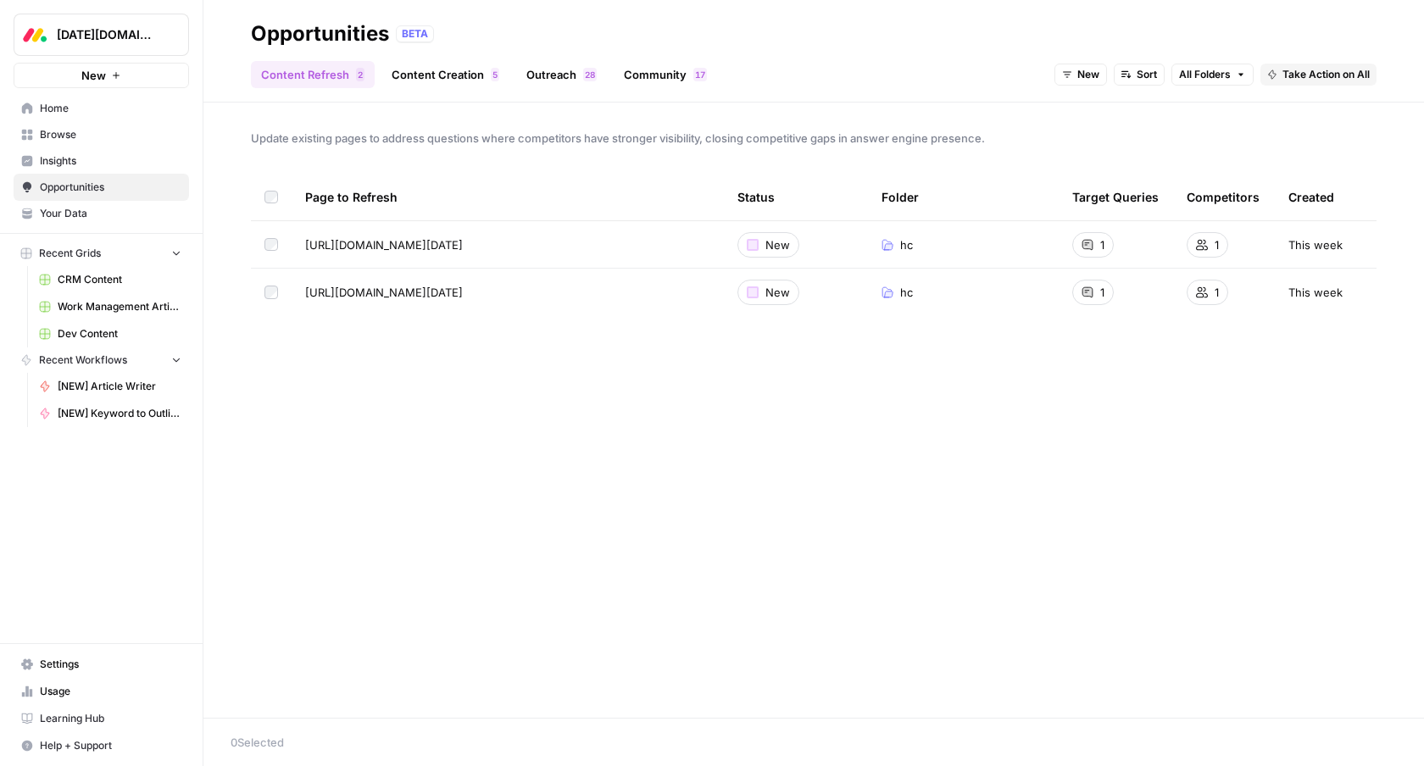
click at [415, 74] on link "Content Creation 5" at bounding box center [445, 74] width 128 height 27
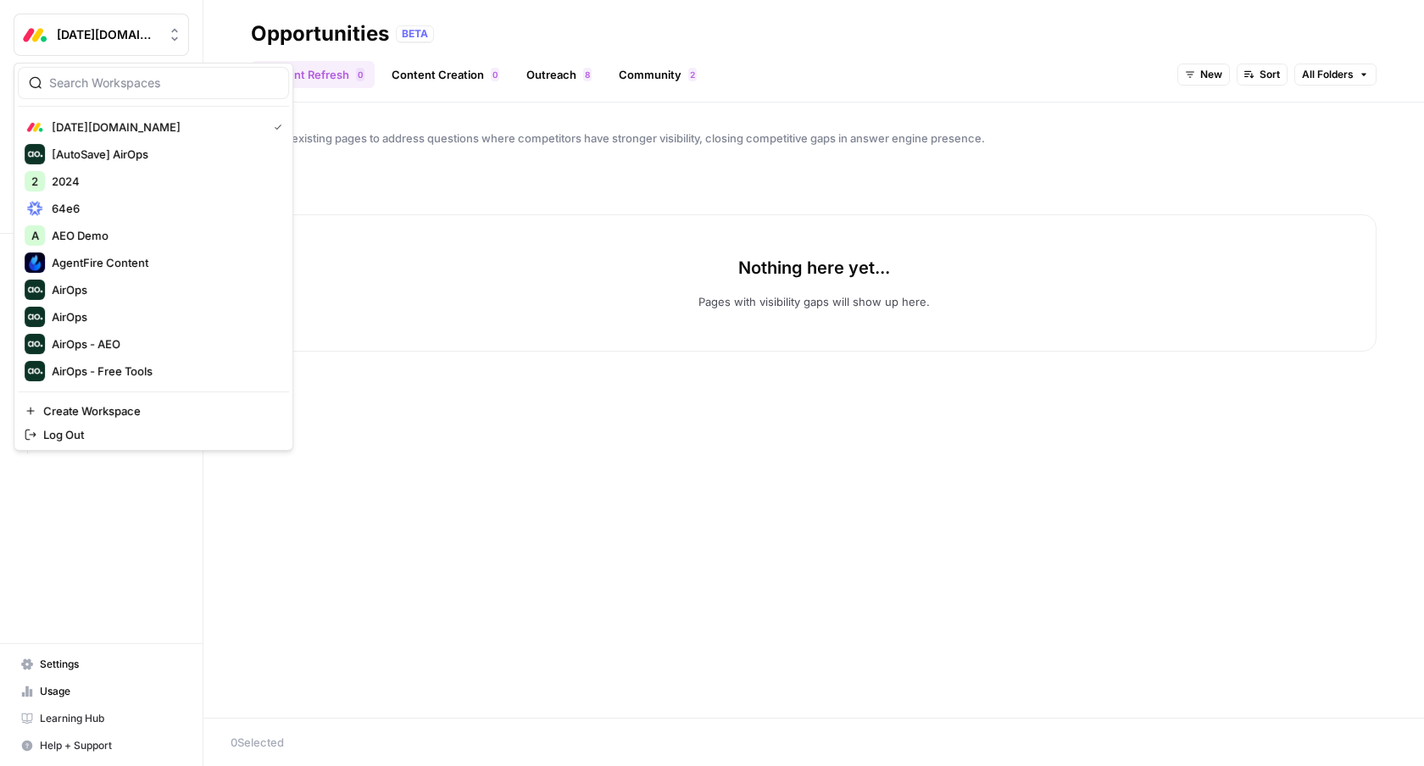
click at [175, 31] on icon "Workspace: Monday.com" at bounding box center [174, 34] width 17 height 17
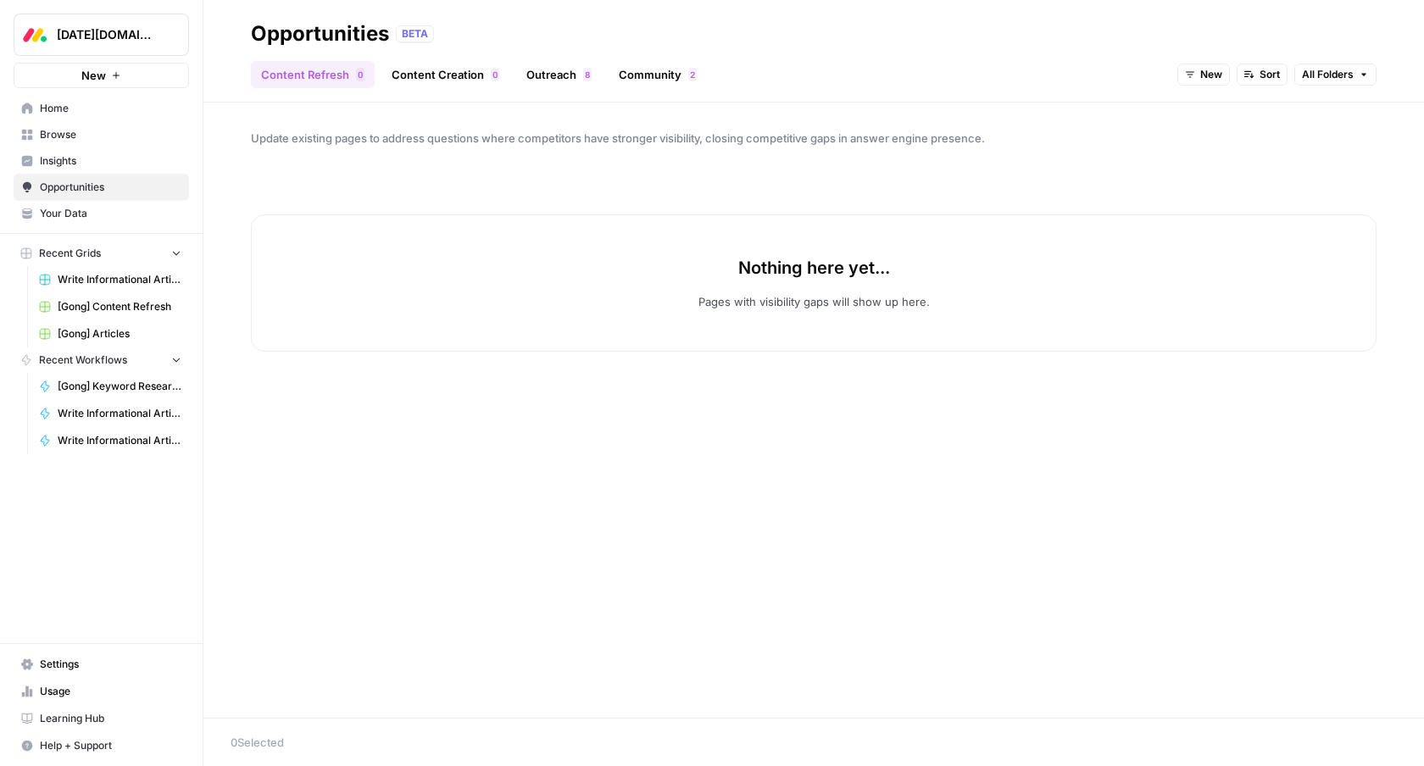
click at [175, 31] on icon "Workspace: Monday.com" at bounding box center [174, 34] width 17 height 17
type input "gong"
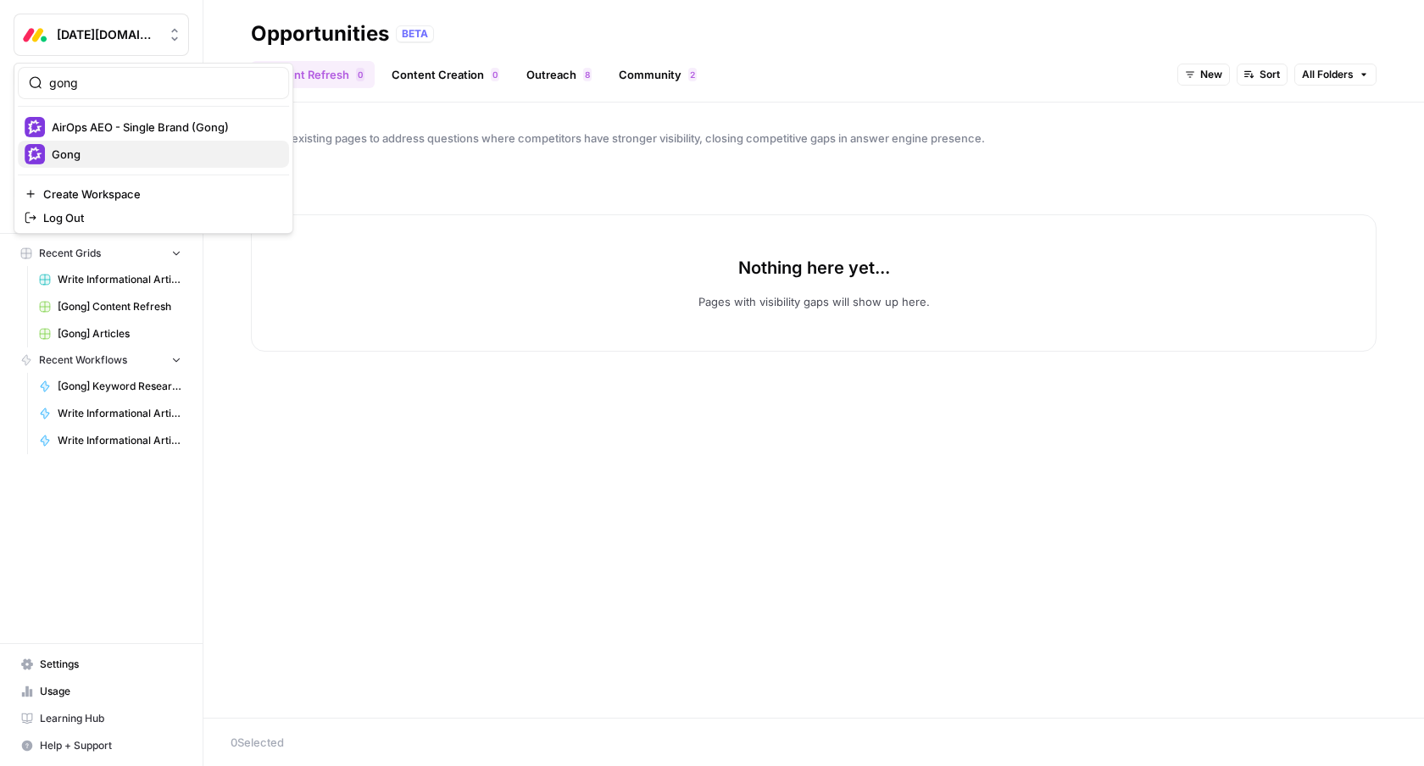
click button "Gong" at bounding box center [153, 154] width 271 height 27
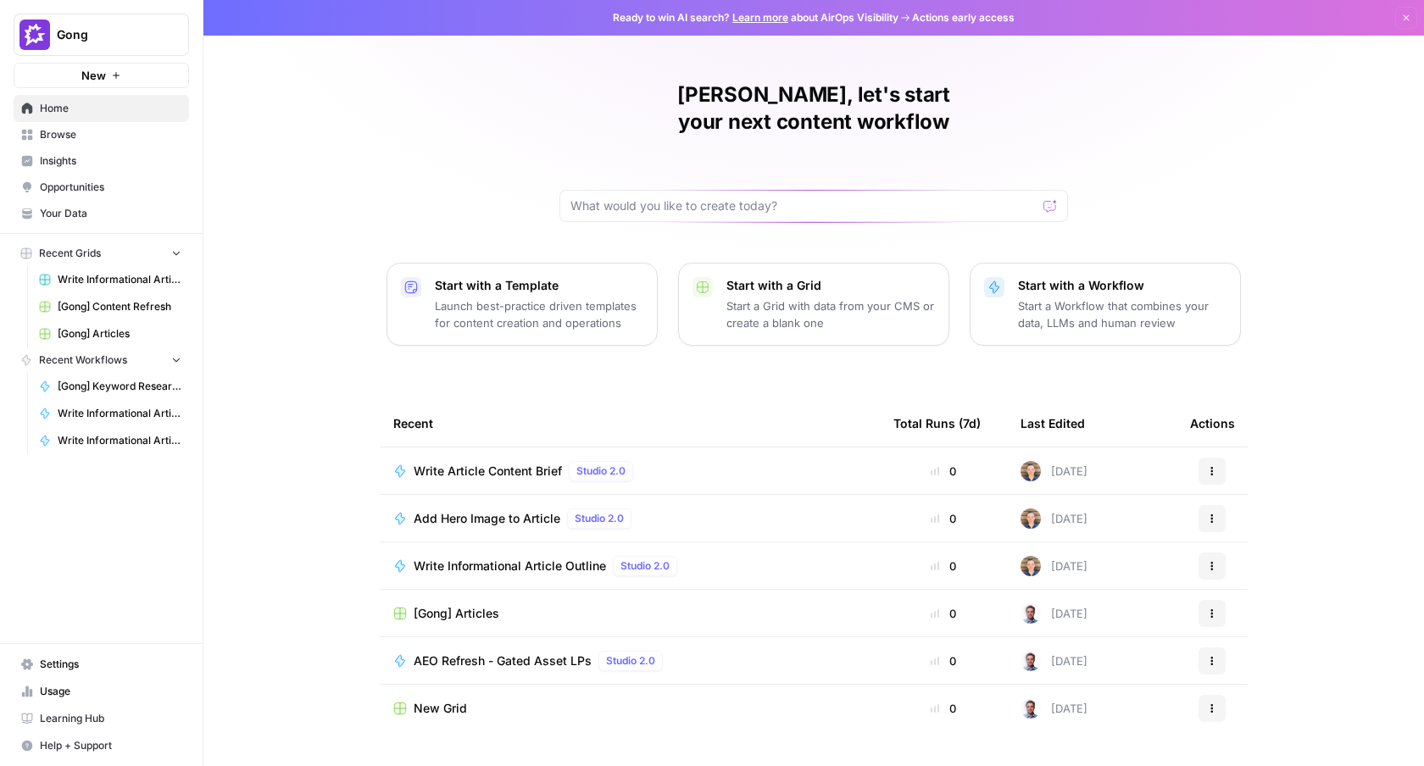
click at [98, 293] on link "[Gong] Content Refresh" at bounding box center [110, 306] width 158 height 27
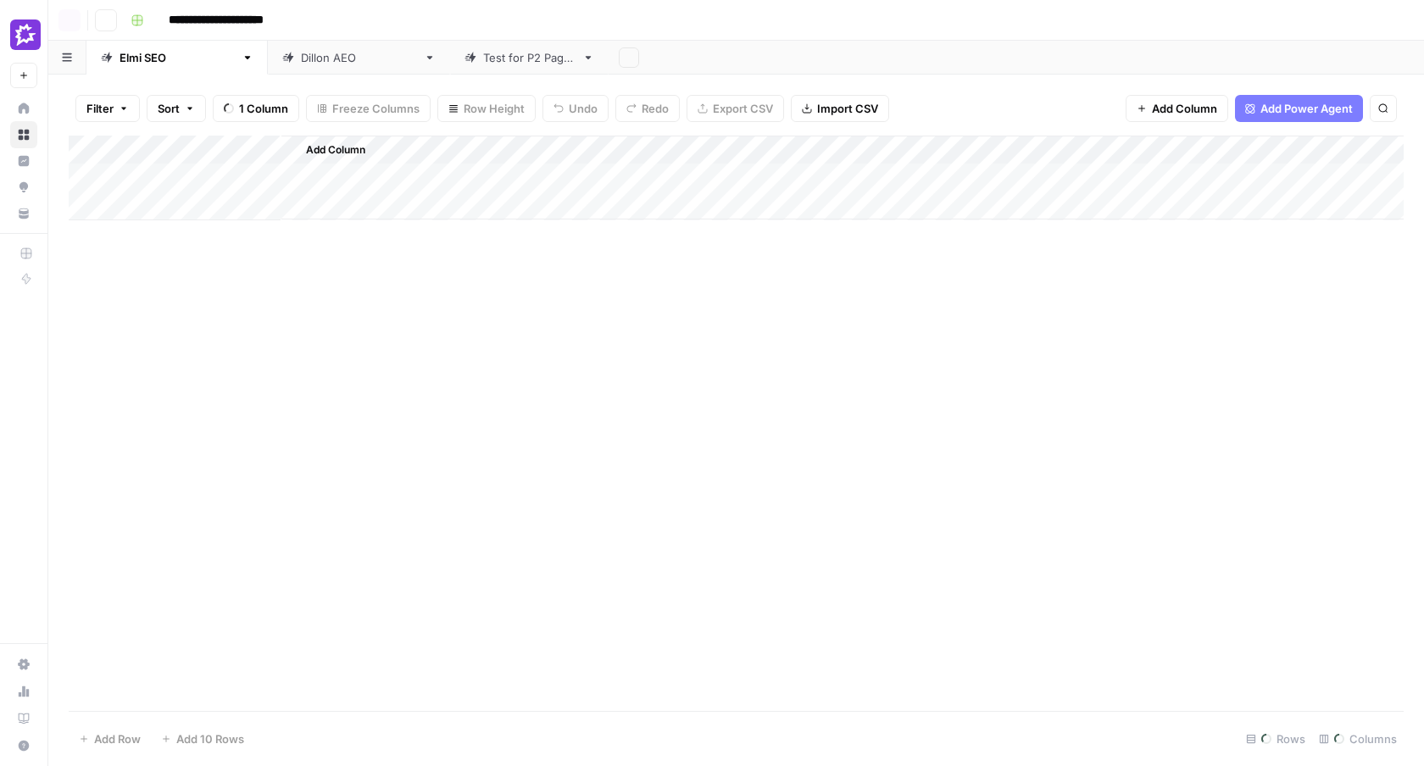
click at [92, 220] on div "Add Column" at bounding box center [736, 178] width 1335 height 85
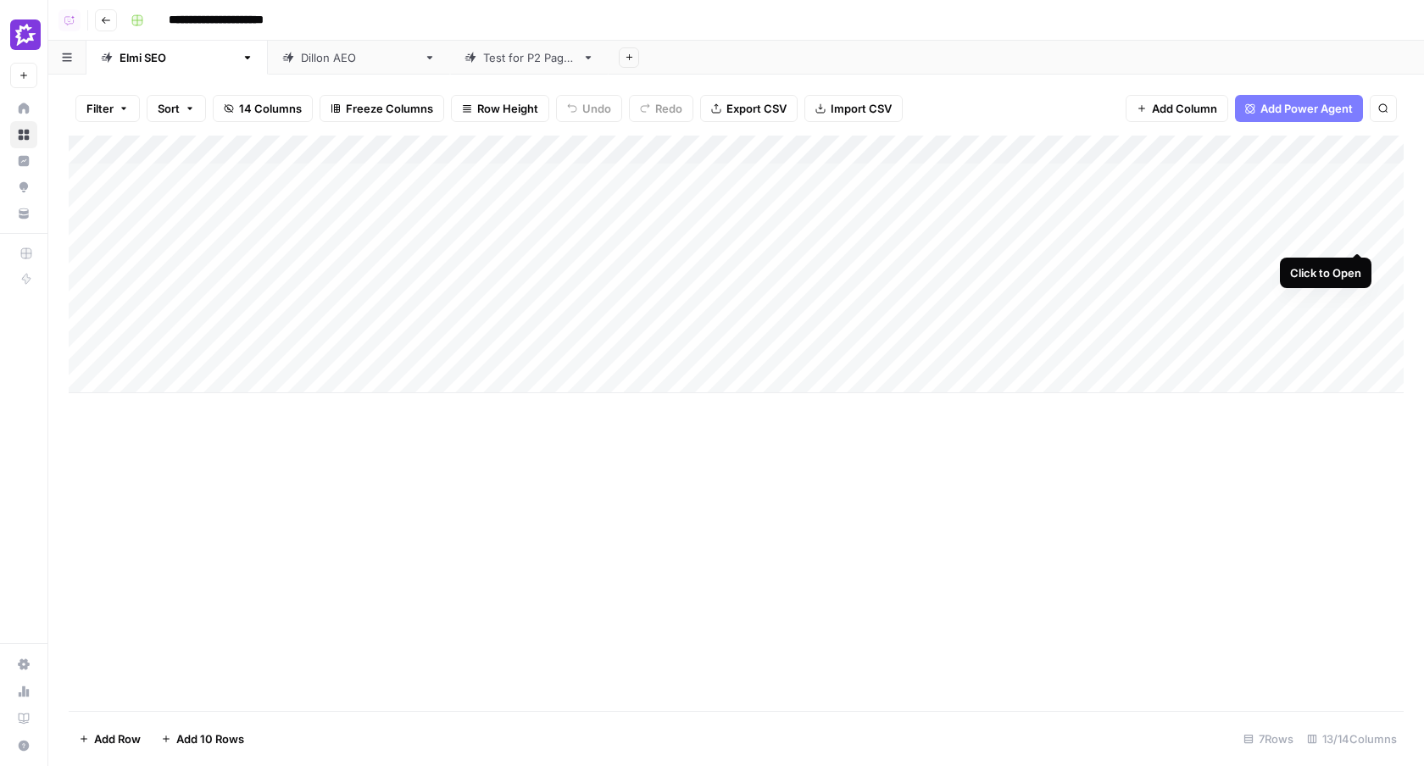
click at [1353, 239] on div "Add Column" at bounding box center [736, 265] width 1335 height 258
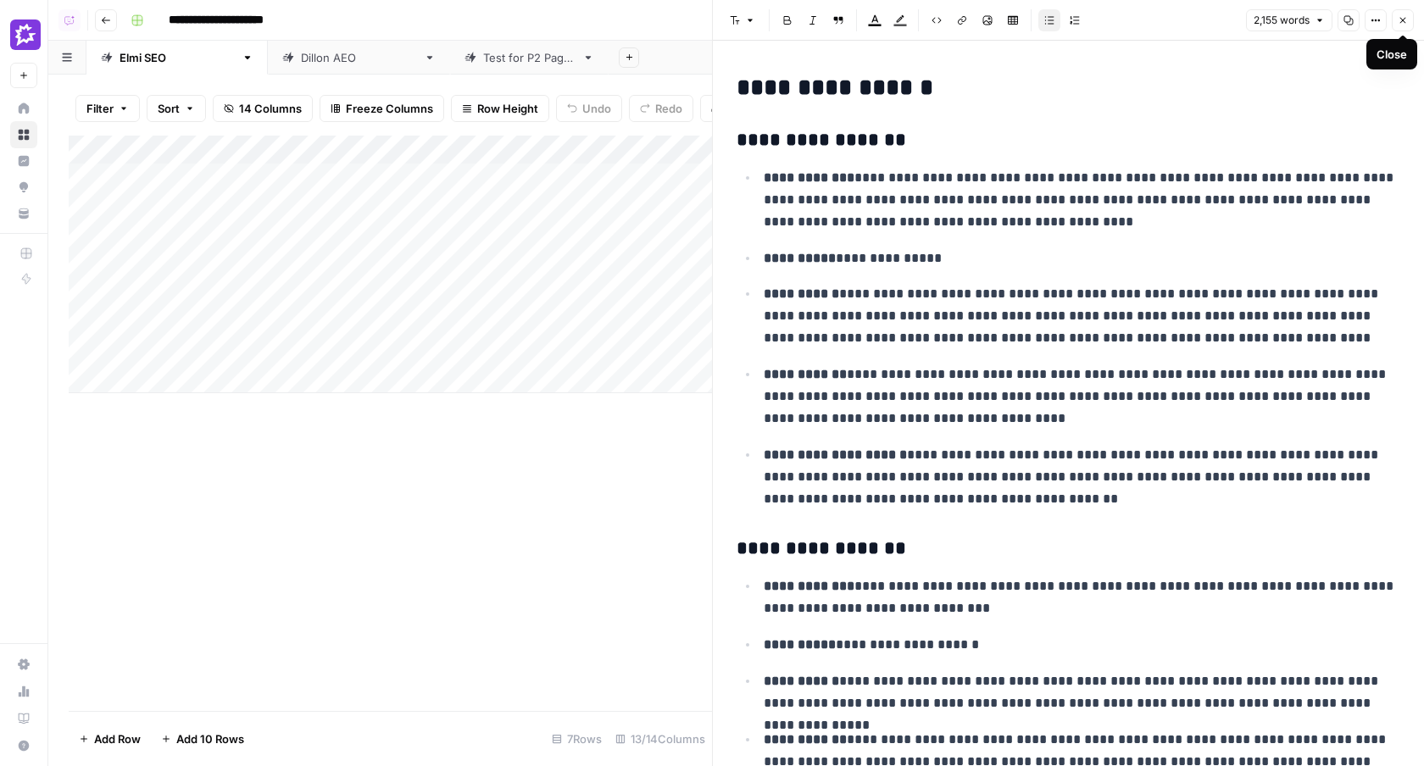
click at [1408, 18] on icon "button" at bounding box center [1402, 20] width 10 height 10
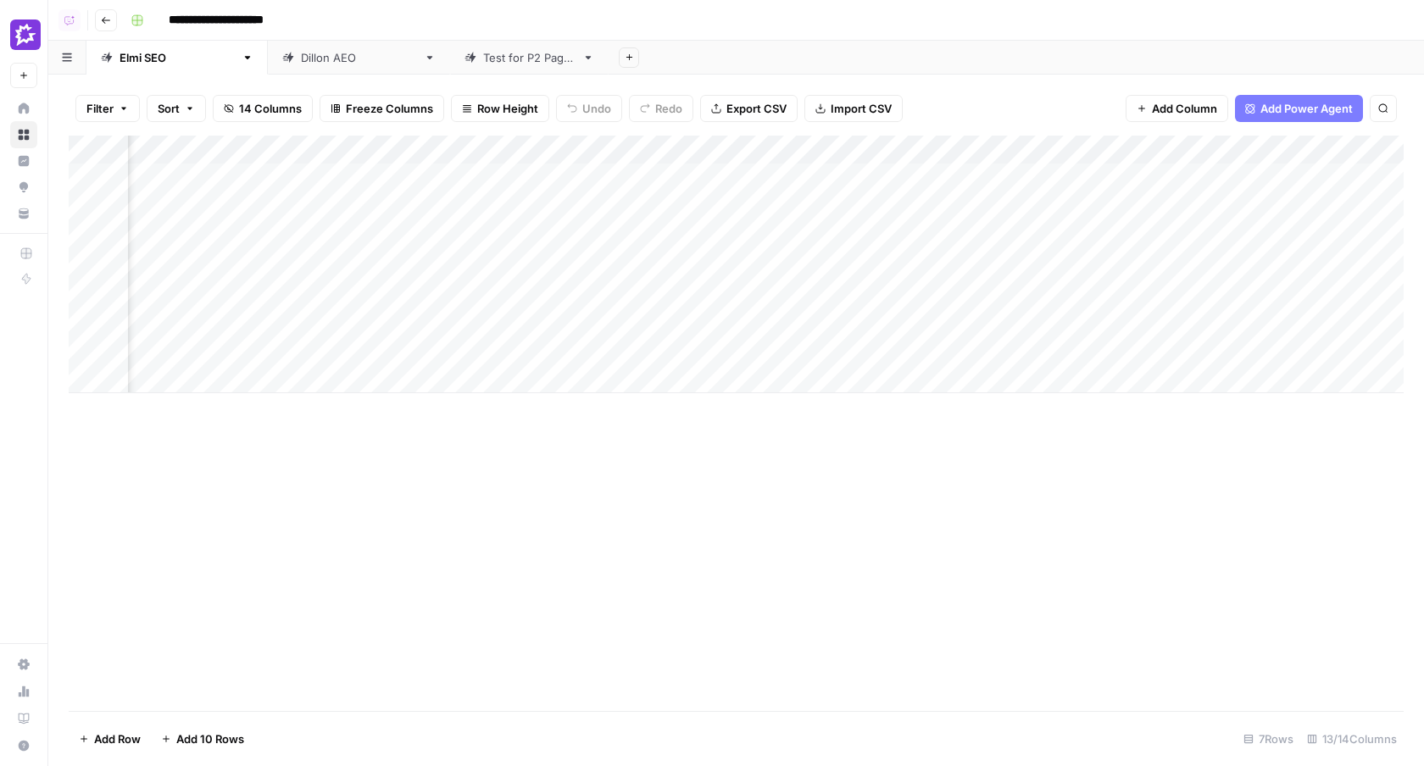
scroll to position [0, 439]
click at [748, 147] on div "Add Column" at bounding box center [736, 265] width 1335 height 258
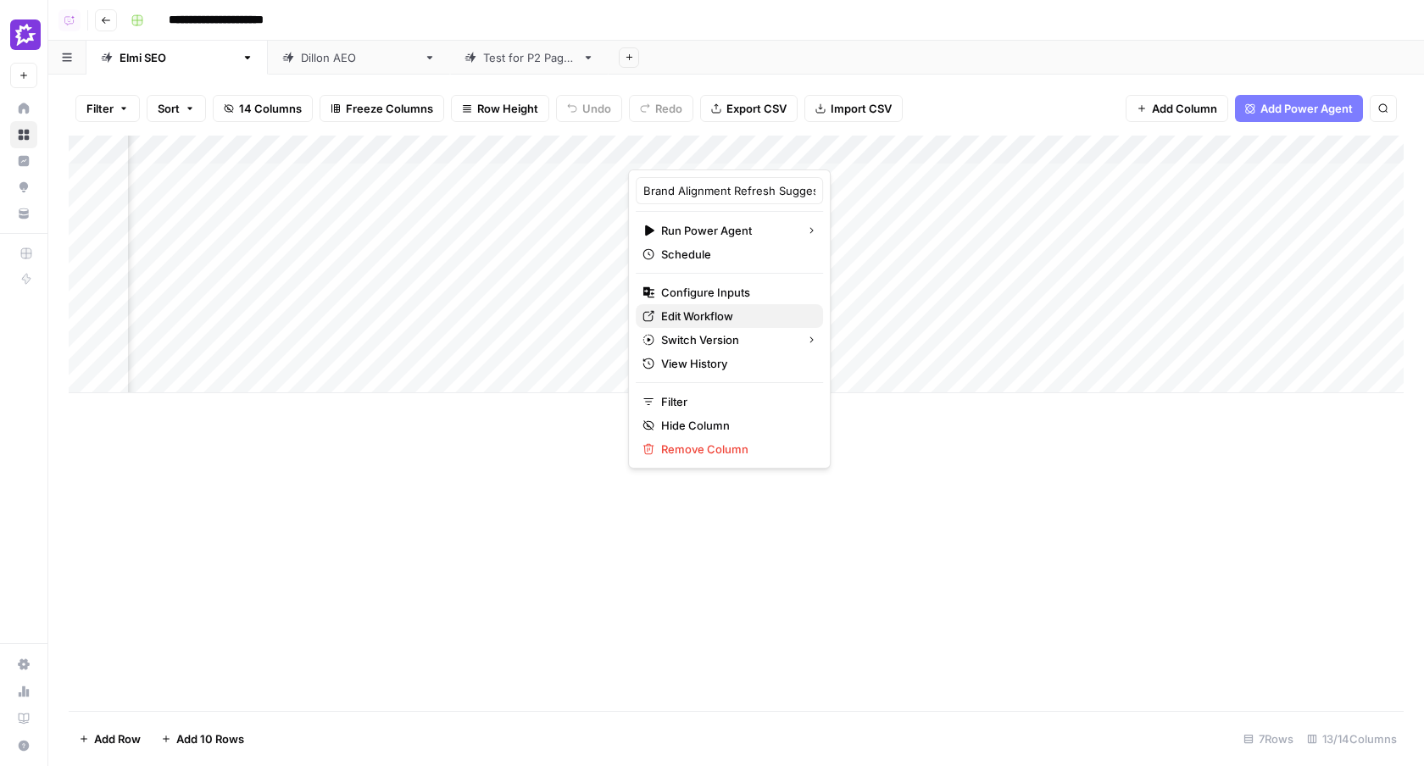
click at [731, 313] on span "Edit Workflow" at bounding box center [735, 316] width 148 height 17
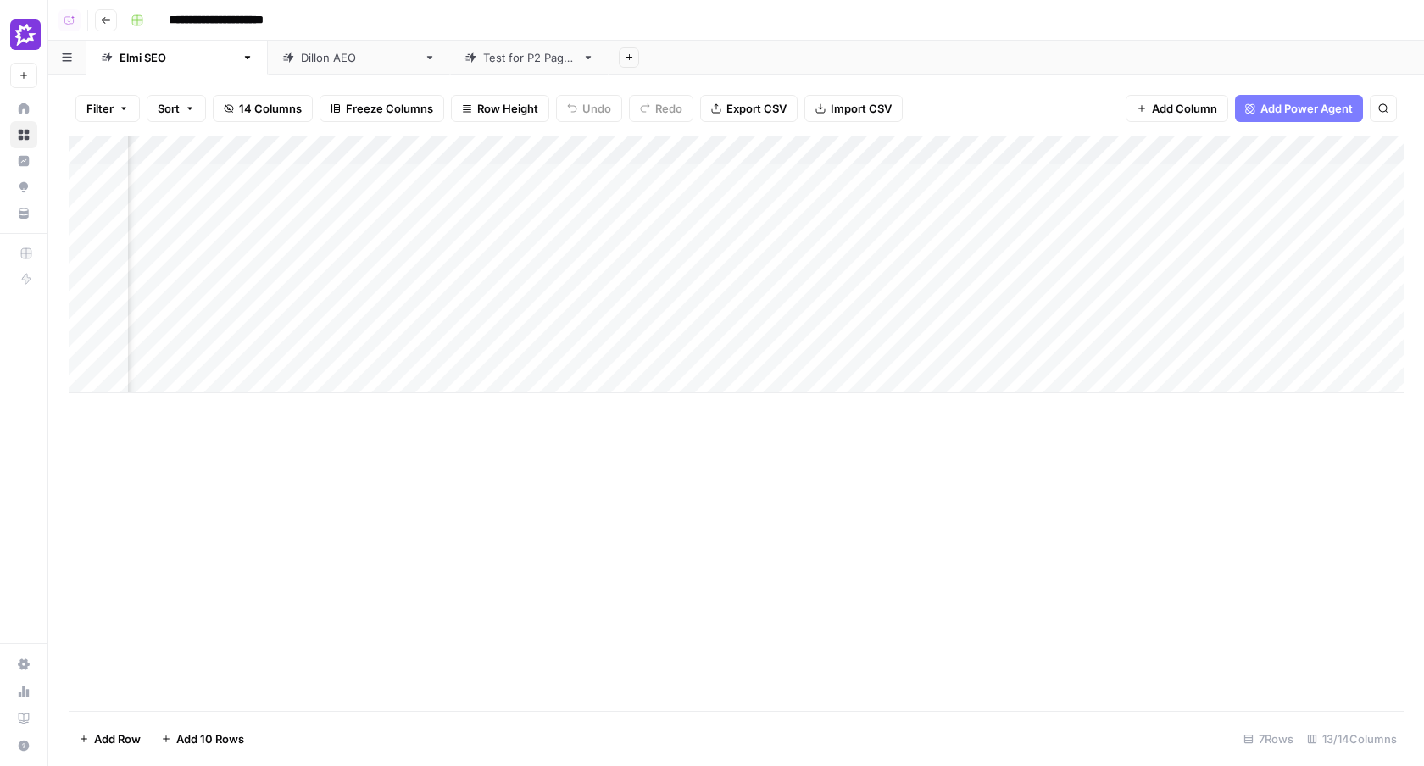
click at [675, 543] on div "Add Column" at bounding box center [736, 423] width 1335 height 575
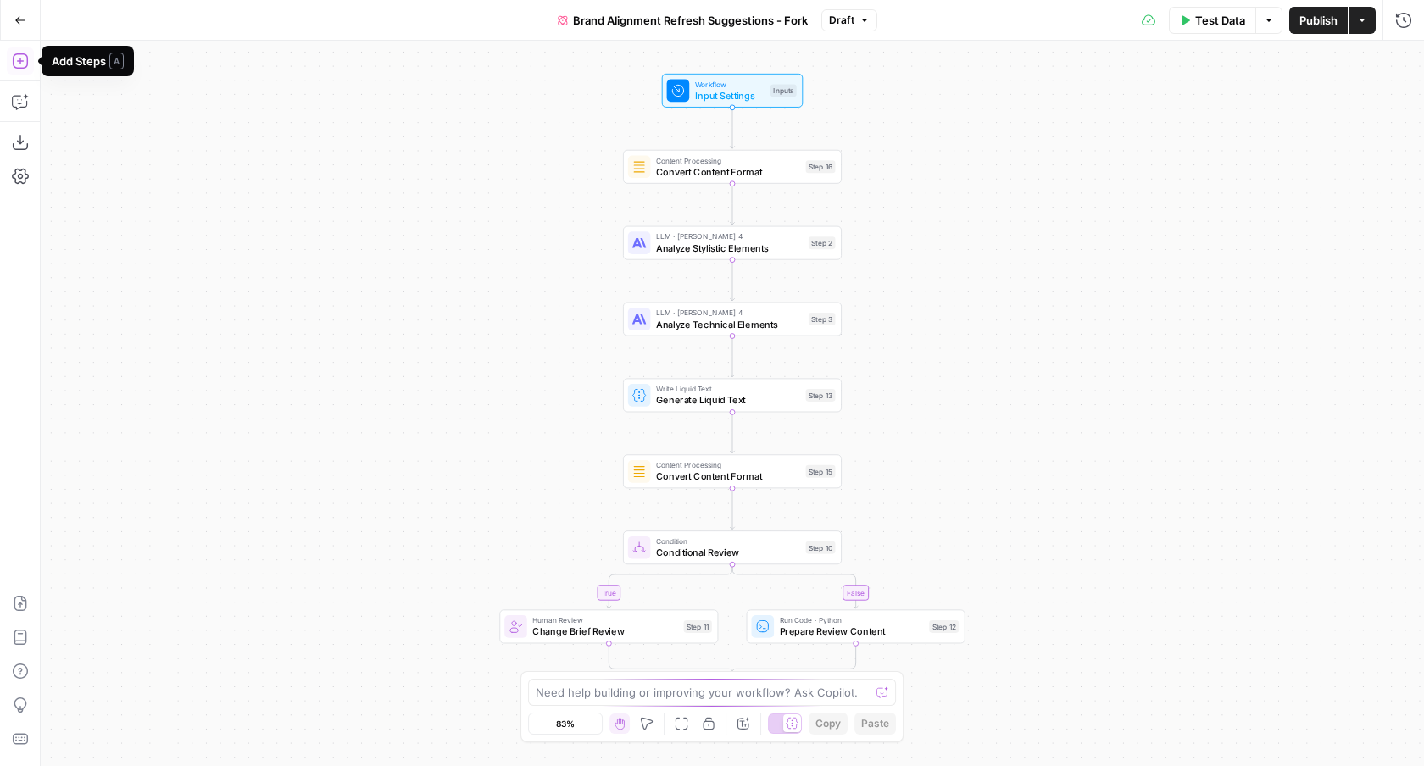
click at [24, 63] on icon "button" at bounding box center [20, 61] width 17 height 17
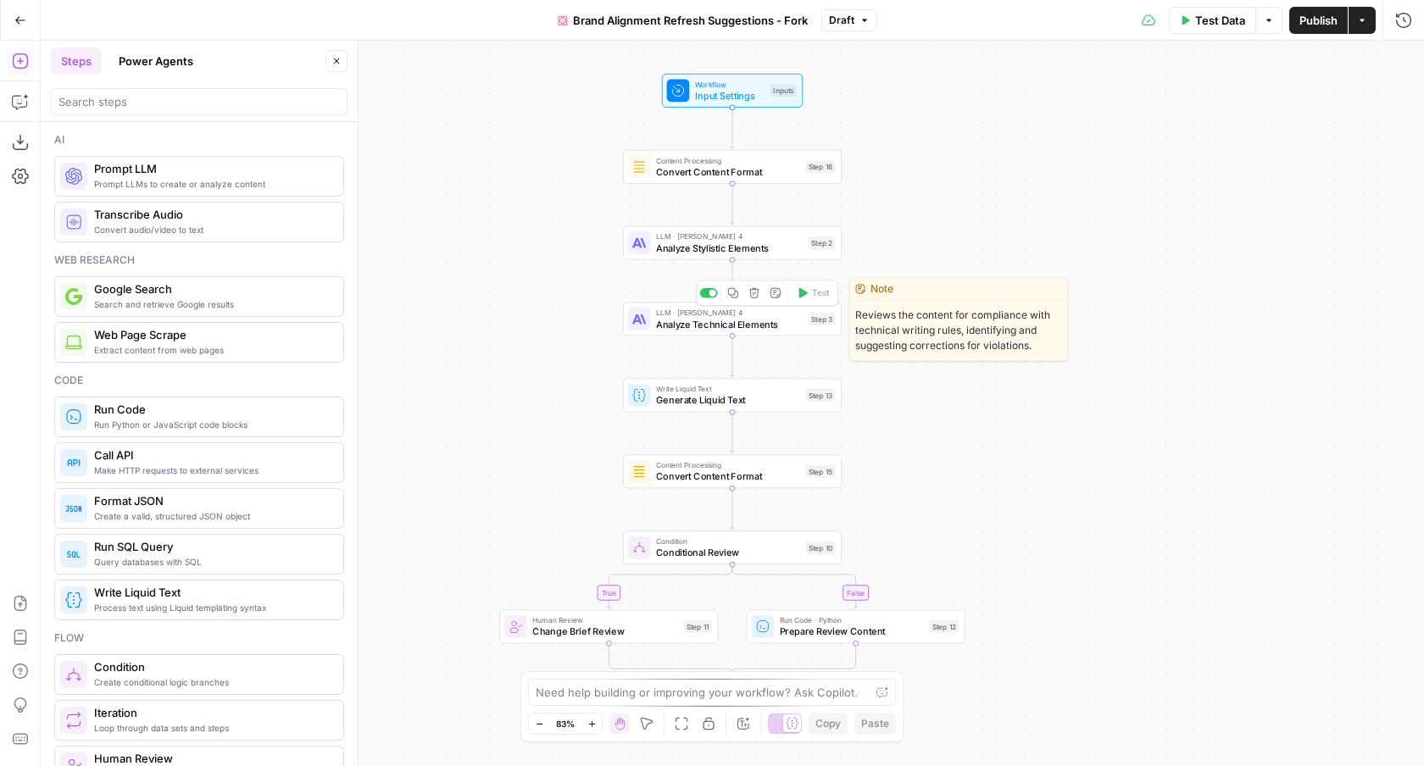
click at [708, 320] on span "Analyze Technical Elements" at bounding box center [729, 324] width 147 height 14
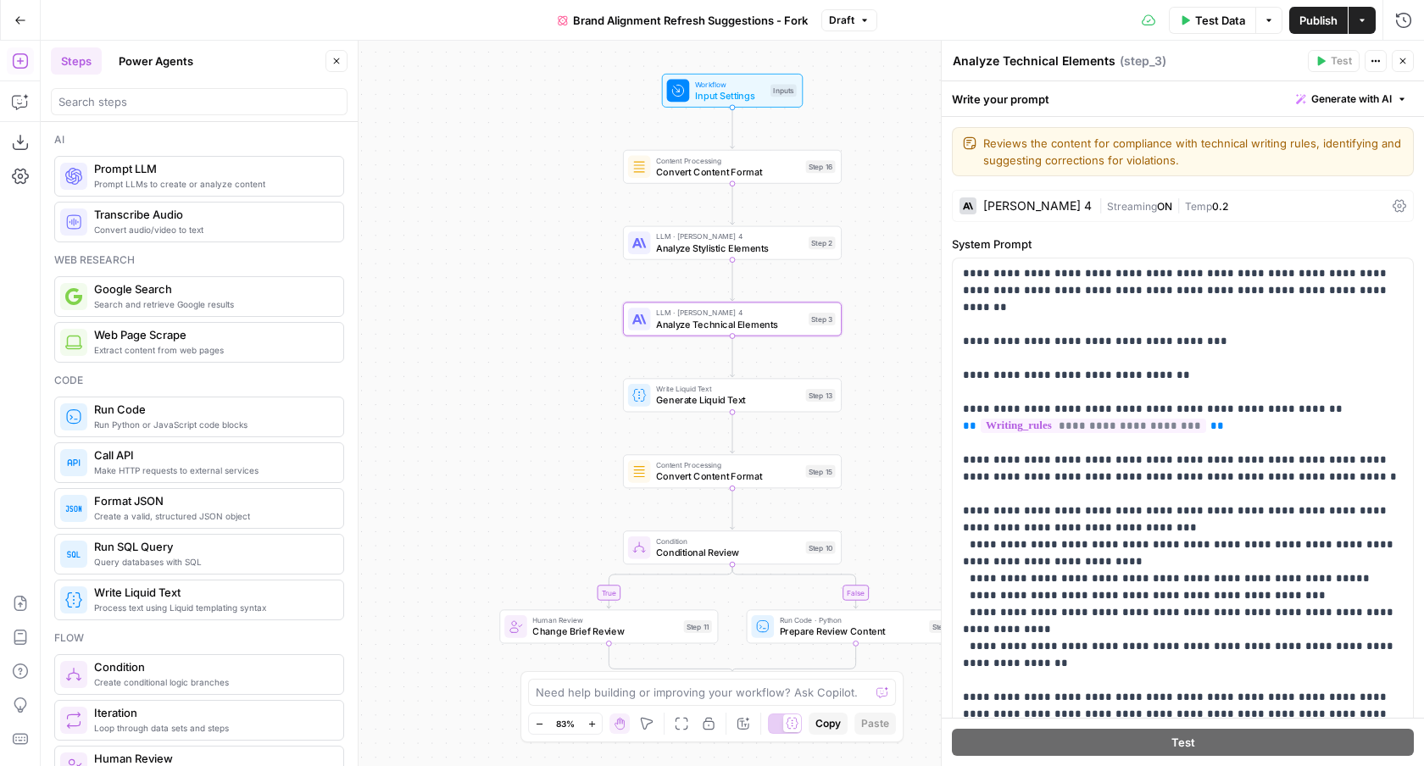
click at [1405, 57] on icon "button" at bounding box center [1402, 61] width 10 height 10
